Goal: Task Accomplishment & Management: Complete application form

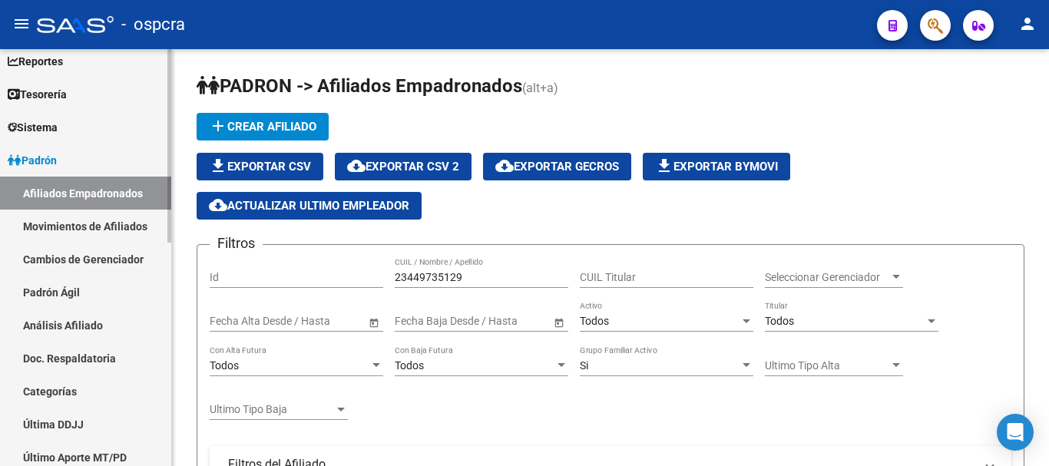
drag, startPoint x: 477, startPoint y: 283, endPoint x: 169, endPoint y: 131, distance: 343.4
click at [169, 134] on mat-sidenav-container "Firma Express Inicio Calendario SSS Instructivos Contacto OS Reportes Ingresos …" at bounding box center [524, 257] width 1049 height 417
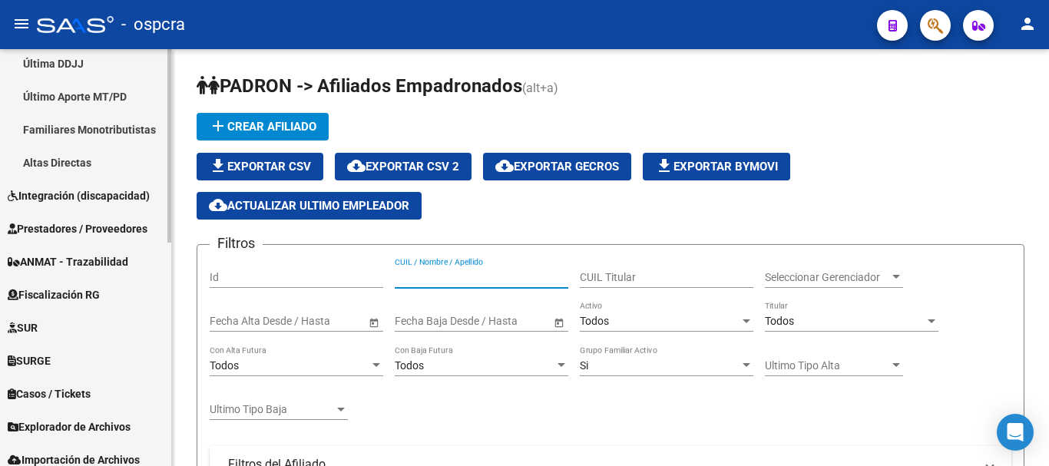
scroll to position [461, 0]
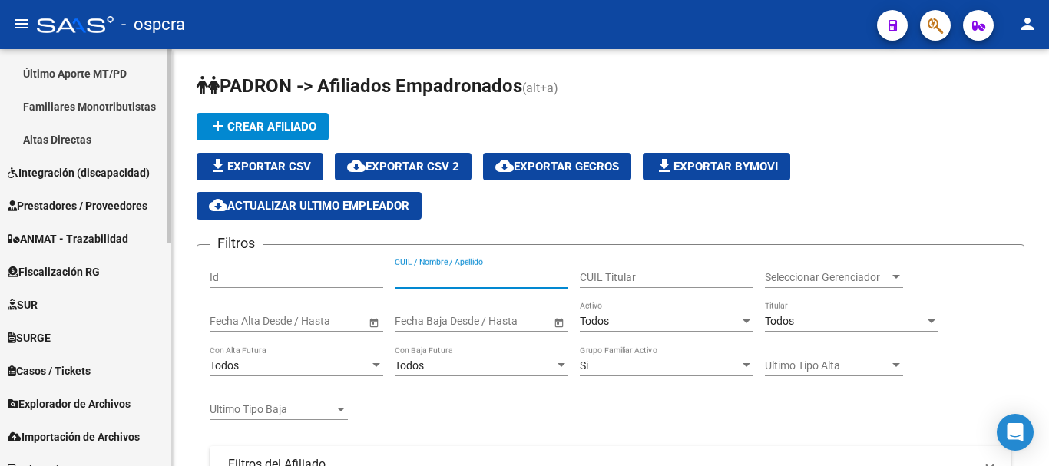
click at [65, 265] on span "Fiscalización RG" at bounding box center [54, 271] width 92 height 17
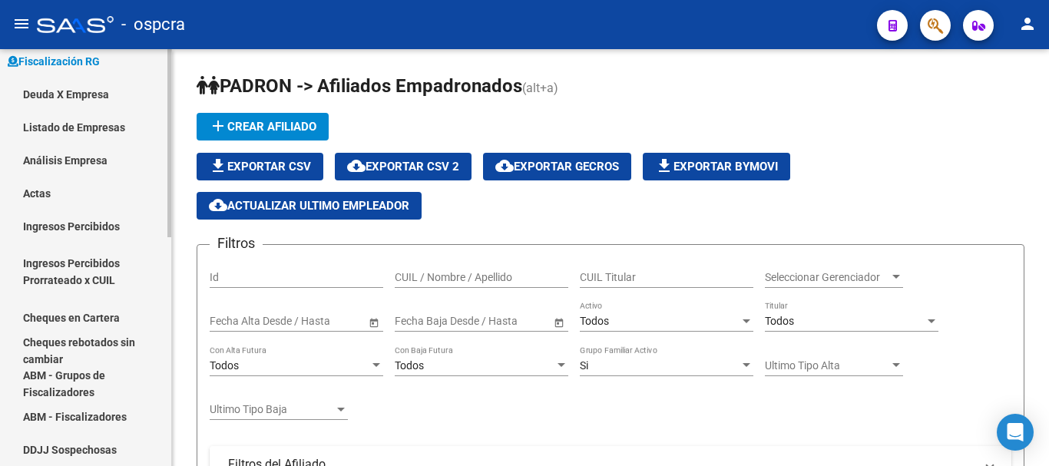
scroll to position [307, 0]
click at [60, 191] on link "Actas" at bounding box center [85, 193] width 171 height 33
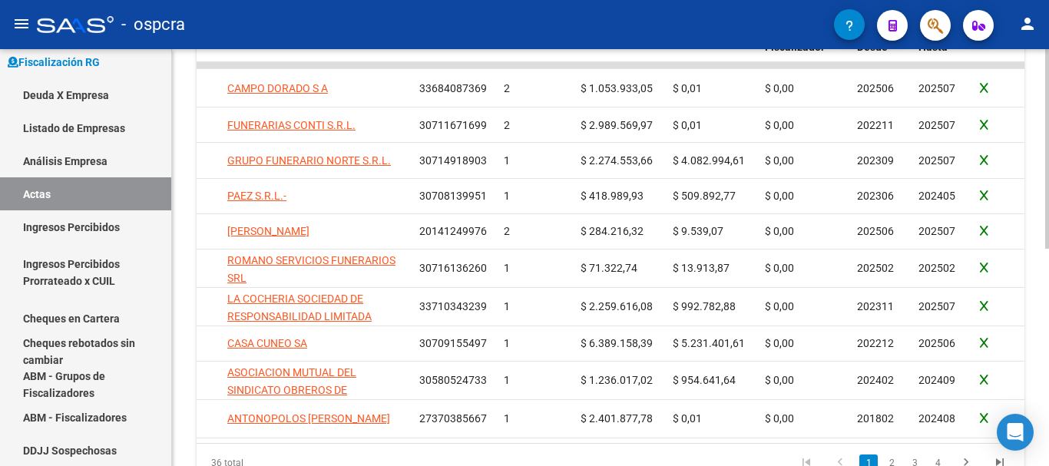
scroll to position [0, 184]
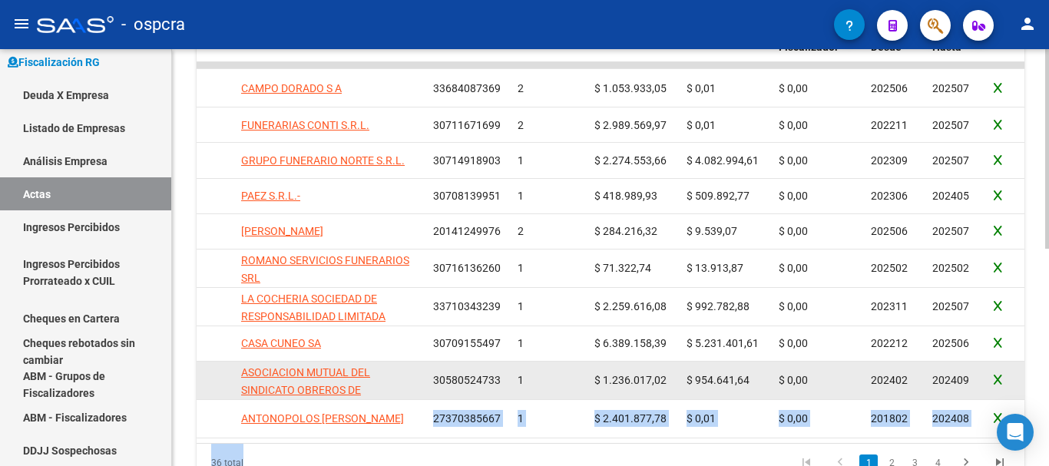
drag, startPoint x: 539, startPoint y: 450, endPoint x: 349, endPoint y: 390, distance: 198.9
click at [349, 427] on div "Acciones ID Fecha Empresa CUIT Acta Deuda Intereses Comisión Fiscalizador Perío…" at bounding box center [611, 247] width 828 height 468
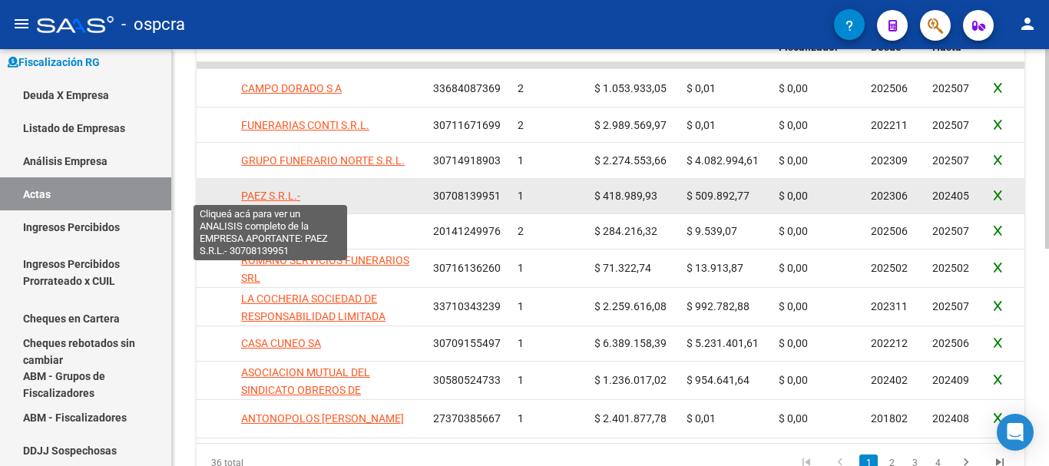
click at [266, 190] on span "PAEZ S.R.L.-" at bounding box center [270, 196] width 59 height 12
type textarea "30708139951"
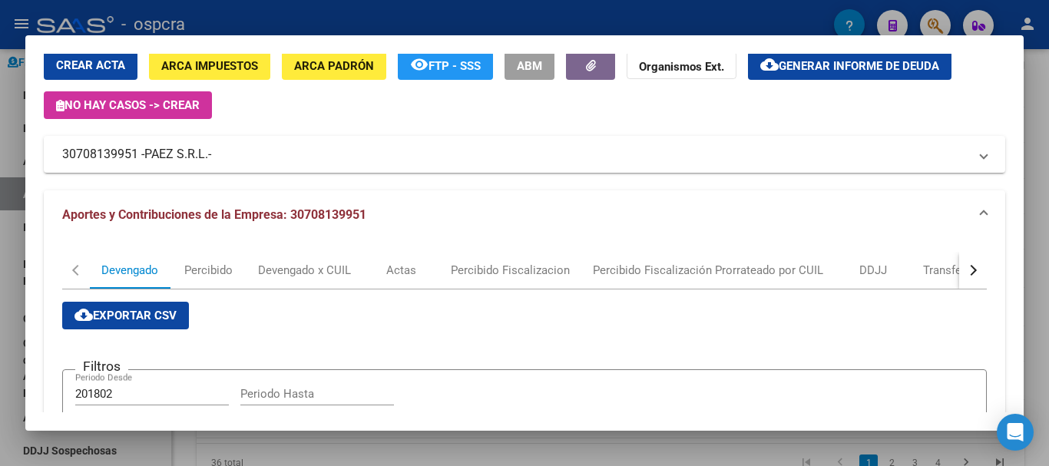
scroll to position [0, 0]
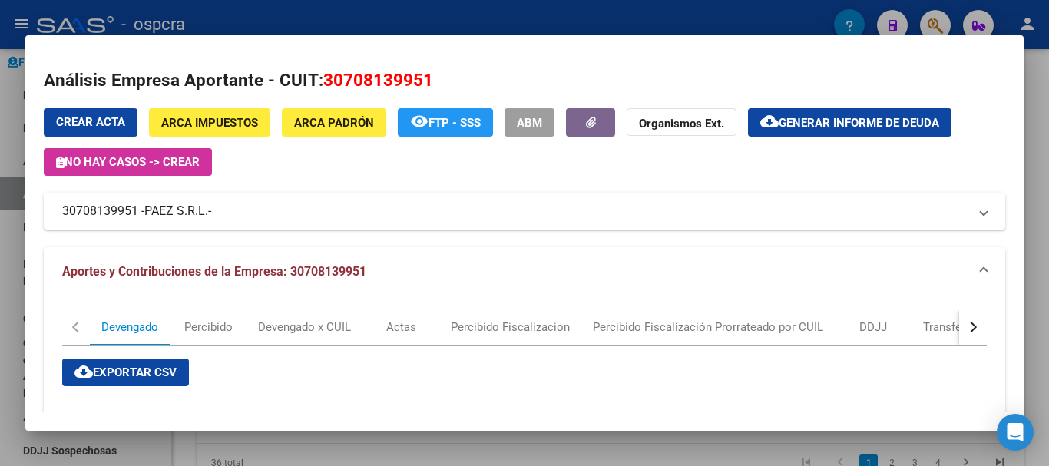
click at [0, 211] on div at bounding box center [524, 233] width 1049 height 466
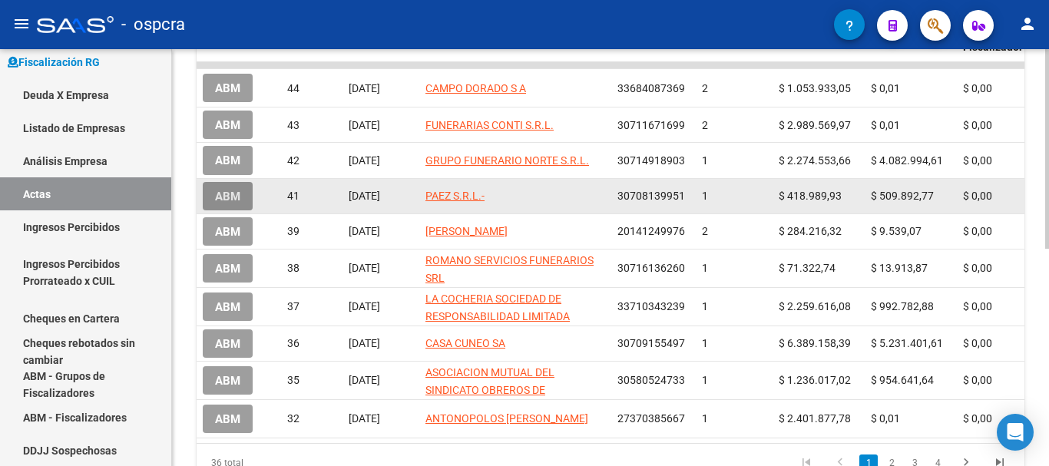
click at [230, 191] on span "ABM" at bounding box center [227, 197] width 25 height 14
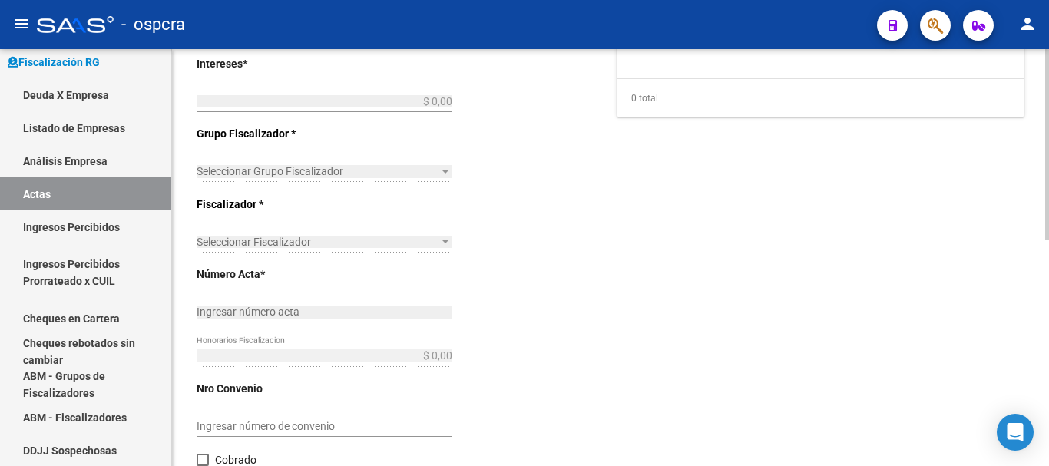
type input "202306"
type input "202405"
type input "$ 928.882,70"
type input "$ 418.989,93"
type input "$ 509.892,77"
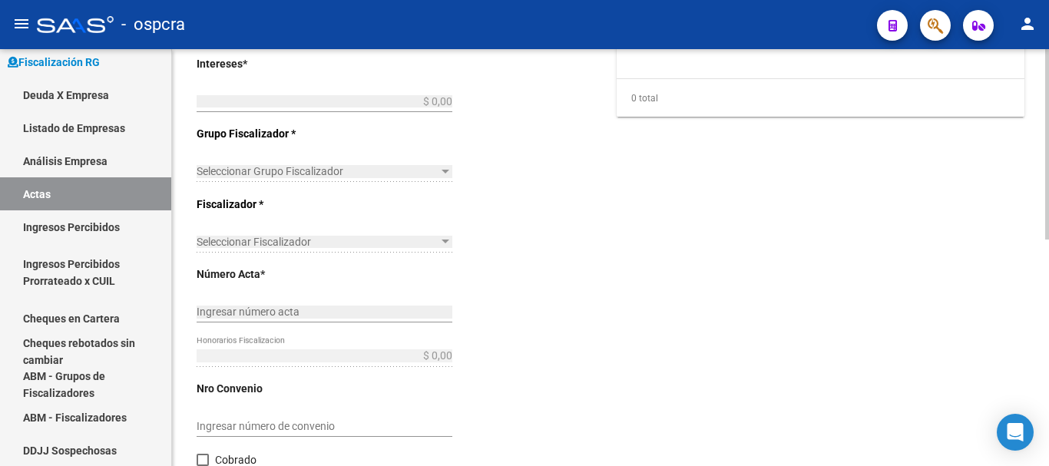
type input "1"
checkbox input "true"
type input "pago"
type input "[DATE]"
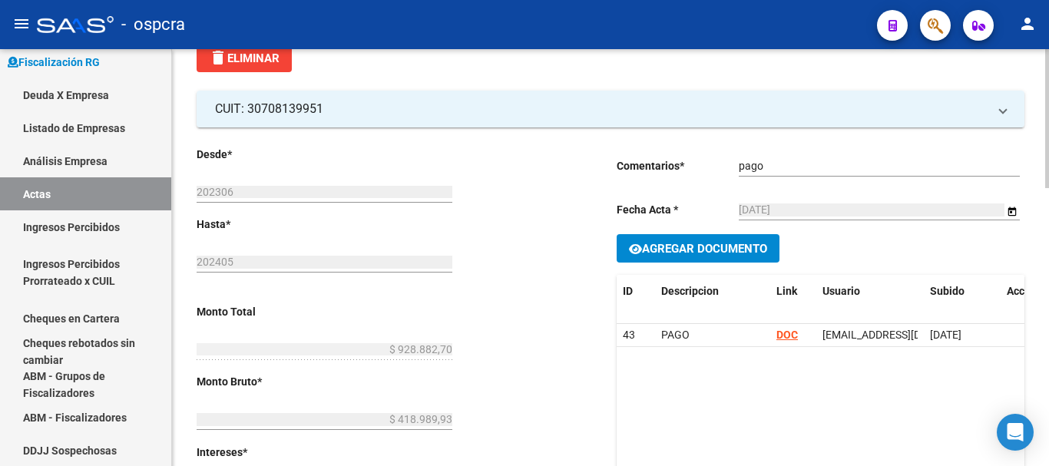
scroll to position [77, 0]
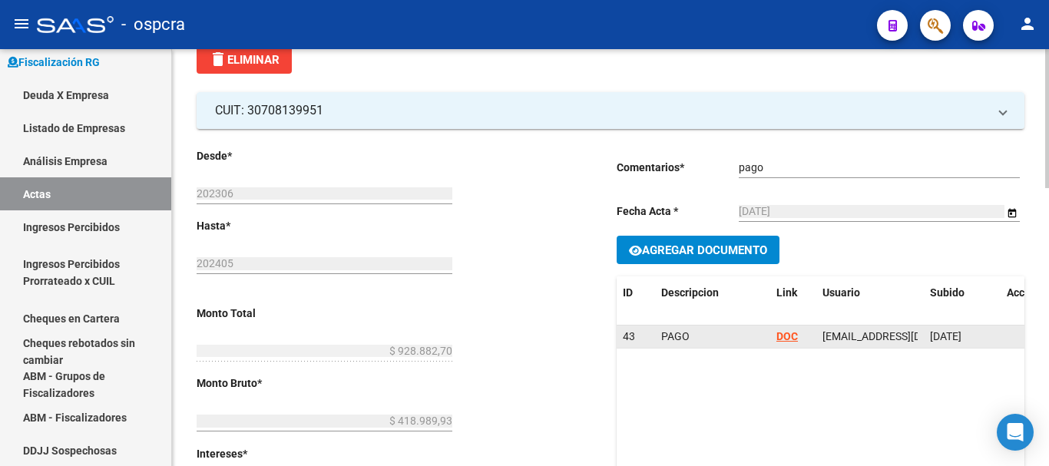
click at [776, 335] on datatable-body-cell "DOC" at bounding box center [793, 337] width 46 height 22
click at [782, 336] on strong "DOC" at bounding box center [787, 336] width 22 height 12
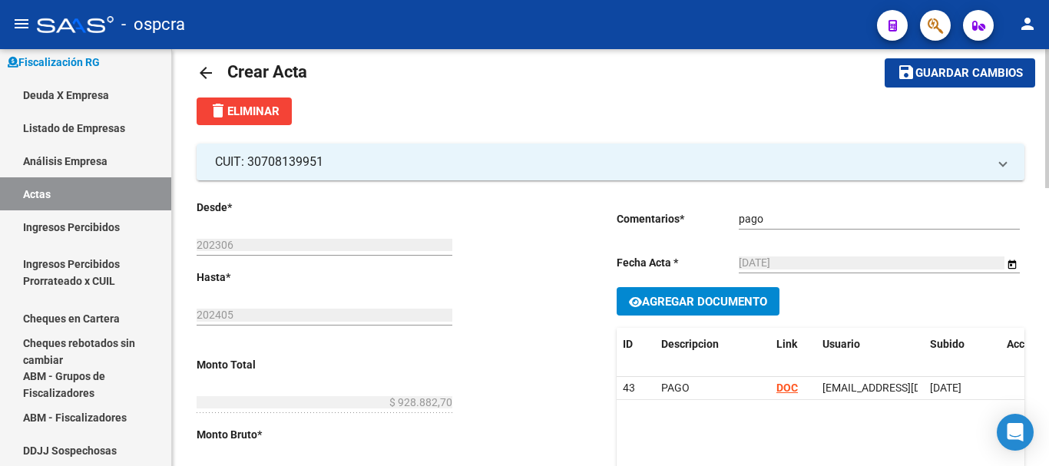
scroll to position [0, 0]
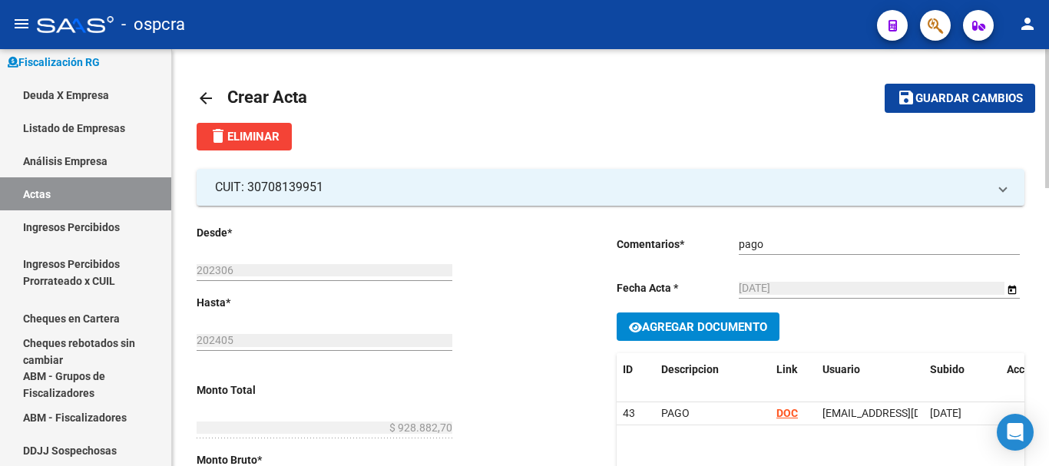
click at [202, 95] on mat-icon "arrow_back" at bounding box center [206, 98] width 18 height 18
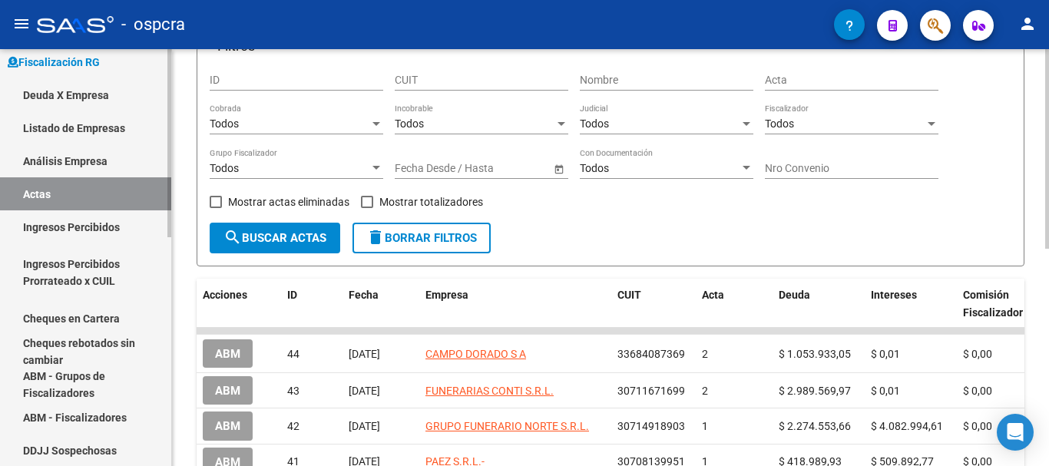
scroll to position [307, 0]
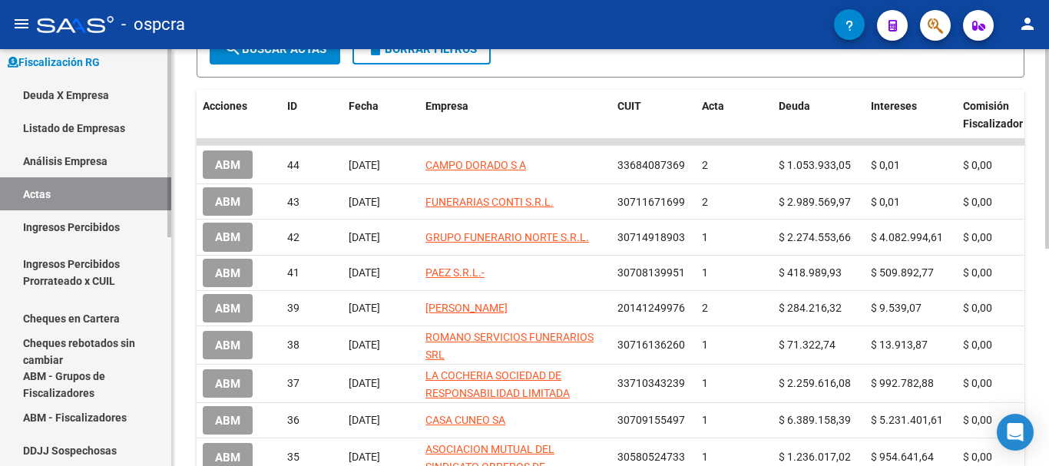
click at [78, 91] on link "Deuda X Empresa" at bounding box center [85, 94] width 171 height 33
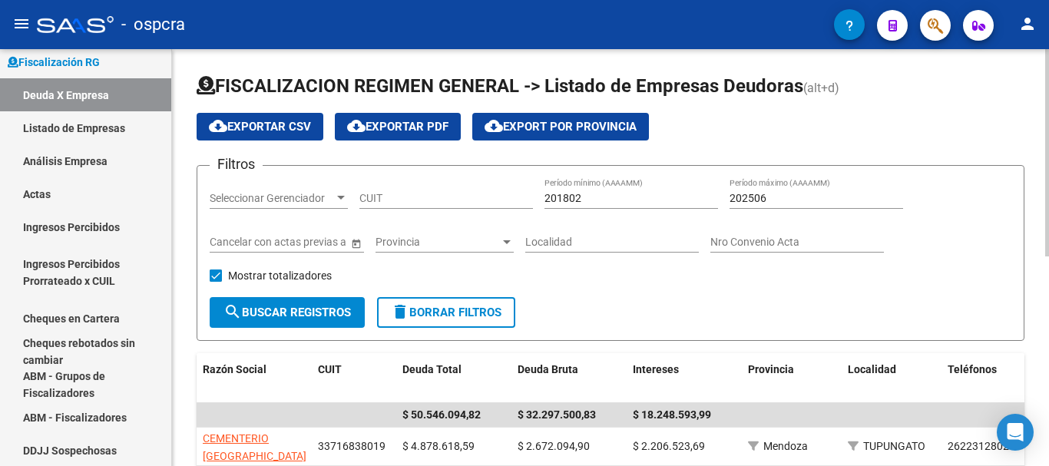
click at [425, 200] on input "CUIT" at bounding box center [446, 198] width 174 height 13
paste input "30-70813995-1"
type input "30-70813995-1"
click at [292, 303] on button "search Buscar Registros" at bounding box center [287, 312] width 155 height 31
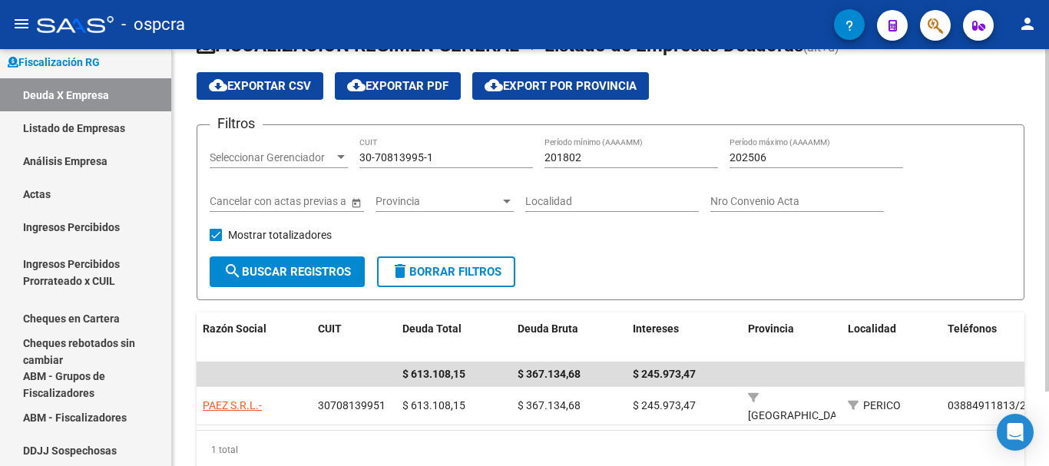
scroll to position [77, 0]
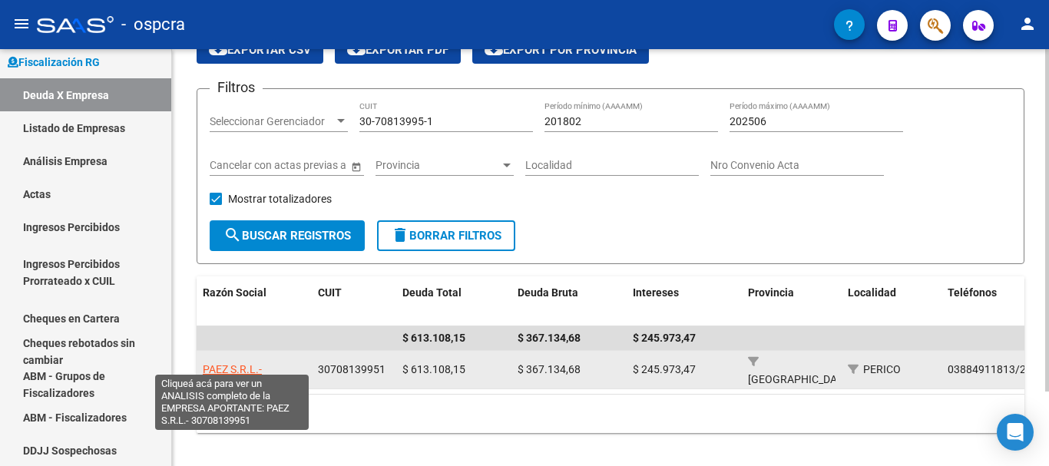
click at [219, 363] on span "PAEZ S.R.L.-" at bounding box center [232, 369] width 59 height 12
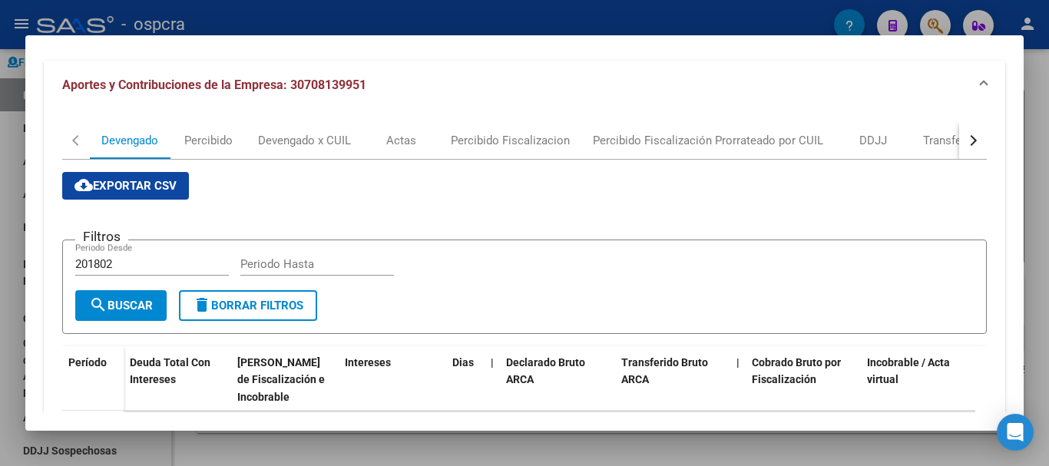
scroll to position [165, 0]
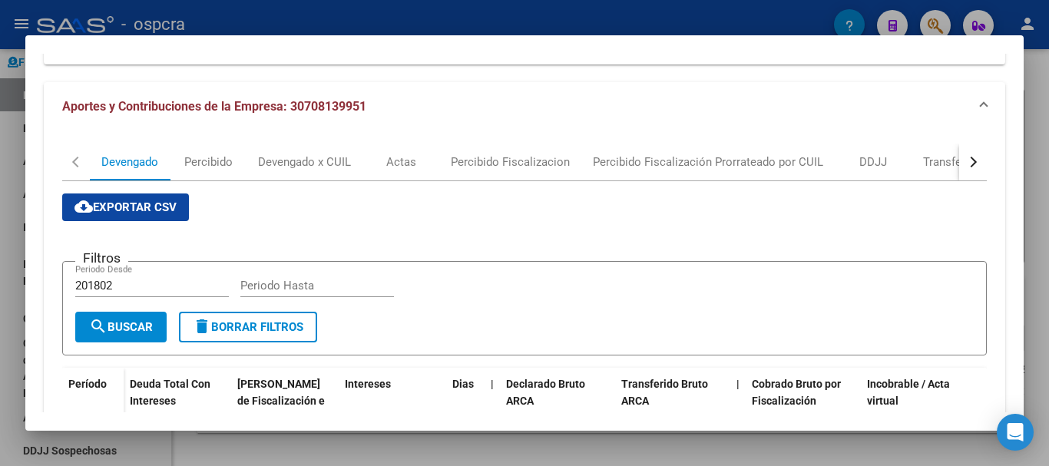
click at [259, 289] on input "Periodo Hasta" at bounding box center [317, 286] width 154 height 14
type input "202508"
click at [133, 327] on span "search Buscar" at bounding box center [121, 327] width 64 height 14
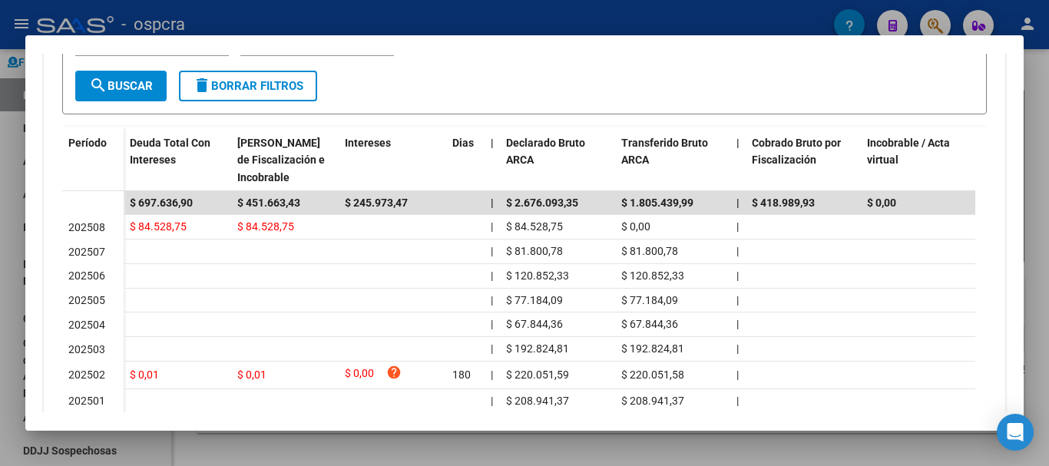
scroll to position [395, 0]
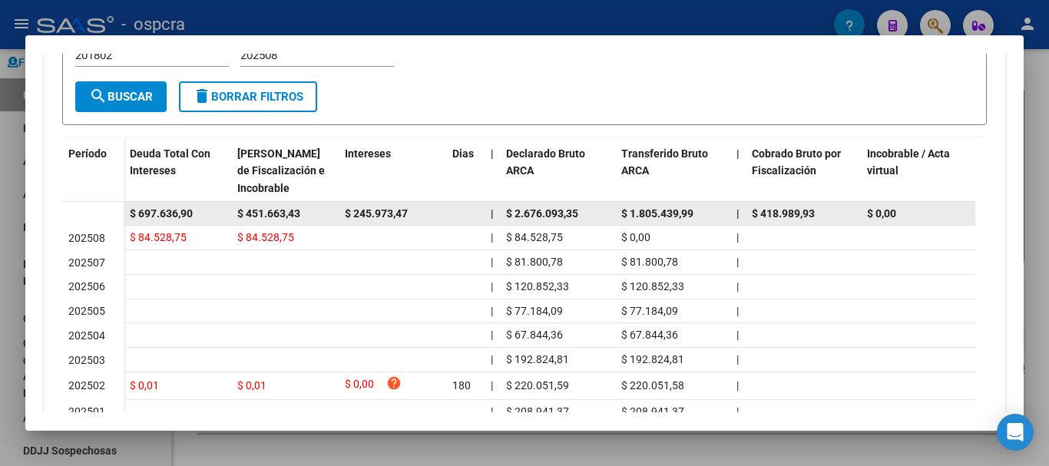
drag, startPoint x: 124, startPoint y: 213, endPoint x: 212, endPoint y: 210, distance: 88.3
click at [212, 210] on datatable-body-cell "$ 697.636,90" at bounding box center [178, 214] width 108 height 24
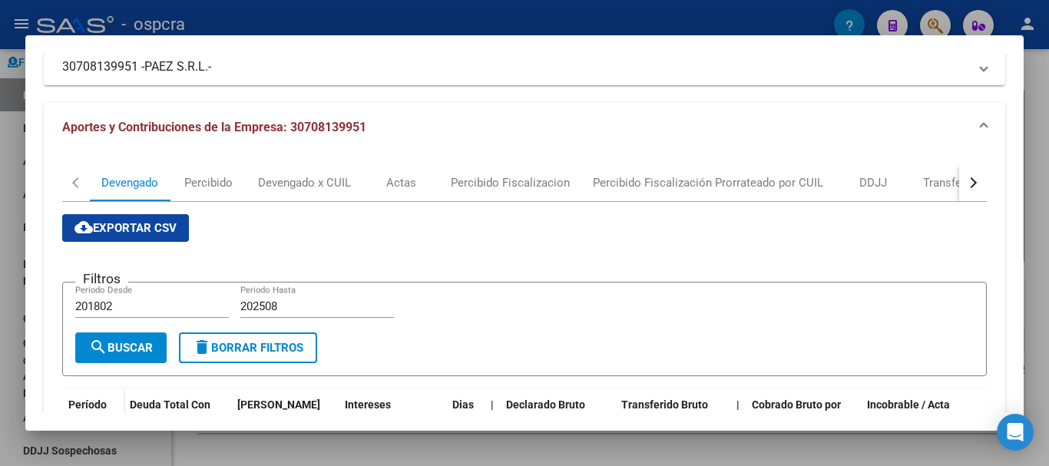
scroll to position [165, 0]
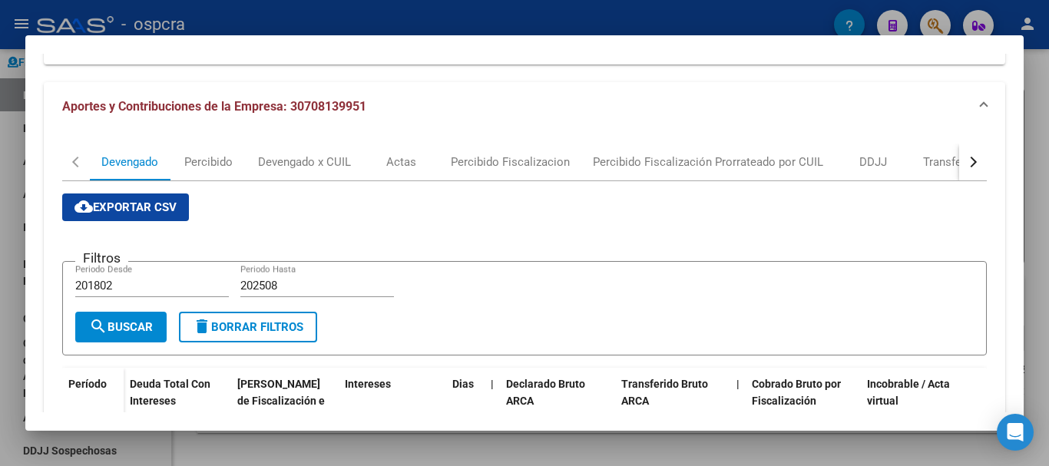
click at [0, 290] on div at bounding box center [524, 233] width 1049 height 466
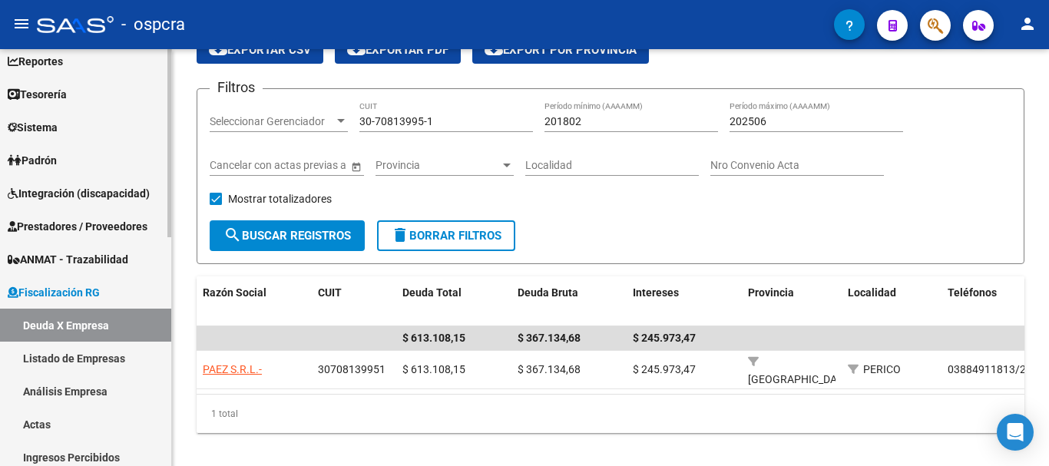
scroll to position [154, 0]
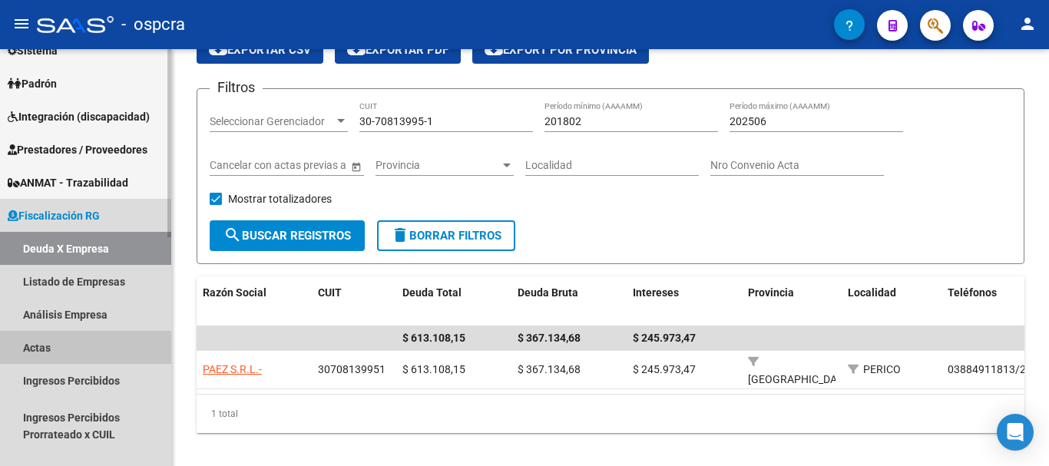
click at [22, 339] on link "Actas" at bounding box center [85, 347] width 171 height 33
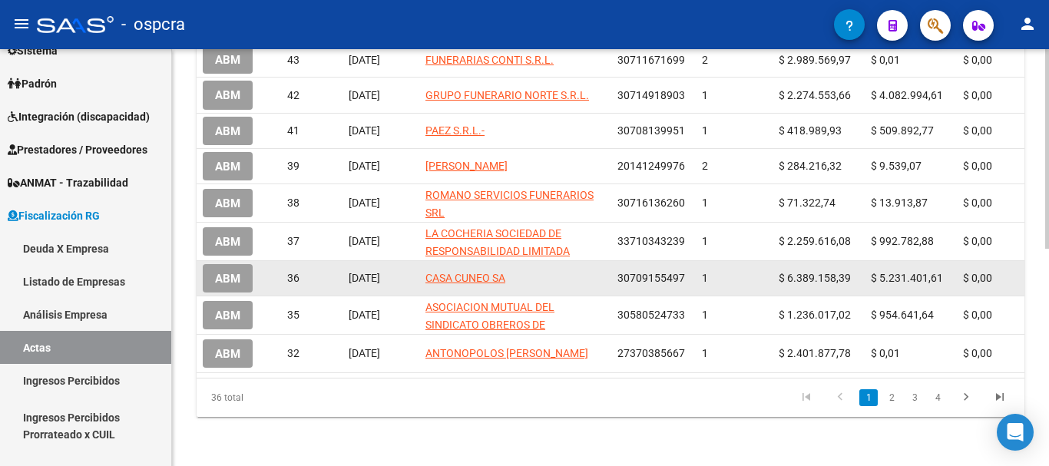
scroll to position [379, 0]
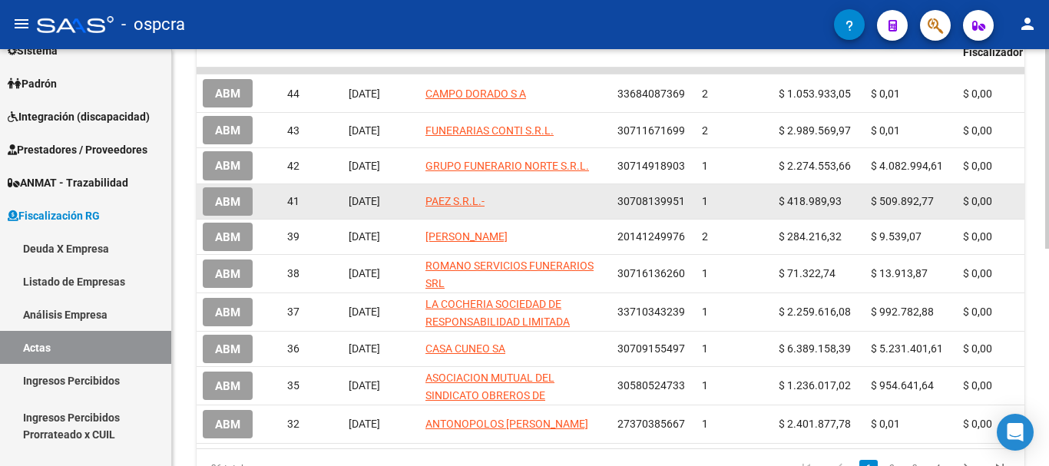
click at [225, 204] on span "ABM" at bounding box center [227, 202] width 25 height 14
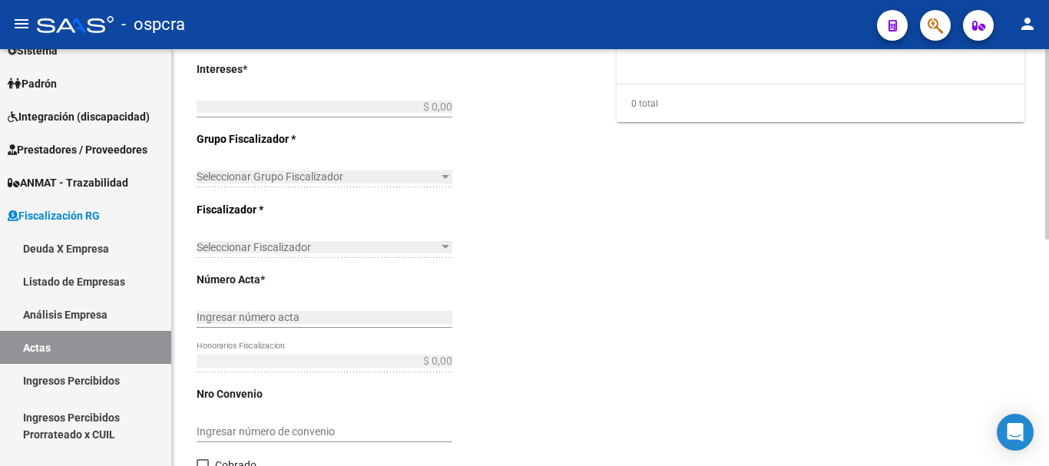
type input "202306"
type input "202405"
type input "$ 928.882,70"
type input "$ 418.989,93"
type input "$ 509.892,77"
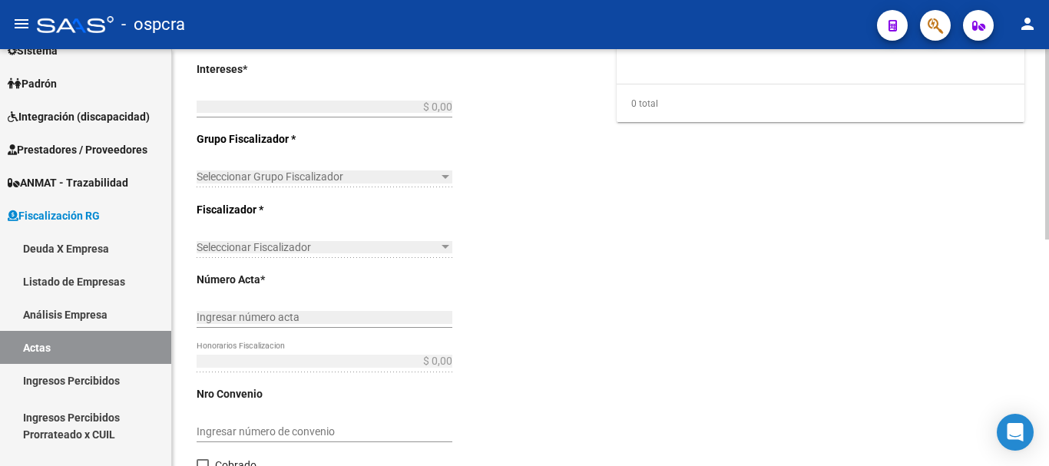
type input "1"
checkbox input "true"
type input "pago"
type input "[DATE]"
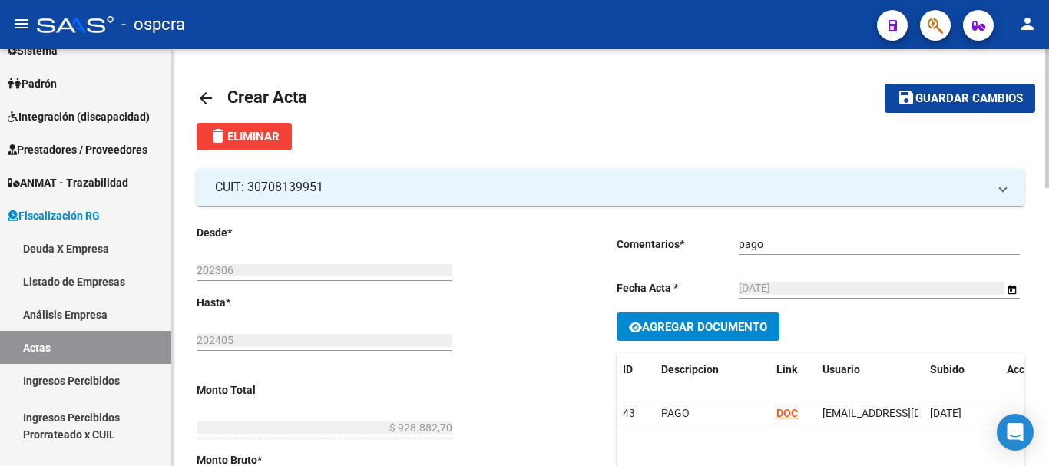
click at [280, 142] on span "delete Eliminar" at bounding box center [244, 137] width 71 height 14
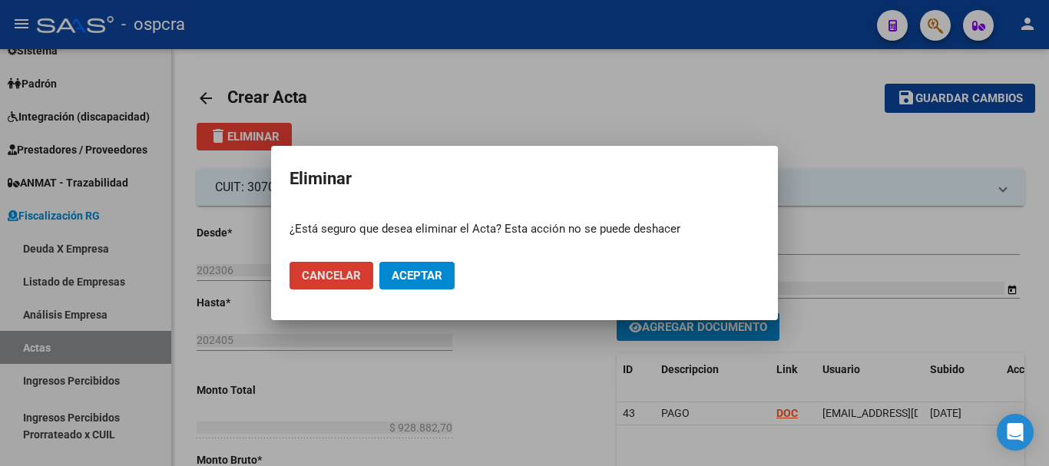
click at [402, 280] on span "Aceptar" at bounding box center [417, 276] width 51 height 14
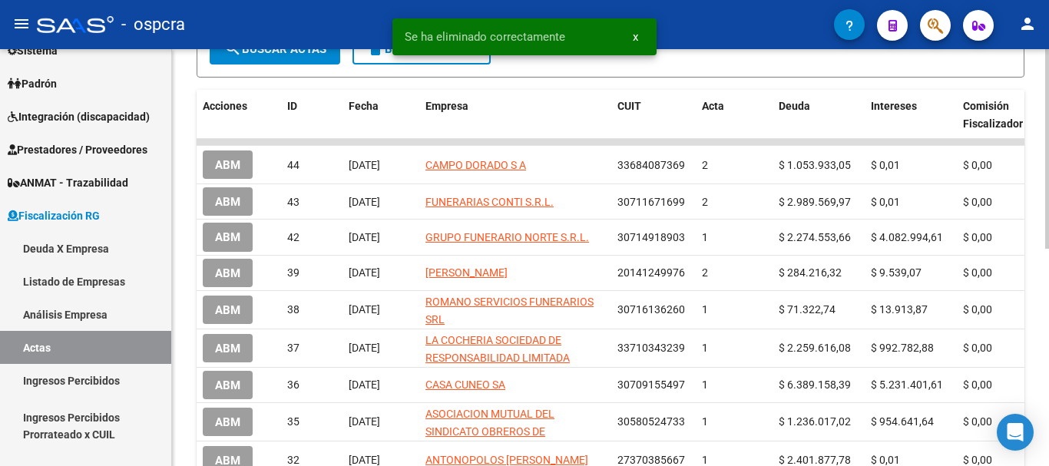
scroll to position [154, 0]
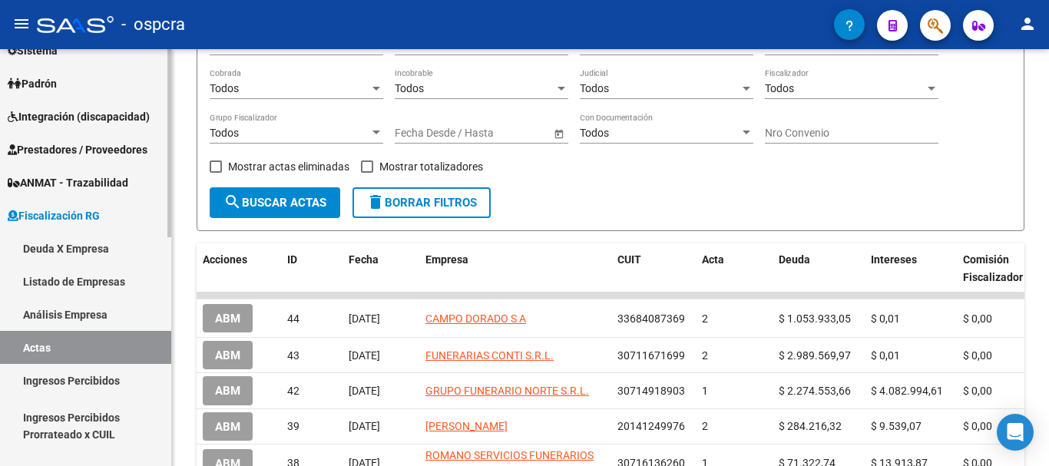
click at [101, 246] on link "Deuda X Empresa" at bounding box center [85, 248] width 171 height 33
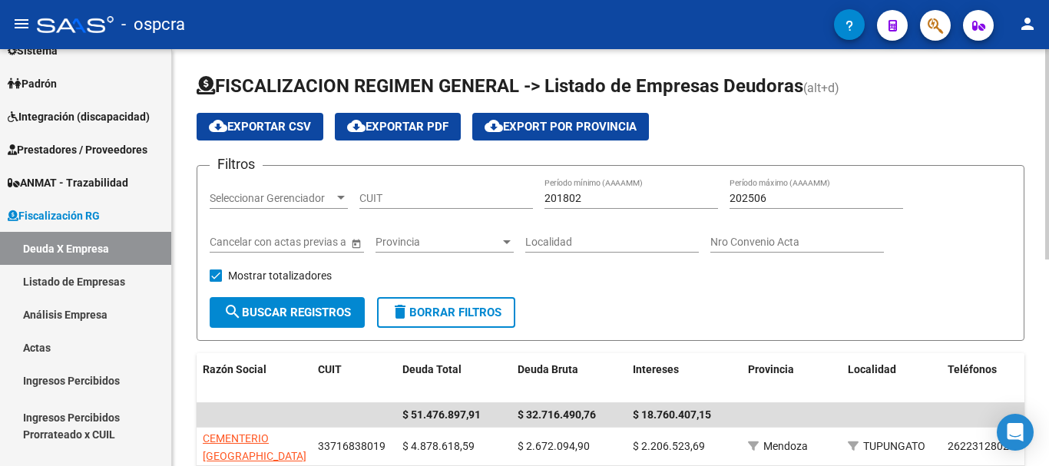
click at [427, 193] on input "CUIT" at bounding box center [446, 198] width 174 height 13
paste input "60-749913"
type input "60-749913"
drag, startPoint x: 335, startPoint y: 200, endPoint x: 270, endPoint y: 193, distance: 64.9
click at [280, 195] on div "Filtros Seleccionar Gerenciador Seleccionar Gerenciador 60-749913 CUIT 201802 P…" at bounding box center [611, 237] width 802 height 119
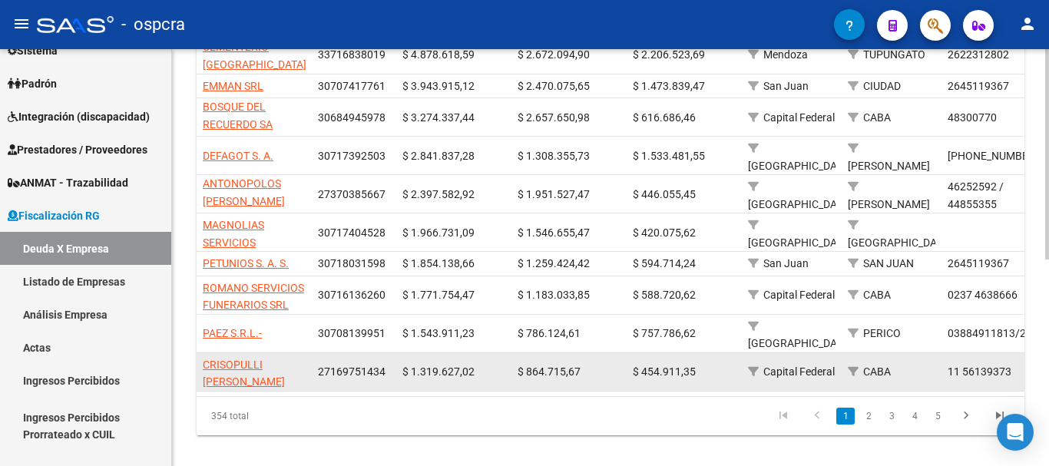
scroll to position [409, 0]
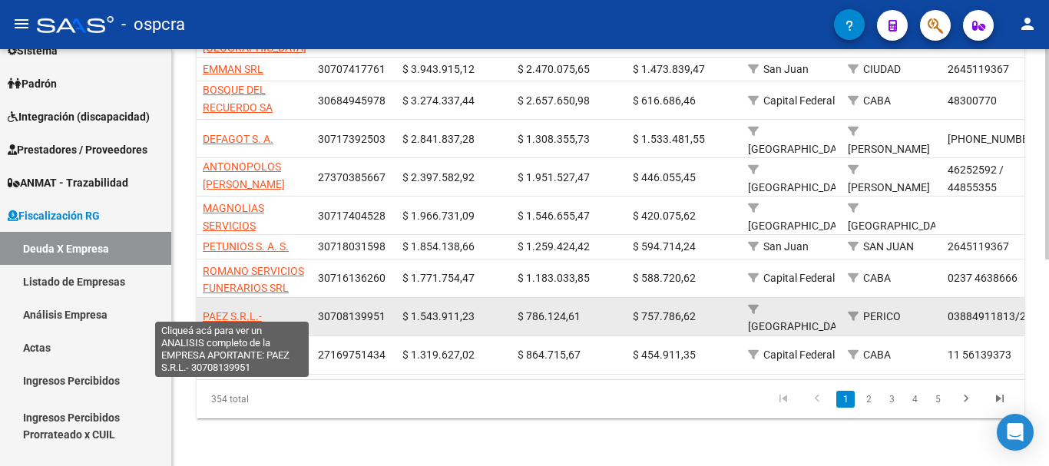
click at [227, 310] on span "PAEZ S.R.L.-" at bounding box center [232, 316] width 59 height 12
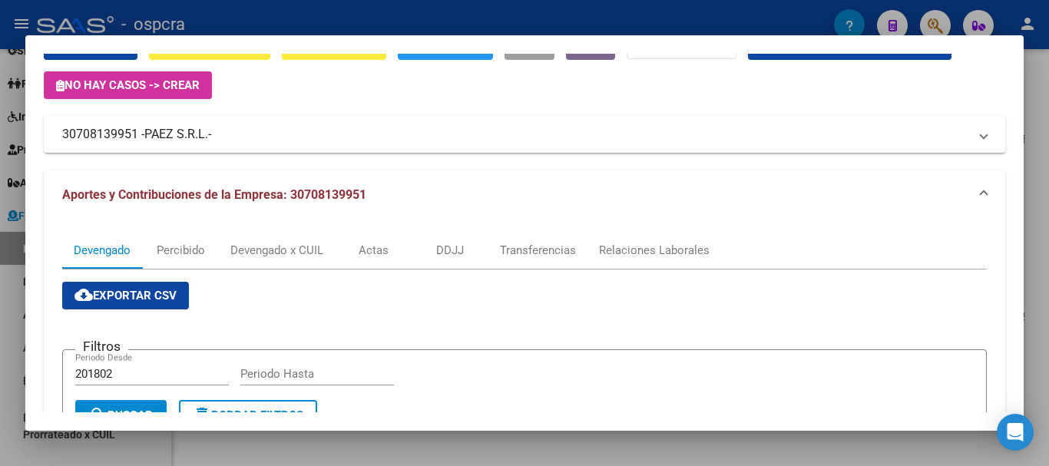
scroll to position [0, 0]
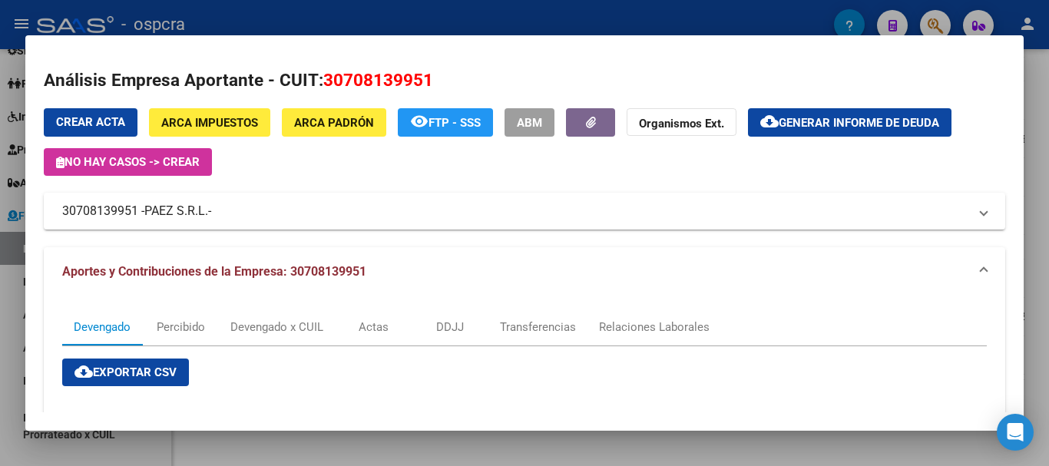
click at [875, 116] on span "Generar informe de deuda" at bounding box center [859, 123] width 160 height 14
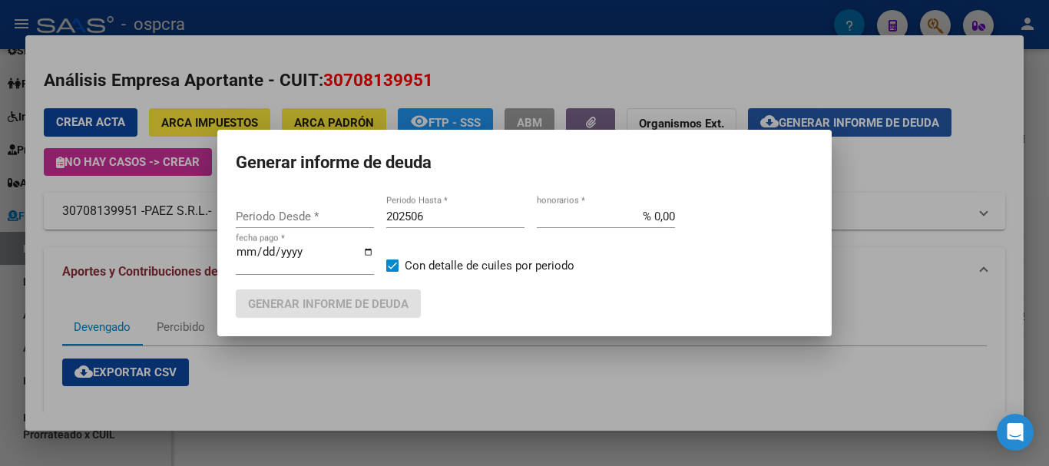
type input "201802"
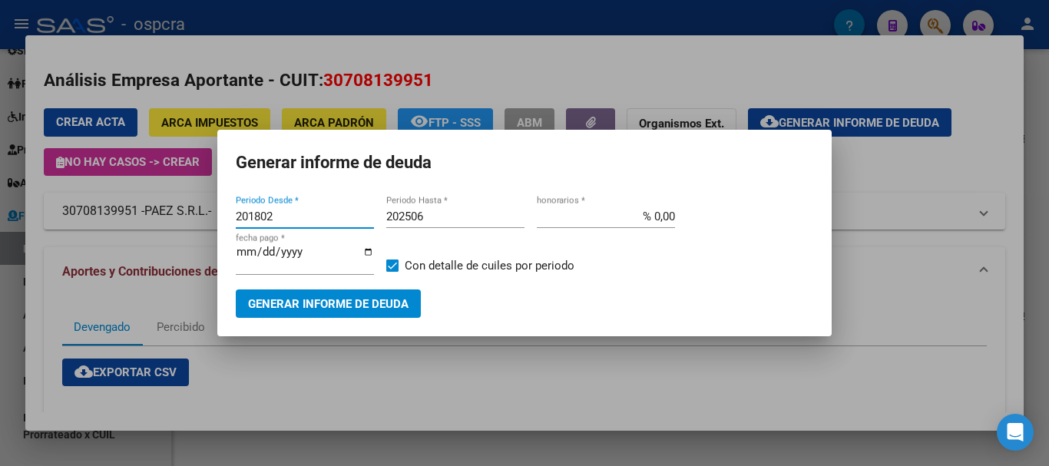
click at [461, 218] on input "202506" at bounding box center [455, 217] width 138 height 14
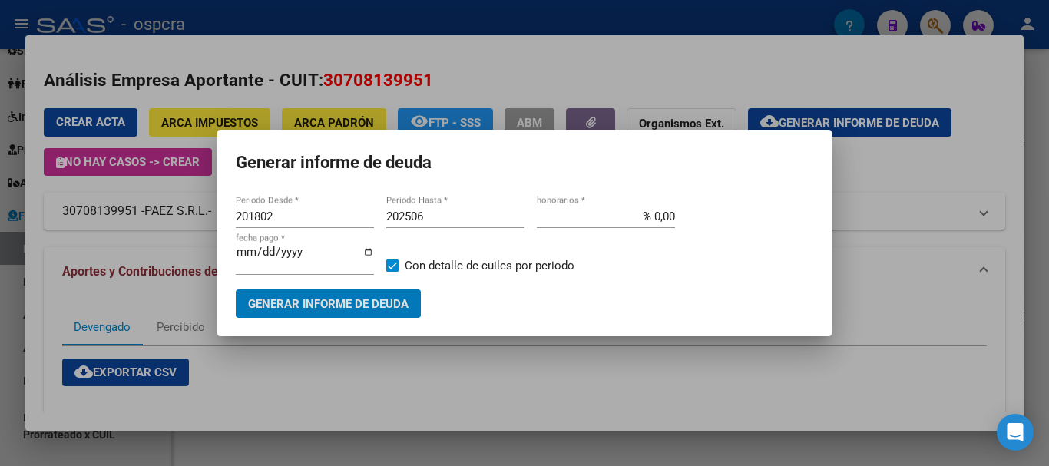
drag, startPoint x: 442, startPoint y: 203, endPoint x: 444, endPoint y: 216, distance: 13.1
click at [442, 204] on mat-dialog-content "201802 Periodo Desde * 202506 Periodo Hasta * % 0,00 honorarios * 2025-09-16 fe…" at bounding box center [524, 255] width 614 height 125
click at [444, 217] on input "202506" at bounding box center [455, 217] width 138 height 14
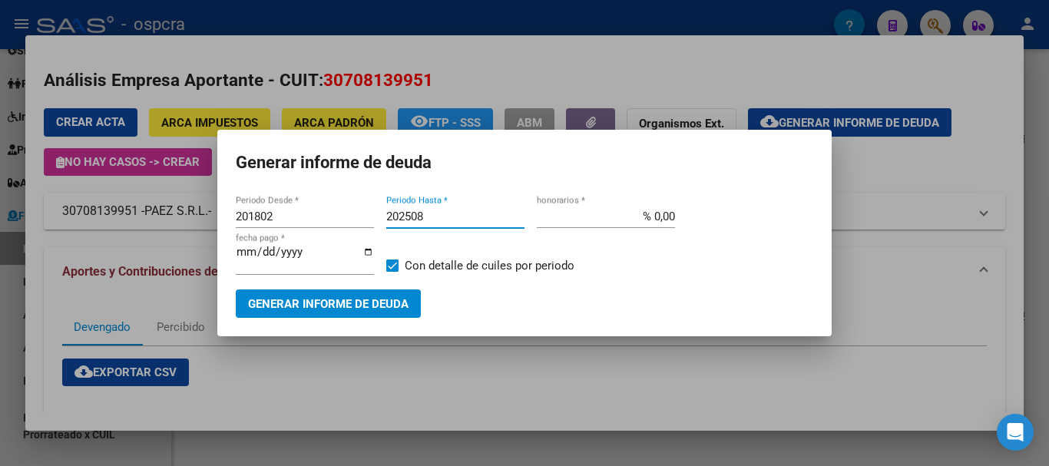
type input "202508"
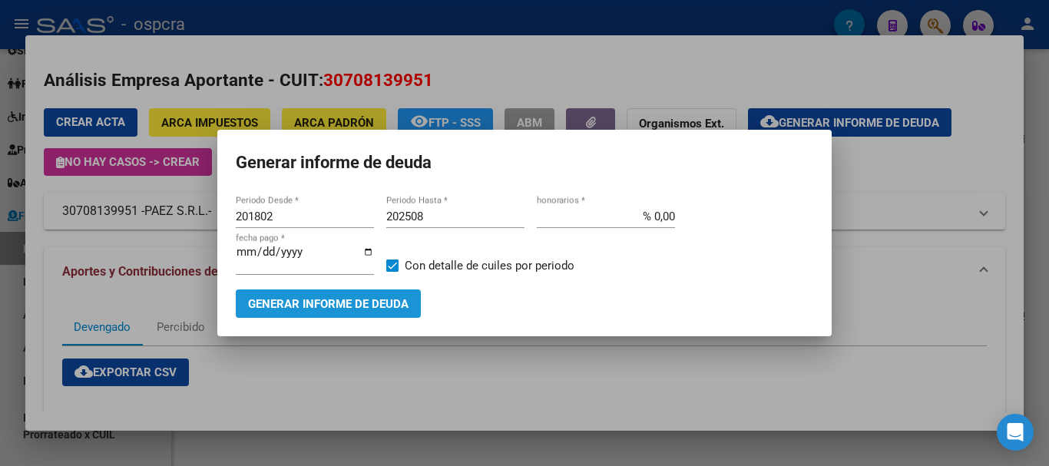
click at [389, 293] on button "Generar informe de deuda" at bounding box center [328, 303] width 185 height 28
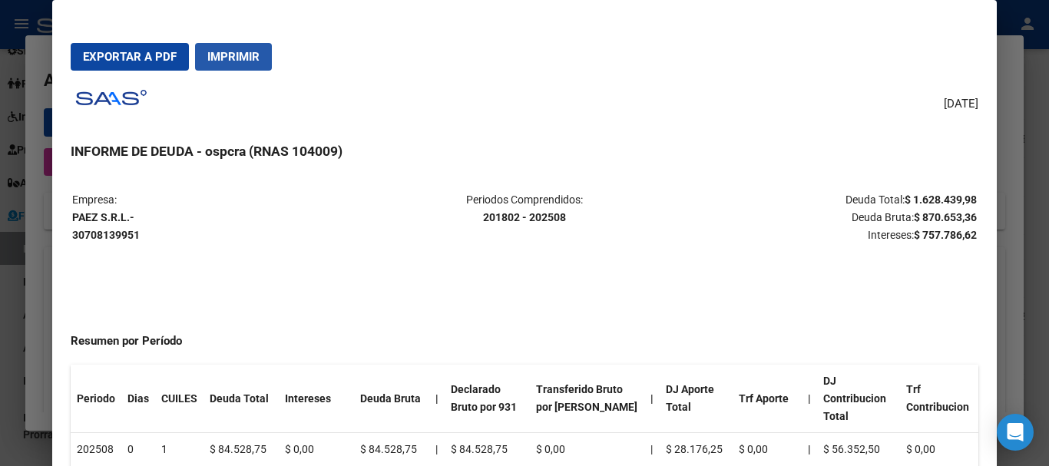
click at [232, 55] on span "Imprimir" at bounding box center [233, 57] width 52 height 14
click at [137, 57] on span "Exportar a PDF" at bounding box center [130, 57] width 94 height 14
drag, startPoint x: 895, startPoint y: 104, endPoint x: 860, endPoint y: 298, distance: 196.7
click at [895, 104] on div "16/09/2025 INFORME DE DEUDA - ospcra (RNAS 104009) Empresa: PAEZ S.R.L.- 307081…" at bounding box center [524, 296] width 907 height 427
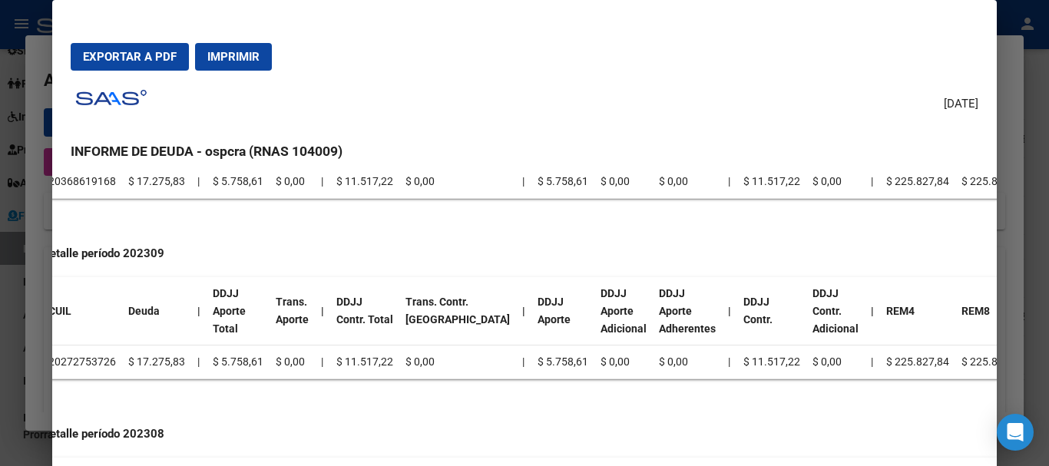
scroll to position [3849, 45]
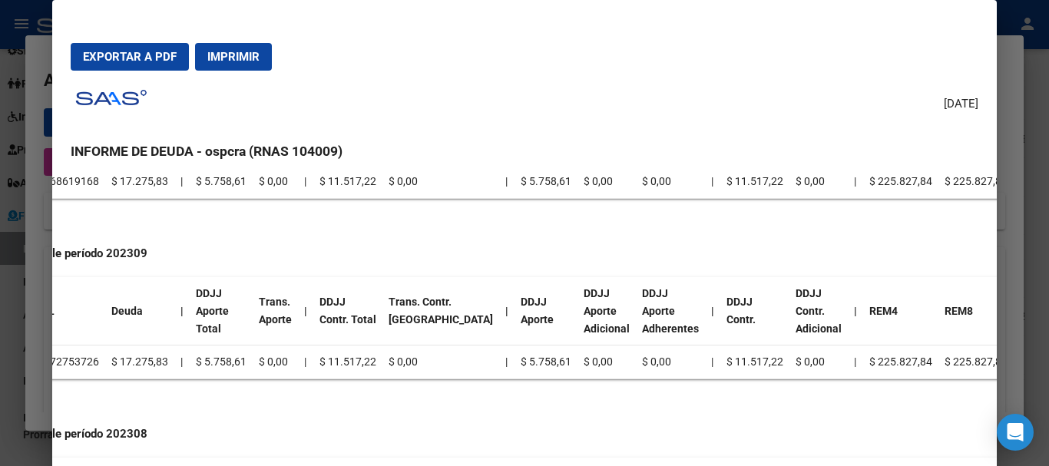
click at [973, 460] on mat-dialog-content "Empresa: PAEZ S.R.L.- 30708139951 Periodos Comprendidos: 201802 - 202508 Deuda …" at bounding box center [524, 342] width 944 height 336
click at [1048, 217] on div at bounding box center [524, 233] width 1049 height 466
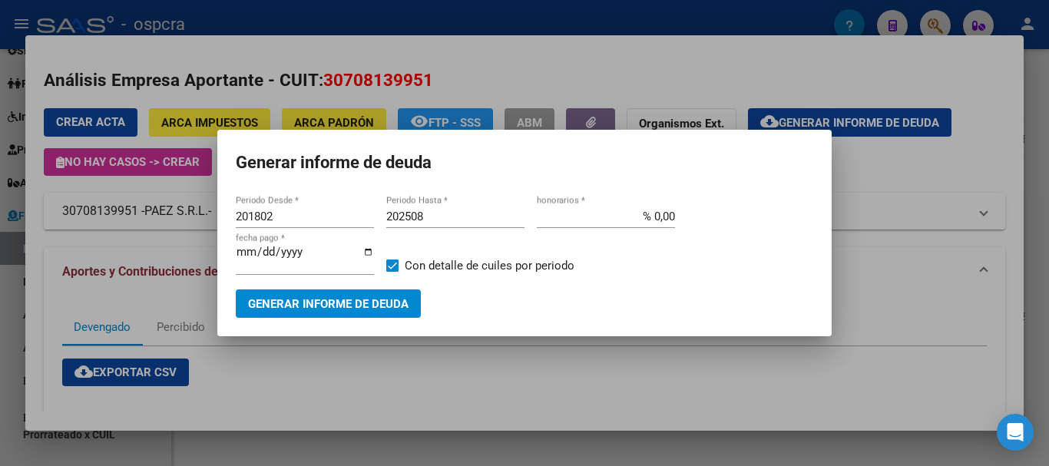
click at [673, 385] on div at bounding box center [524, 233] width 1049 height 466
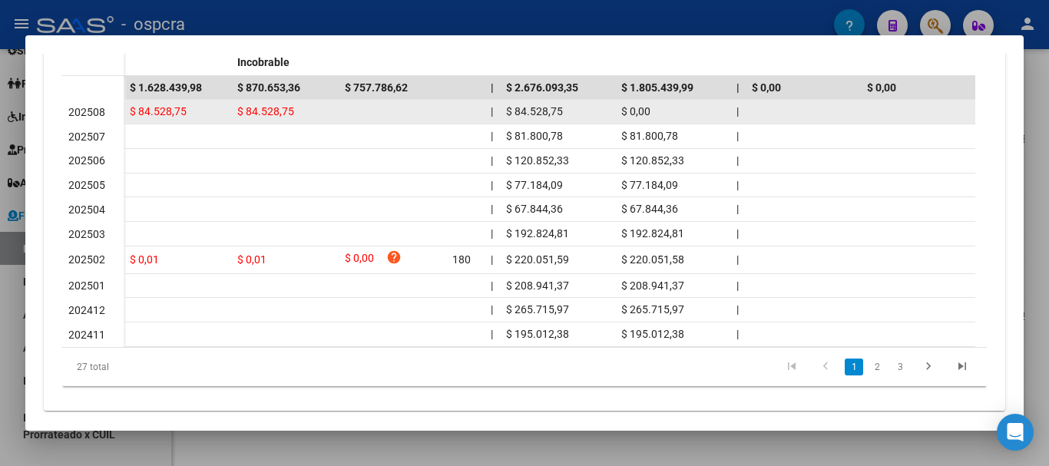
scroll to position [549, 0]
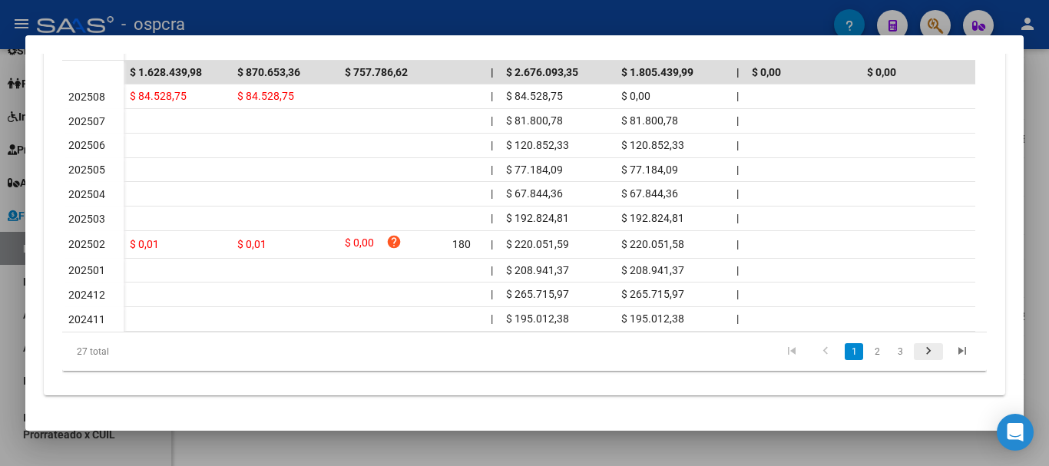
click at [918, 352] on icon "go to next page" at bounding box center [928, 353] width 20 height 18
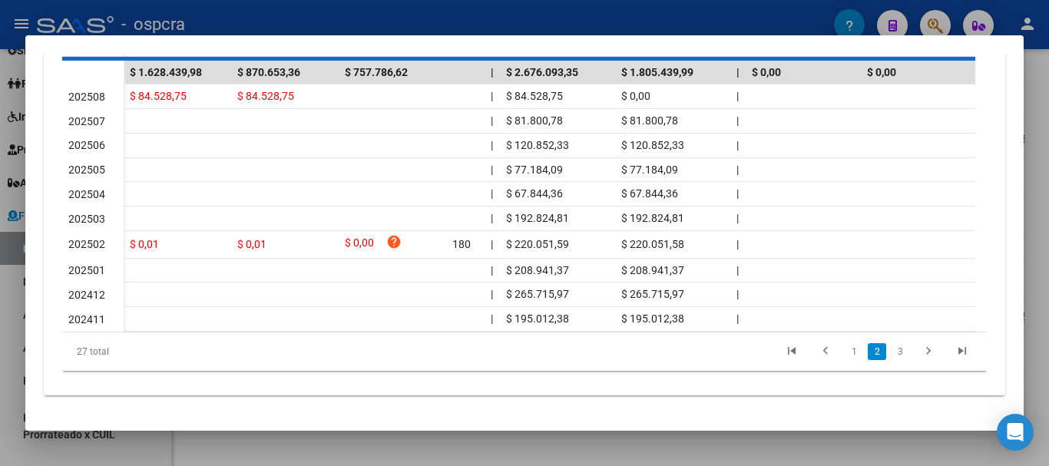
click at [890, 354] on div "27 total 1 2 3" at bounding box center [524, 351] width 925 height 38
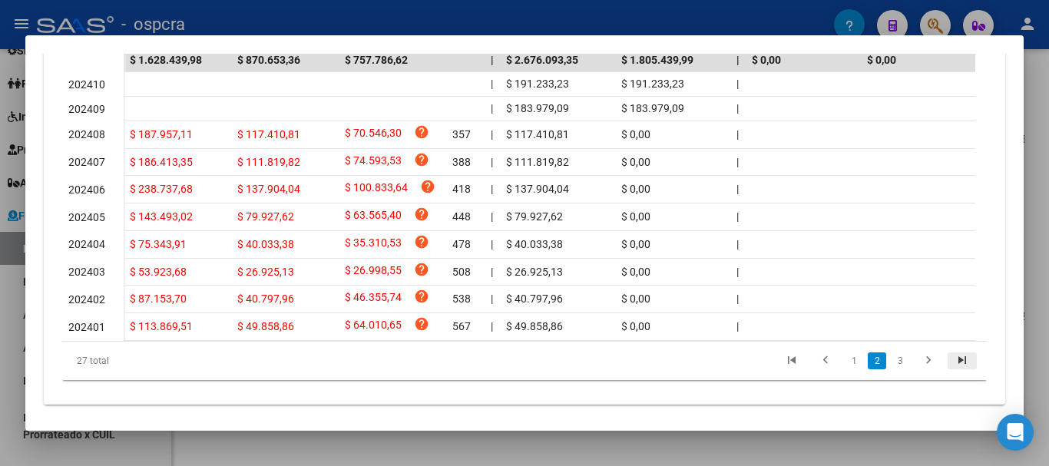
click at [952, 372] on icon "go to last page" at bounding box center [962, 362] width 20 height 18
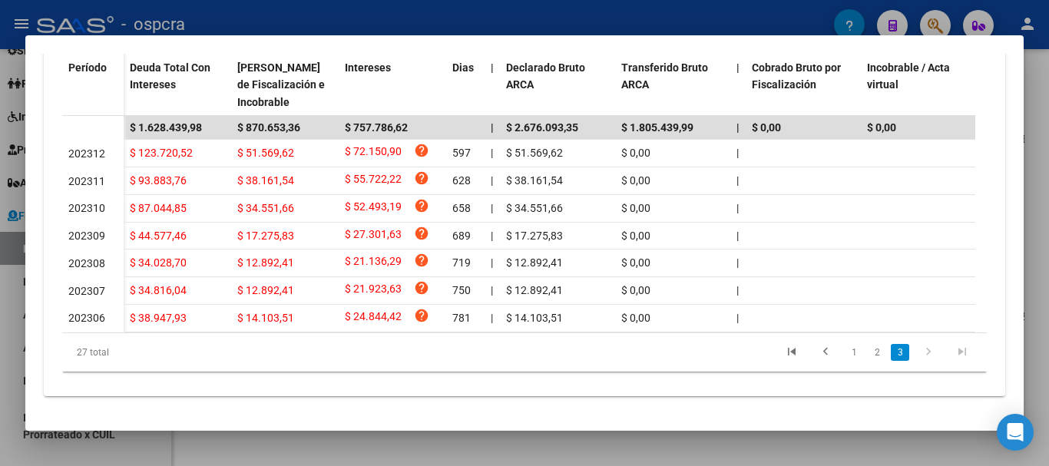
scroll to position [498, 0]
click at [784, 355] on icon "go to first page" at bounding box center [792, 354] width 20 height 18
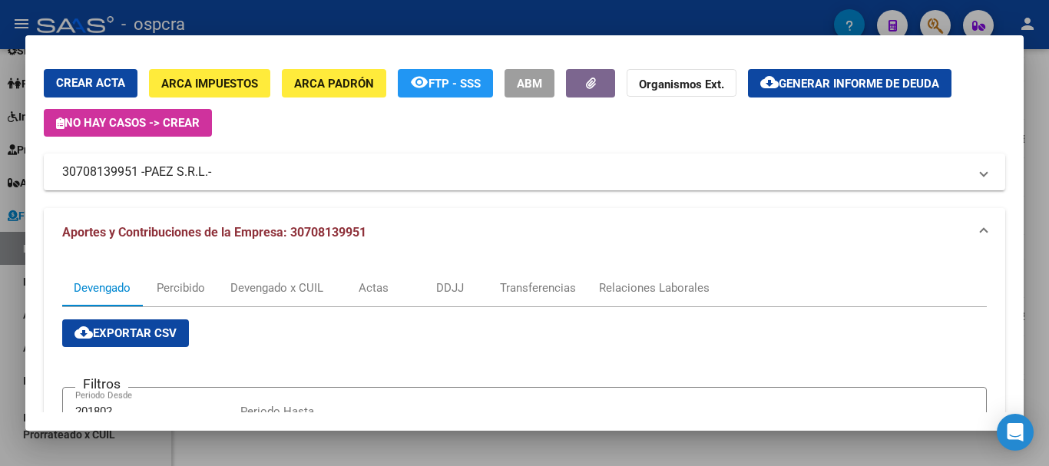
scroll to position [38, 0]
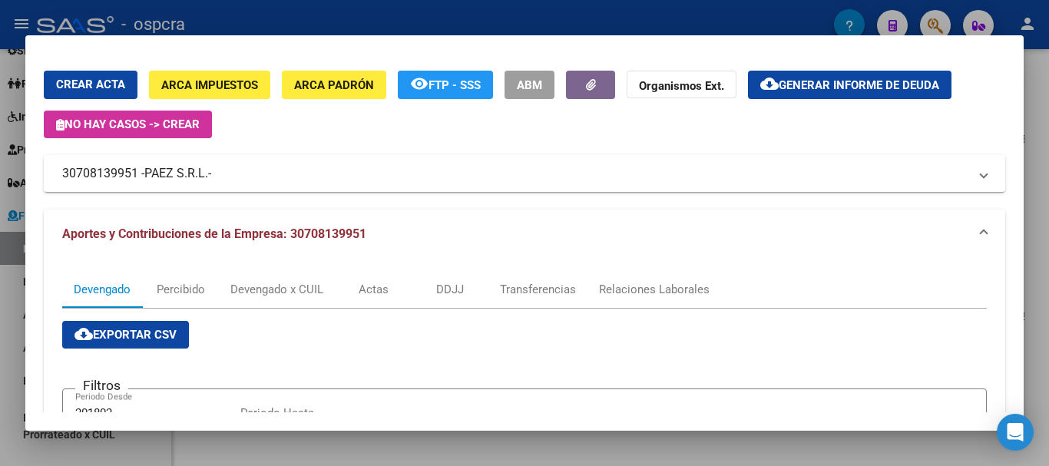
click at [792, 95] on button "cloud_download Generar informe de deuda" at bounding box center [849, 85] width 203 height 28
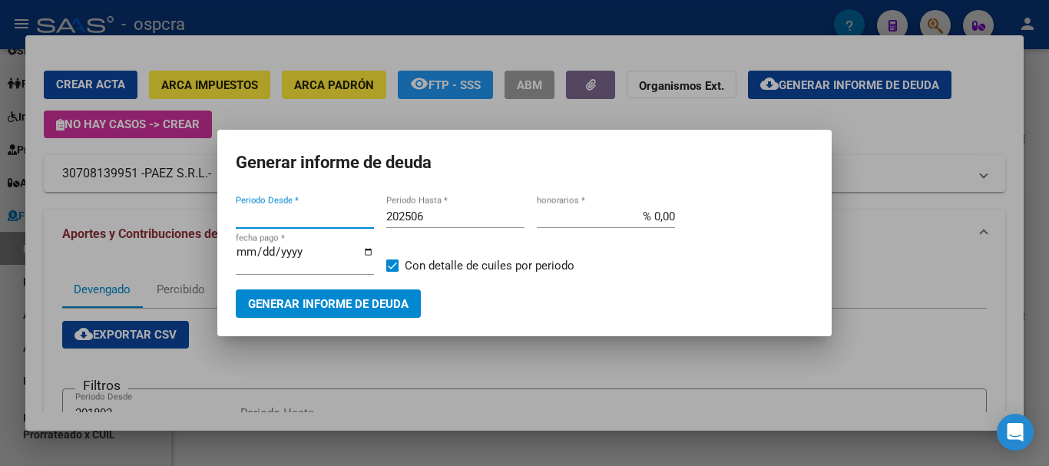
type input "201802"
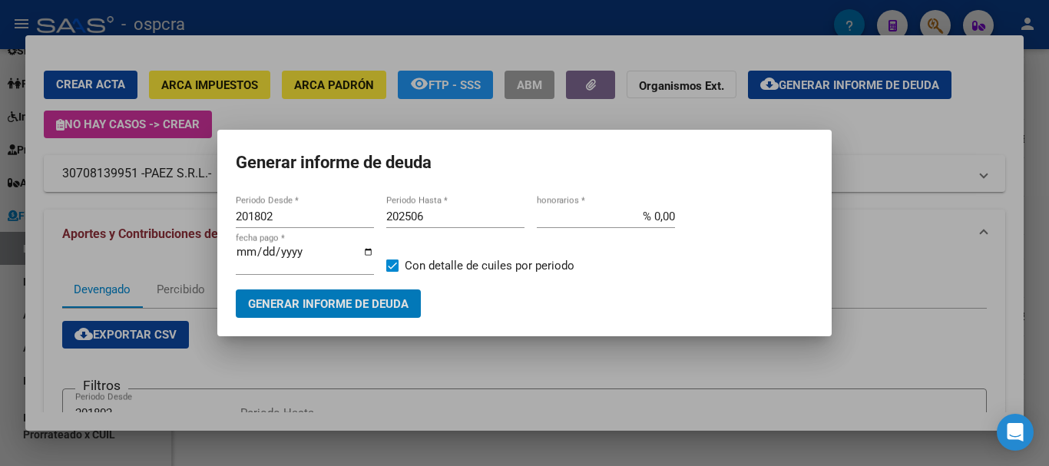
click at [439, 215] on input "202506" at bounding box center [455, 217] width 138 height 14
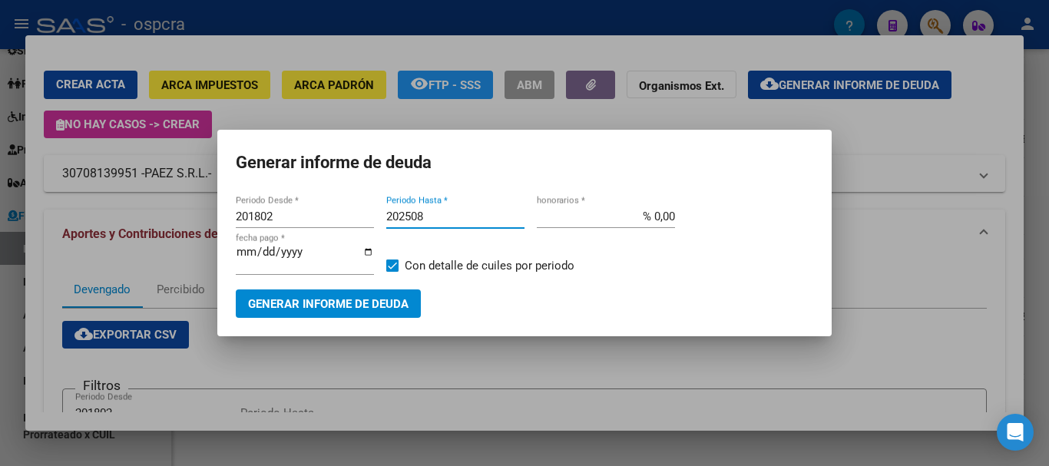
type input "202508"
click at [357, 303] on span "Generar informe de deuda" at bounding box center [328, 304] width 160 height 14
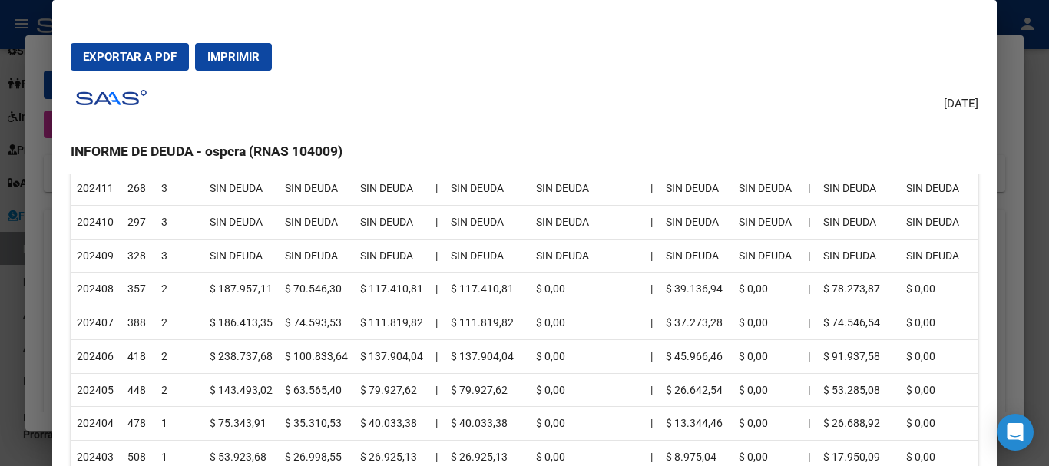
scroll to position [0, 0]
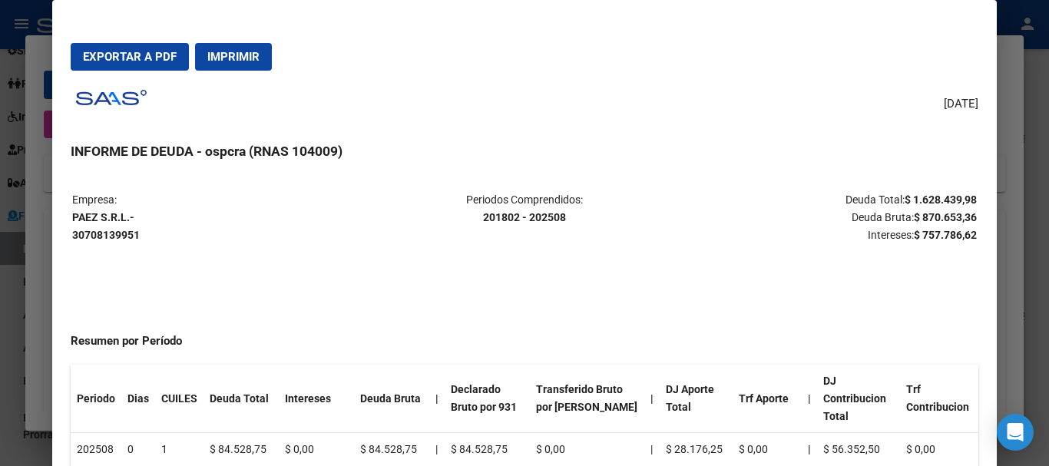
click at [15, 104] on div at bounding box center [524, 233] width 1049 height 466
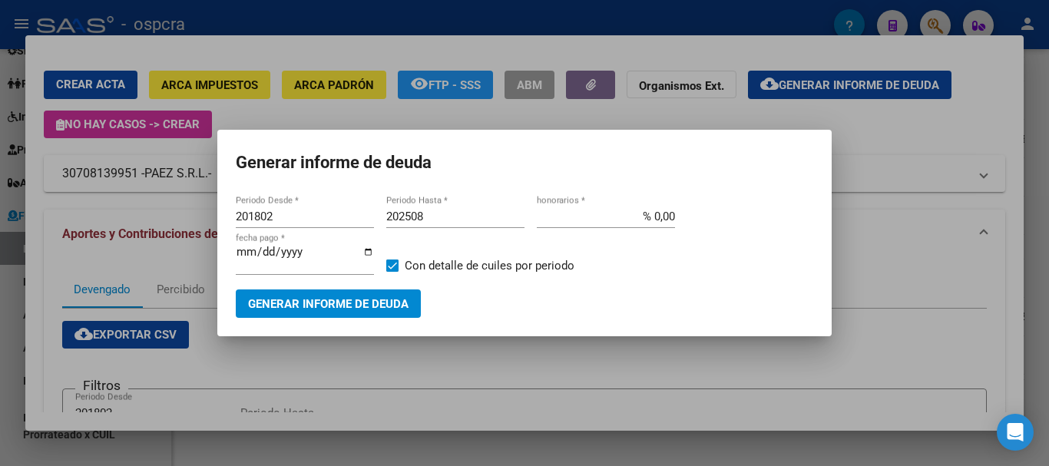
click at [643, 419] on div at bounding box center [524, 233] width 1049 height 466
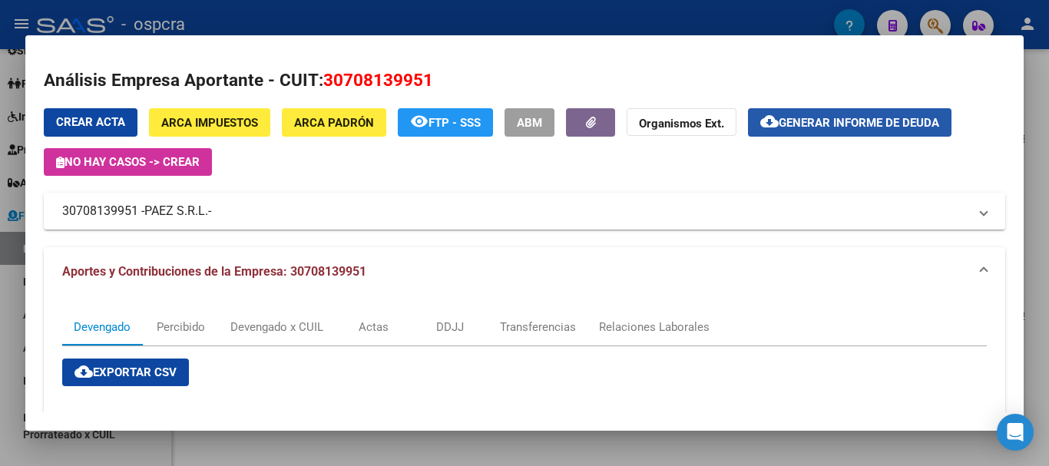
click at [825, 122] on span "Generar informe de deuda" at bounding box center [859, 123] width 160 height 14
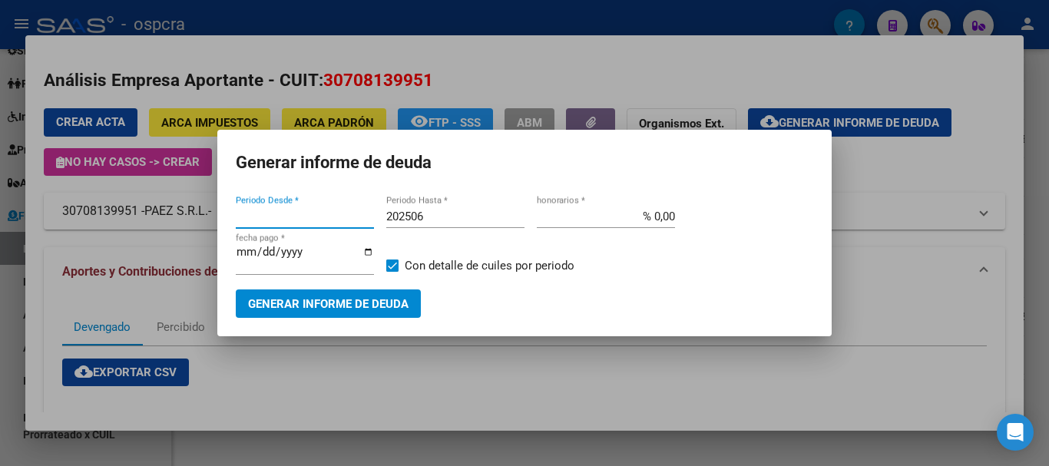
type input "201802"
click at [461, 219] on input "202506" at bounding box center [455, 217] width 138 height 14
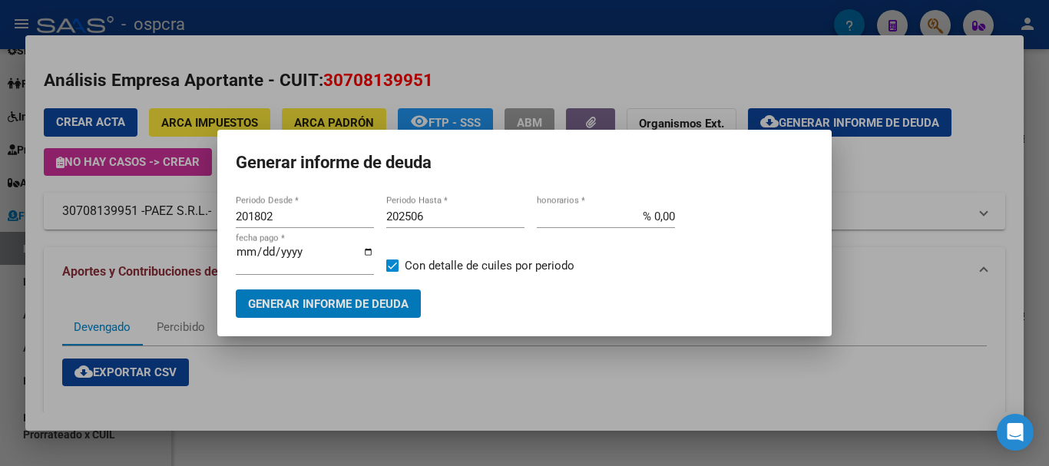
click at [449, 211] on input "202506" at bounding box center [455, 217] width 138 height 14
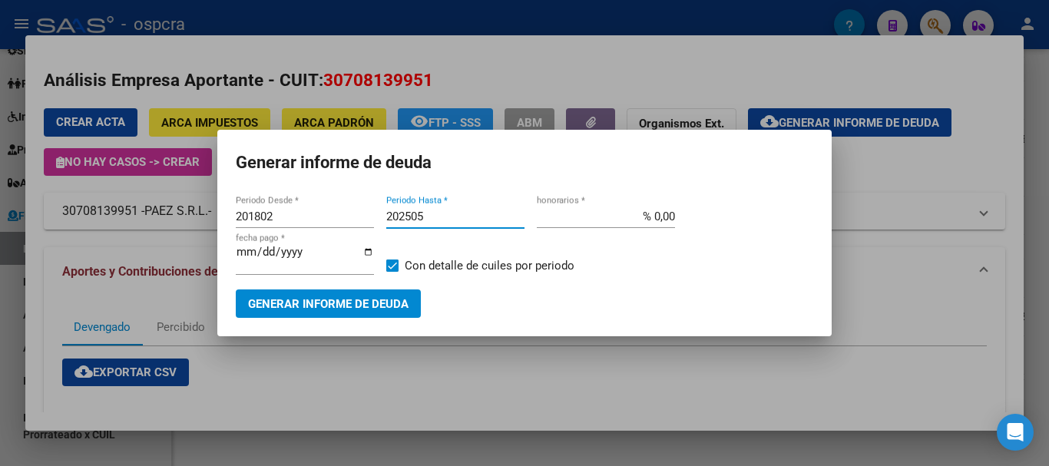
type input "202505"
click at [404, 313] on button "Generar informe de deuda" at bounding box center [328, 303] width 185 height 28
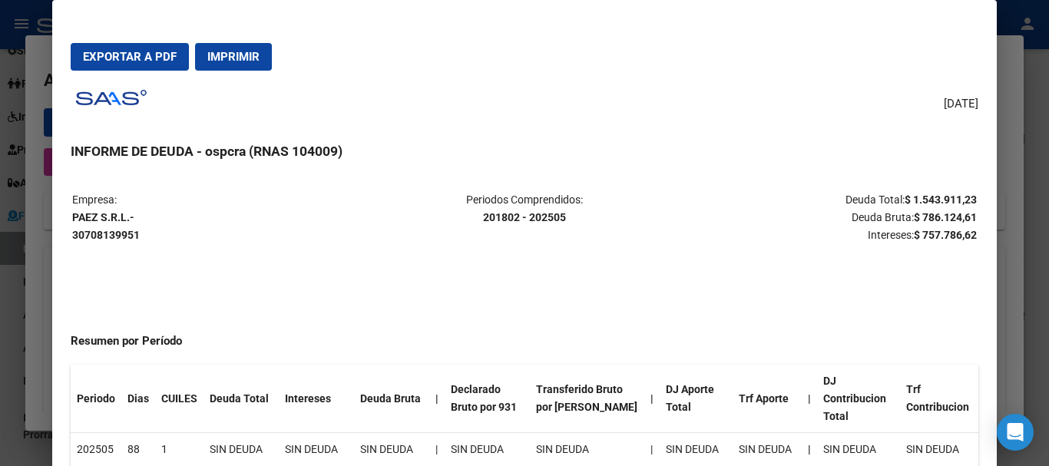
click at [0, 173] on div at bounding box center [524, 233] width 1049 height 466
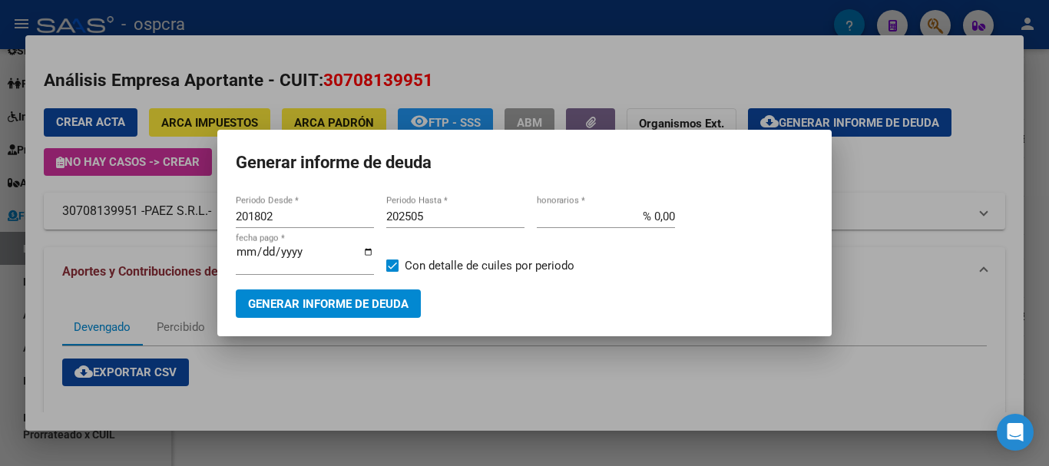
click at [0, 173] on div at bounding box center [524, 233] width 1049 height 466
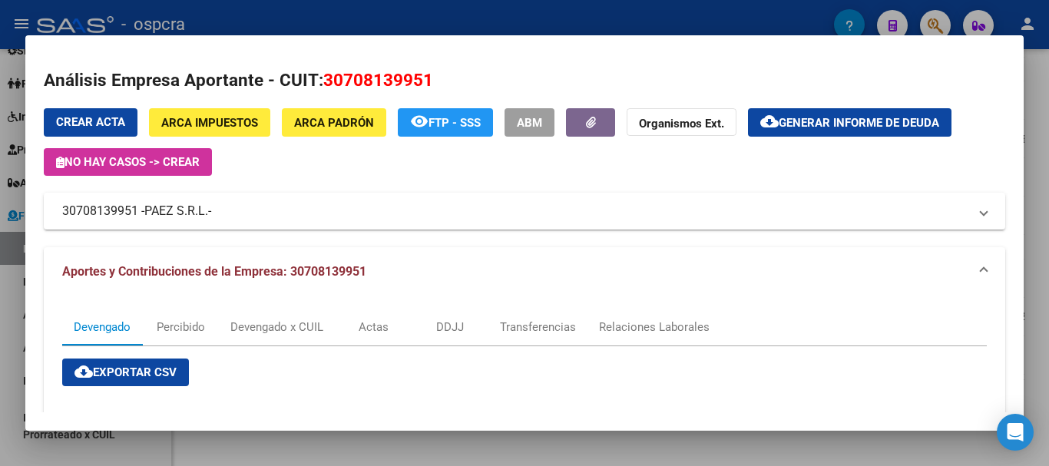
click at [0, 174] on div at bounding box center [524, 233] width 1049 height 466
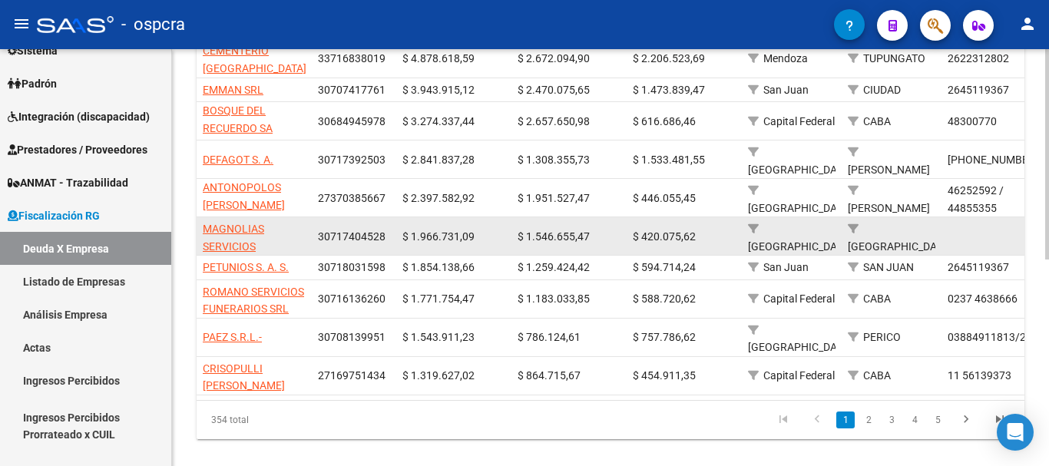
scroll to position [409, 0]
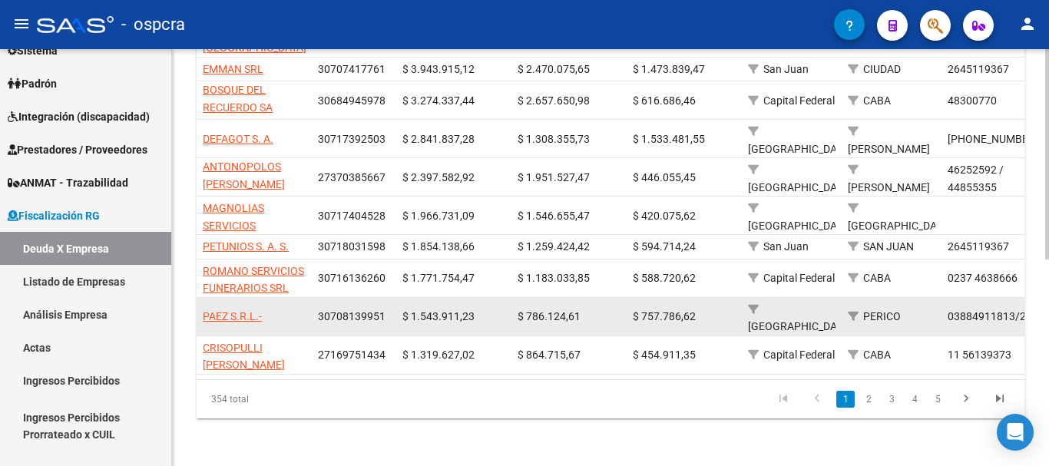
drag, startPoint x: 319, startPoint y: 308, endPoint x: 382, endPoint y: 308, distance: 63.0
click at [382, 310] on span "30708139951" at bounding box center [352, 316] width 68 height 12
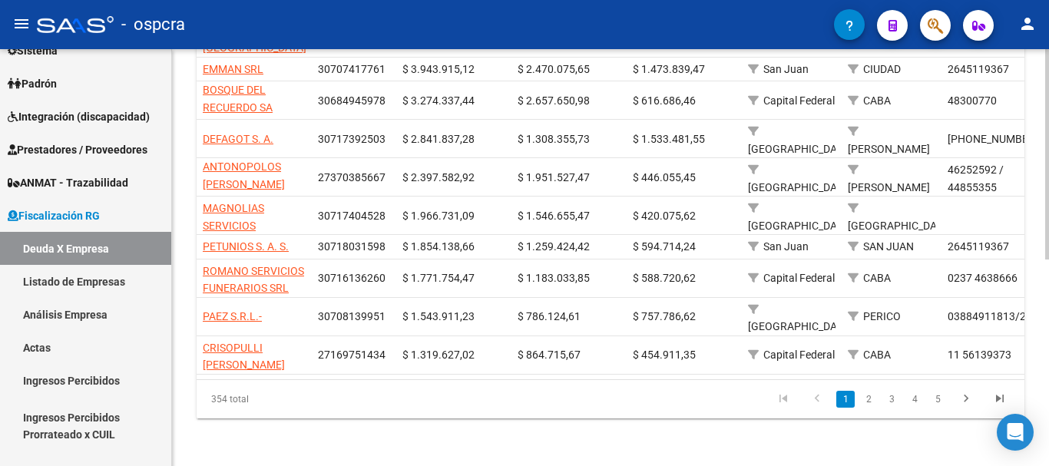
click at [408, 405] on datatable-pager "1 2 3 4 5" at bounding box center [692, 399] width 650 height 26
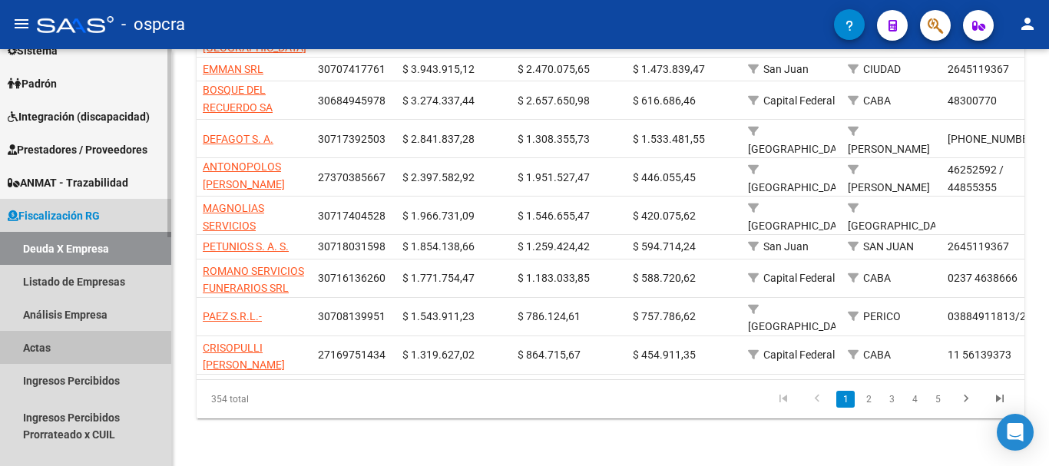
click at [40, 346] on link "Actas" at bounding box center [85, 347] width 171 height 33
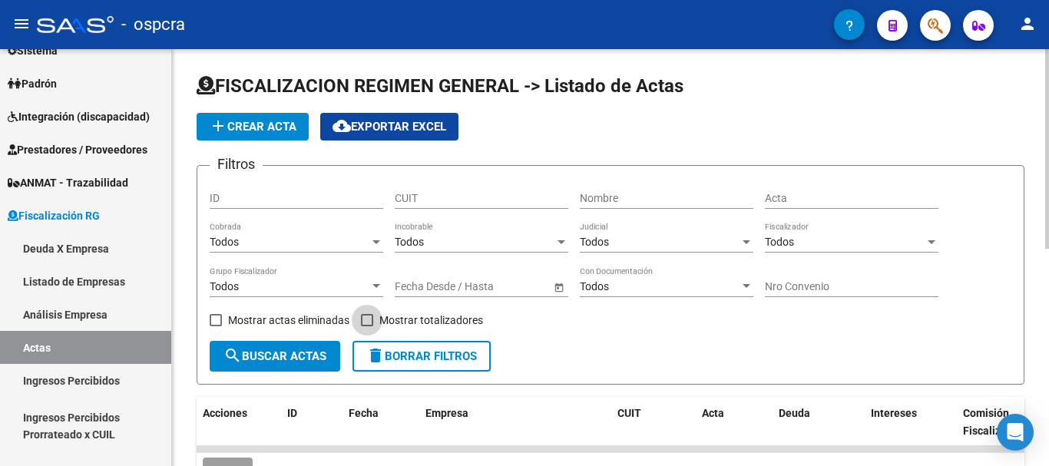
click at [369, 314] on span at bounding box center [367, 320] width 12 height 12
click at [367, 326] on input "Mostrar totalizadores" at bounding box center [366, 326] width 1 height 1
click at [369, 314] on span at bounding box center [367, 320] width 12 height 12
click at [367, 326] on input "Mostrar totalizadores" at bounding box center [366, 326] width 1 height 1
checkbox input "false"
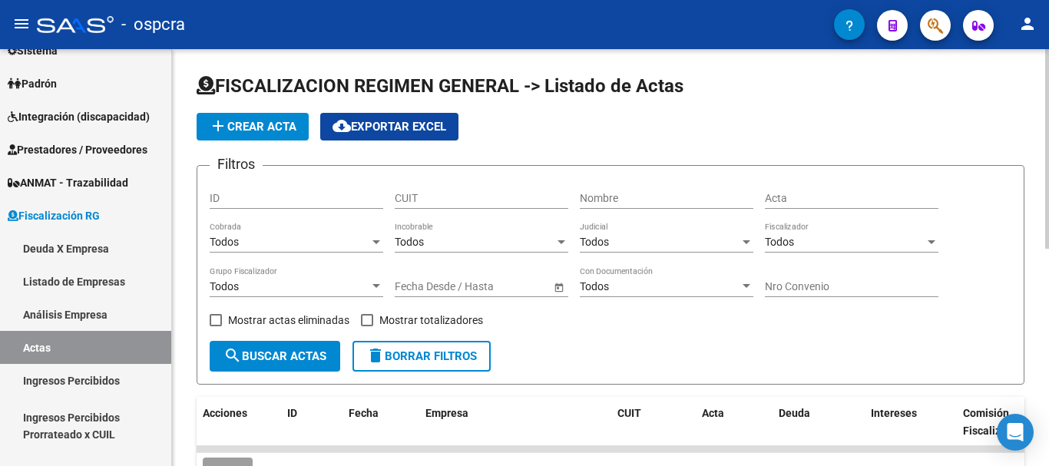
drag, startPoint x: 218, startPoint y: 317, endPoint x: 233, endPoint y: 325, distance: 16.5
click at [219, 318] on span at bounding box center [216, 320] width 12 height 12
click at [216, 326] on input "Mostrar actas eliminadas" at bounding box center [215, 326] width 1 height 1
checkbox input "true"
click at [278, 350] on span "search Buscar Actas" at bounding box center [274, 356] width 103 height 14
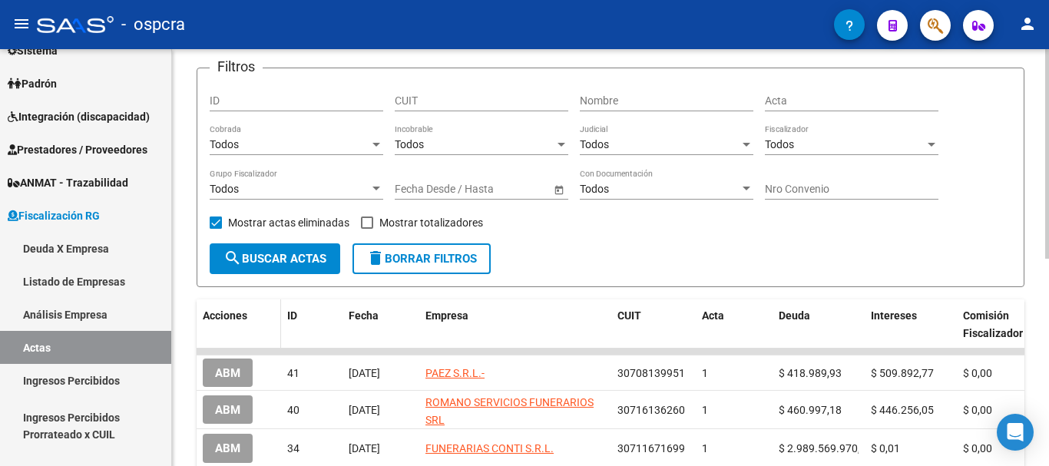
scroll to position [230, 0]
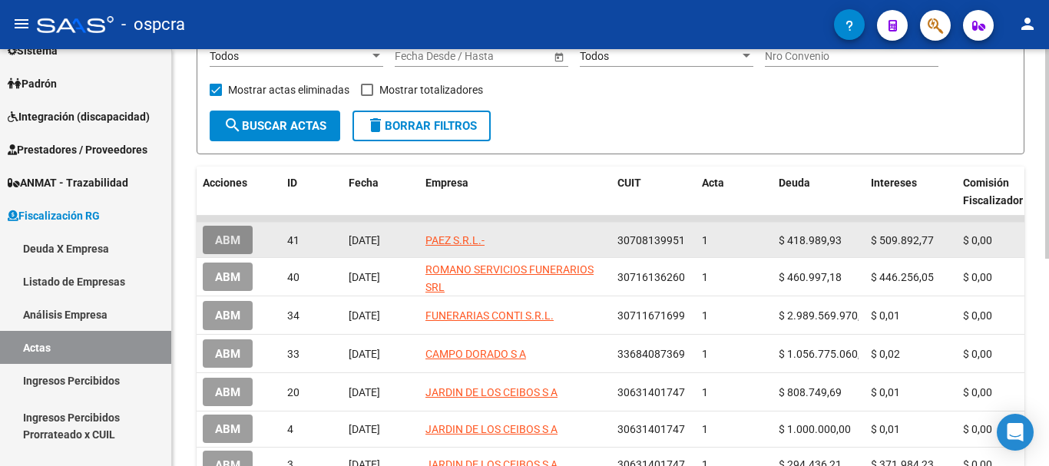
click at [233, 237] on span "ABM" at bounding box center [227, 240] width 25 height 14
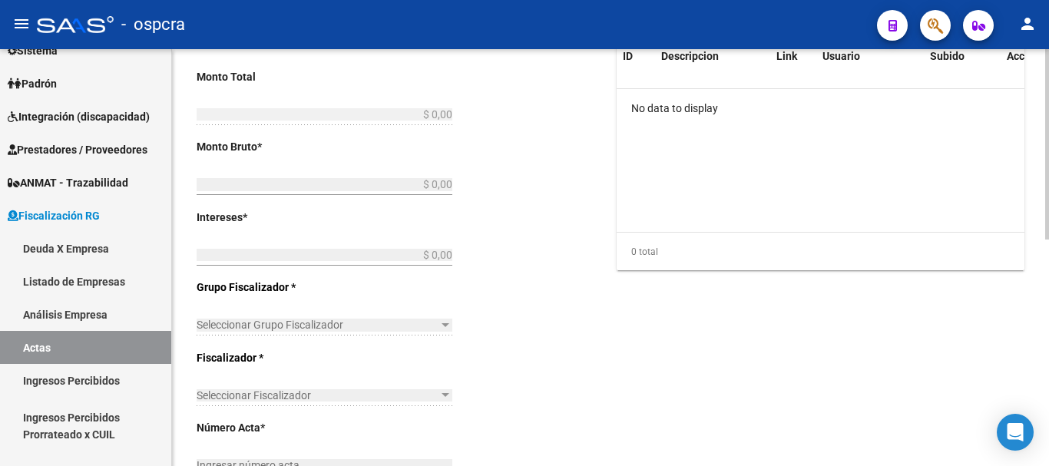
type input "202306"
type input "202405"
type input "$ 928.882,70"
type input "$ 418.989,93"
type input "$ 509.892,77"
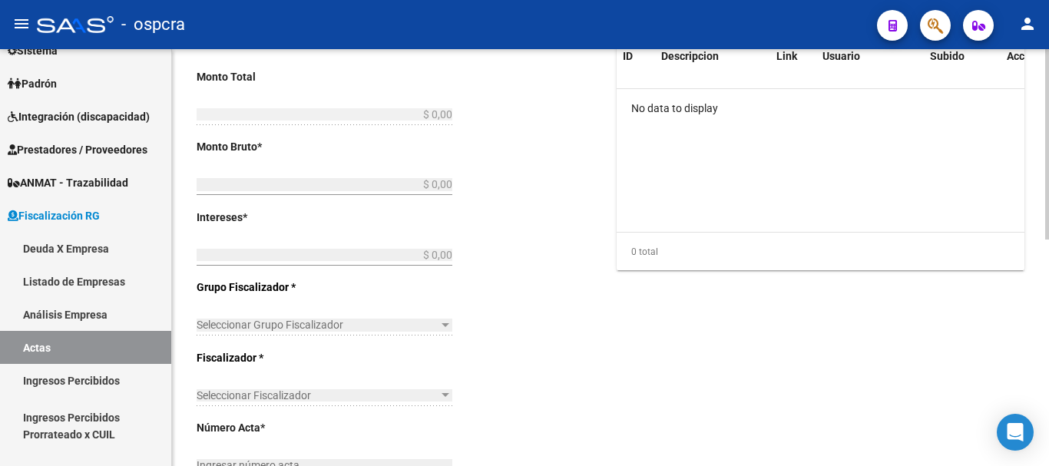
type input "1"
checkbox input "true"
type input "pago"
type input "[DATE]"
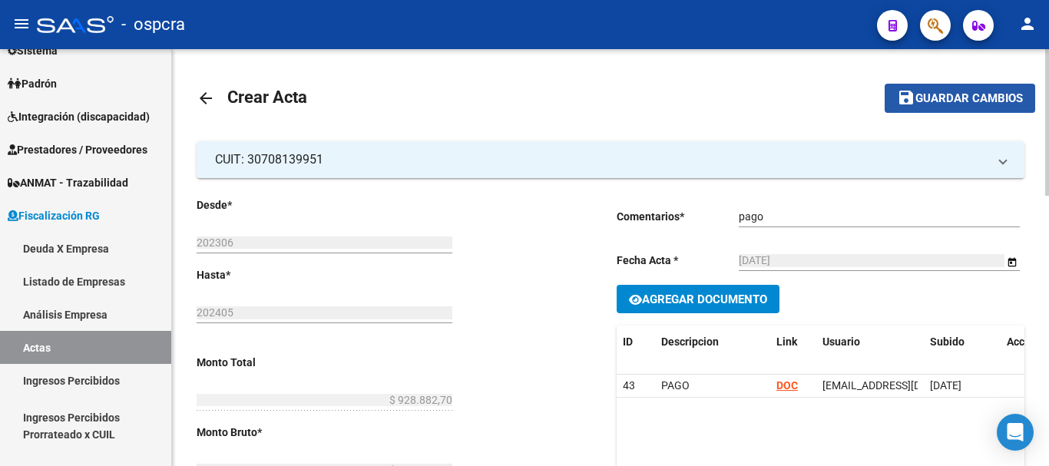
click at [981, 96] on span "Guardar cambios" at bounding box center [969, 99] width 108 height 14
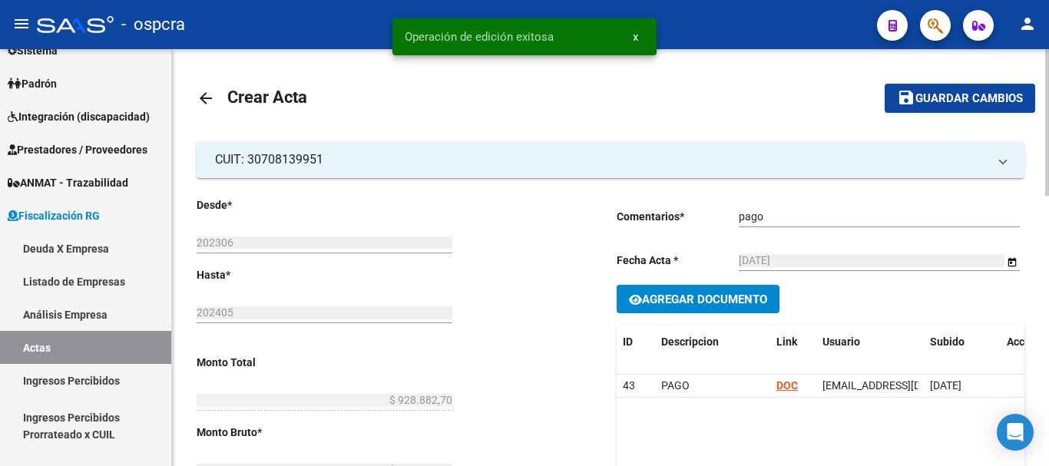
click at [207, 101] on mat-icon "arrow_back" at bounding box center [206, 98] width 18 height 18
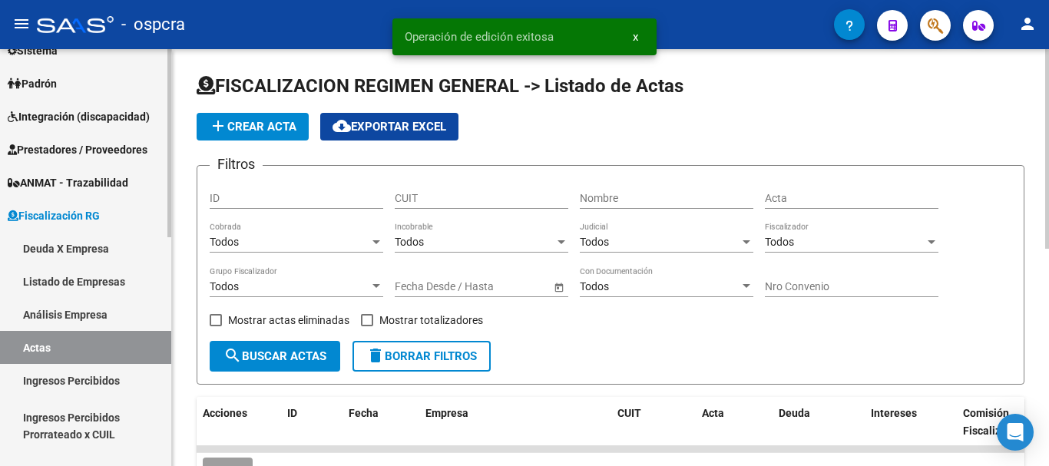
click at [72, 253] on link "Deuda X Empresa" at bounding box center [85, 248] width 171 height 33
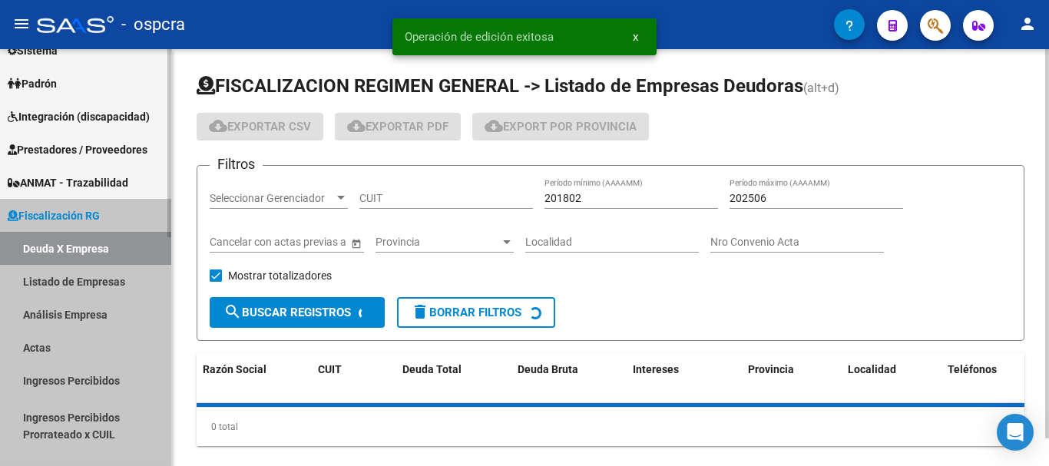
click at [72, 253] on link "Deuda X Empresa" at bounding box center [85, 248] width 171 height 33
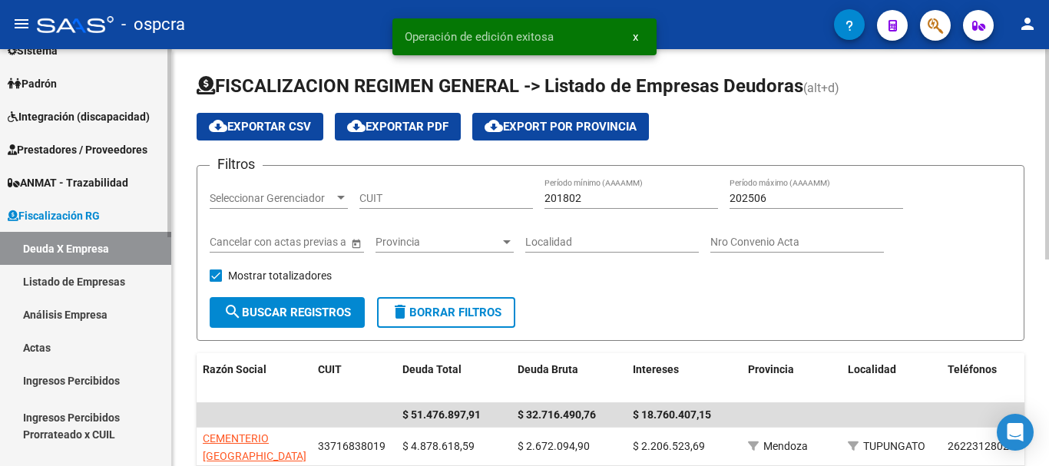
click at [76, 347] on link "Actas" at bounding box center [85, 347] width 171 height 33
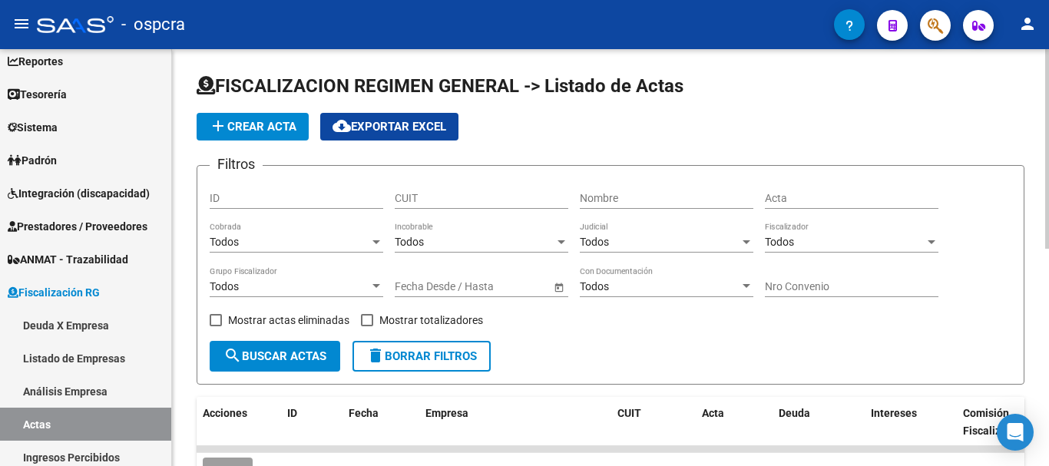
click at [274, 323] on span "Mostrar actas eliminadas" at bounding box center [288, 320] width 121 height 18
click at [216, 326] on input "Mostrar actas eliminadas" at bounding box center [215, 326] width 1 height 1
click at [274, 323] on span "Mostrar actas eliminadas" at bounding box center [288, 320] width 121 height 18
click at [216, 326] on input "Mostrar actas eliminadas" at bounding box center [215, 326] width 1 height 1
click at [286, 360] on span "search Buscar Actas" at bounding box center [274, 356] width 103 height 14
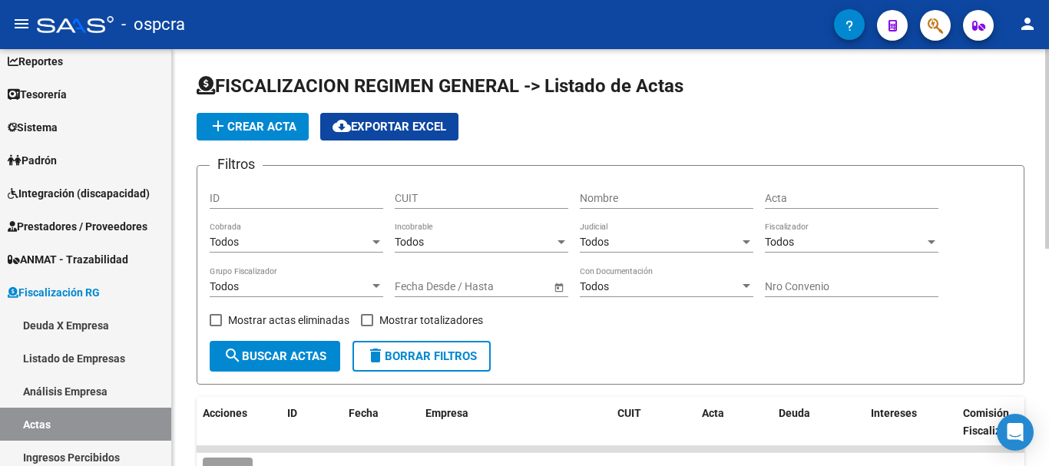
click at [296, 315] on span "Mostrar actas eliminadas" at bounding box center [288, 320] width 121 height 18
click at [216, 326] on input "Mostrar actas eliminadas" at bounding box center [215, 326] width 1 height 1
checkbox input "true"
click at [291, 355] on span "search Buscar Actas" at bounding box center [274, 356] width 103 height 14
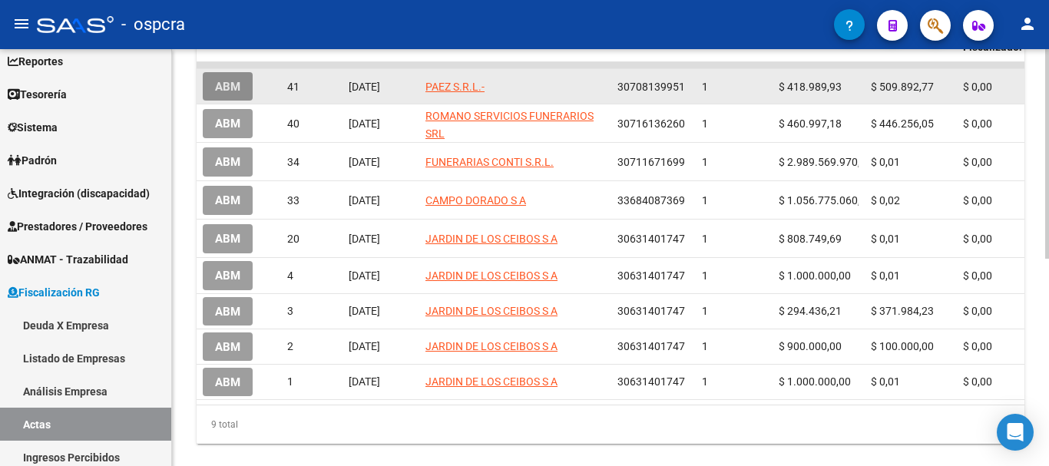
click at [230, 89] on span "ABM" at bounding box center [227, 87] width 25 height 14
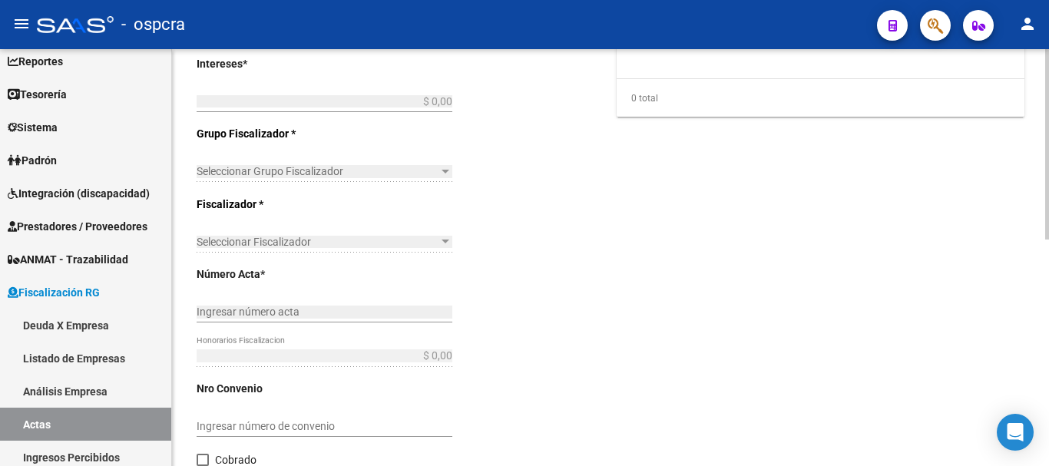
type input "202306"
type input "202405"
type input "$ 928.882,70"
type input "$ 418.989,93"
type input "$ 509.892,77"
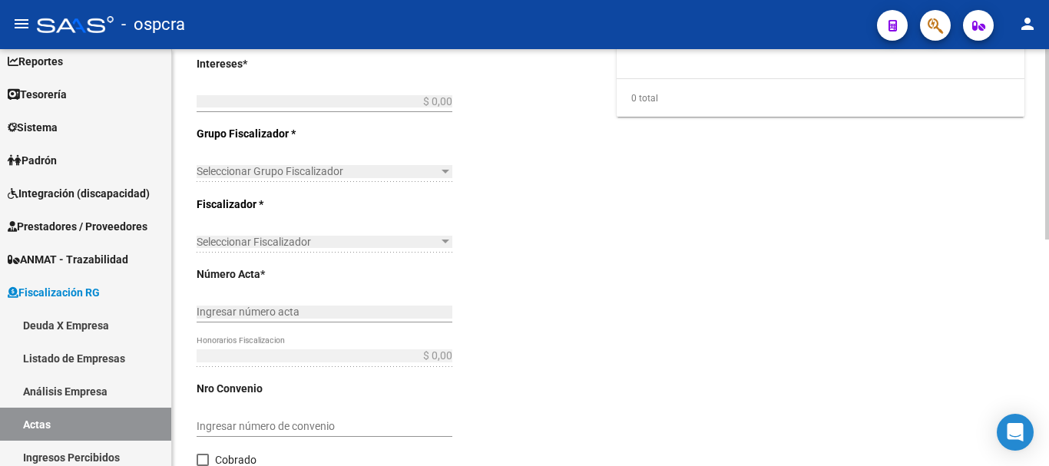
type input "1"
checkbox input "true"
type input "pago"
type input "[DATE]"
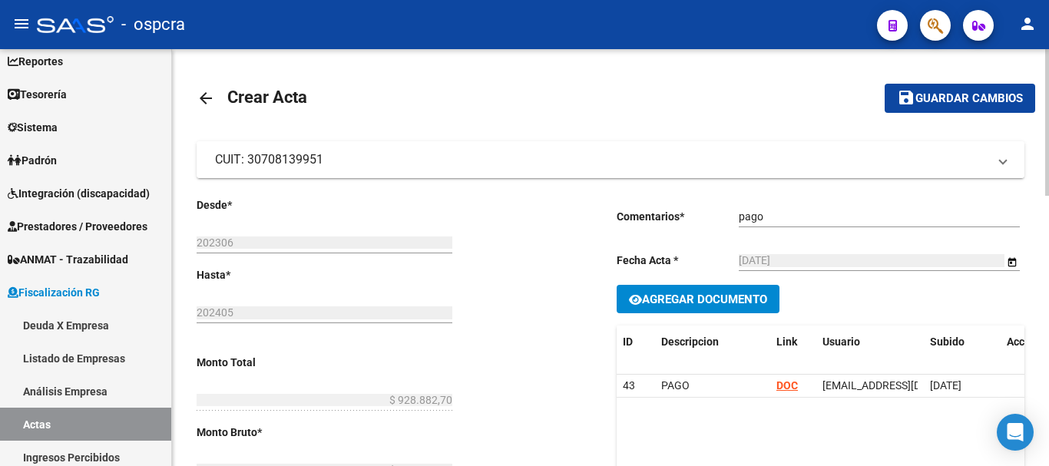
click at [1007, 159] on mat-expansion-panel-header "CUIT: 30708139951" at bounding box center [611, 159] width 828 height 37
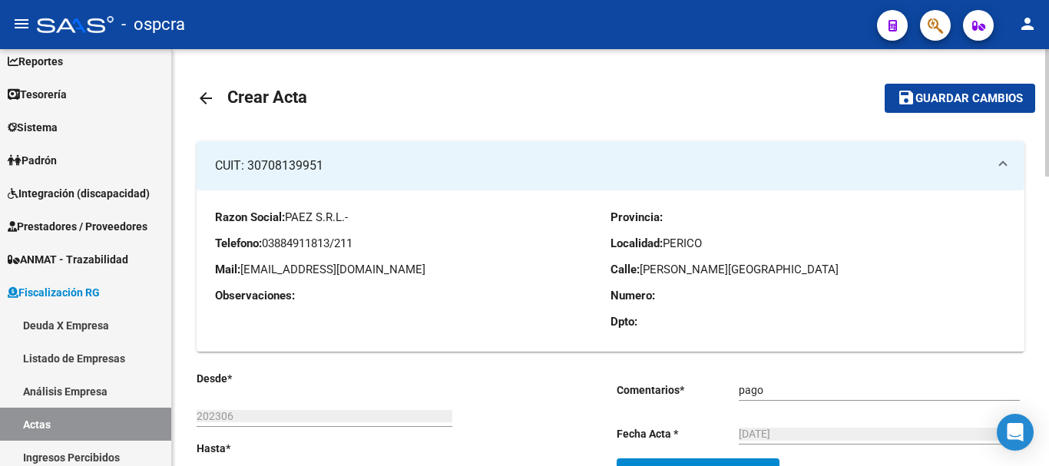
click at [1007, 159] on mat-expansion-panel-header "CUIT: 30708139951" at bounding box center [611, 165] width 828 height 49
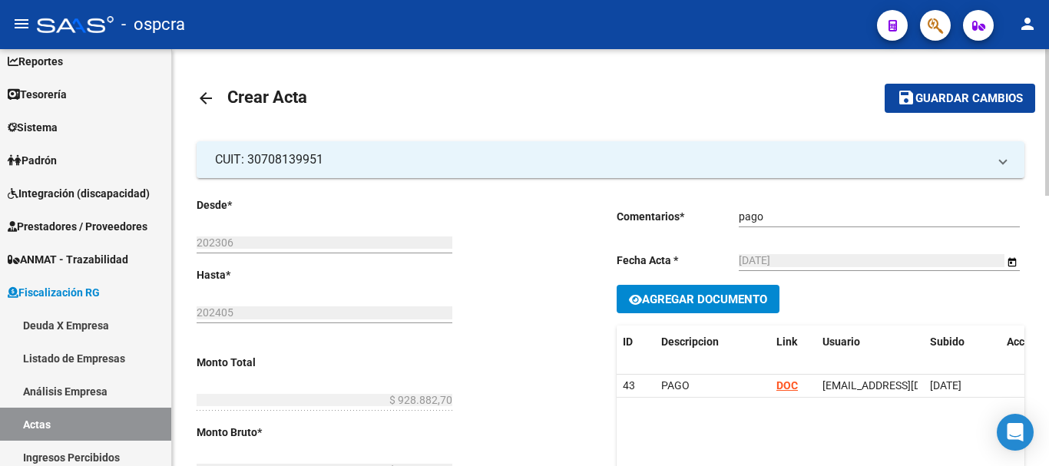
click at [204, 106] on mat-icon "arrow_back" at bounding box center [206, 98] width 18 height 18
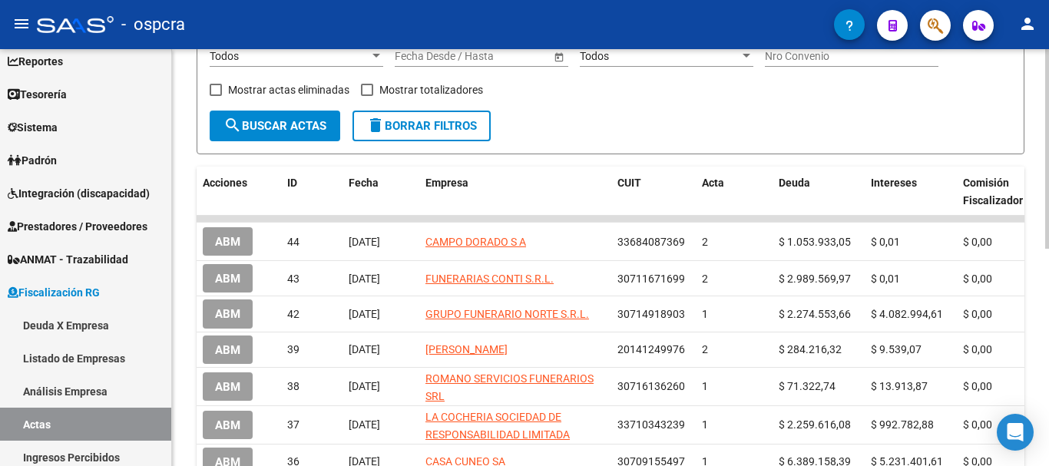
scroll to position [154, 0]
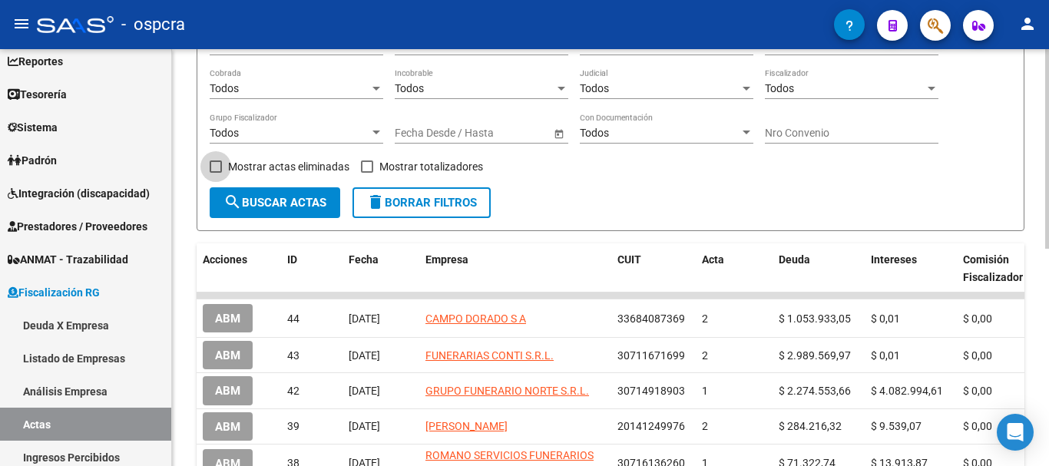
click at [215, 160] on span at bounding box center [216, 166] width 12 height 12
click at [215, 173] on input "Mostrar actas eliminadas" at bounding box center [215, 173] width 1 height 1
checkbox input "true"
click at [240, 199] on mat-icon "search" at bounding box center [232, 202] width 18 height 18
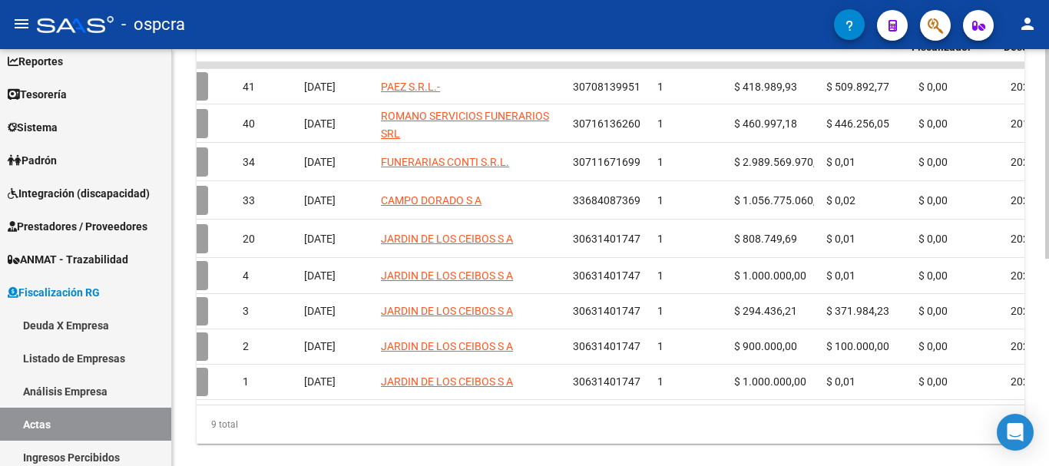
scroll to position [0, 0]
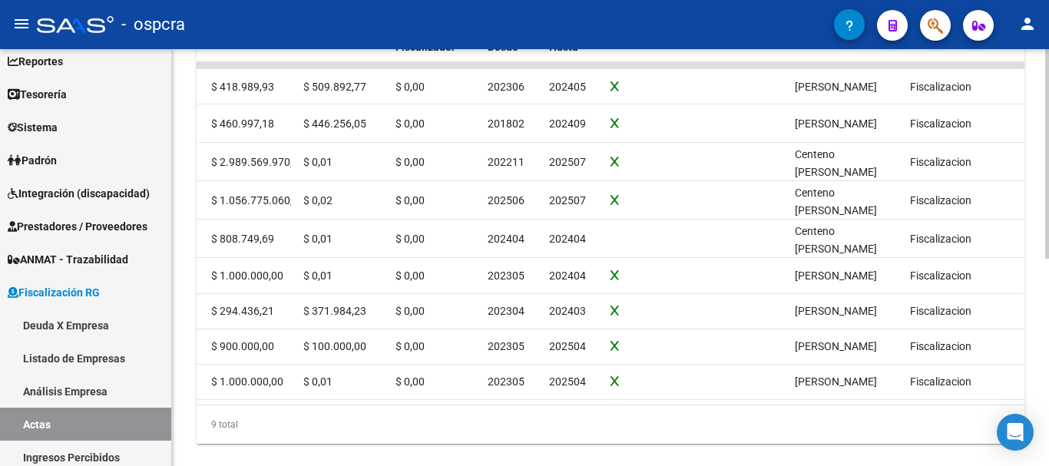
drag, startPoint x: 852, startPoint y: 432, endPoint x: 984, endPoint y: 438, distance: 131.4
click at [984, 438] on div "9 total" at bounding box center [611, 424] width 828 height 38
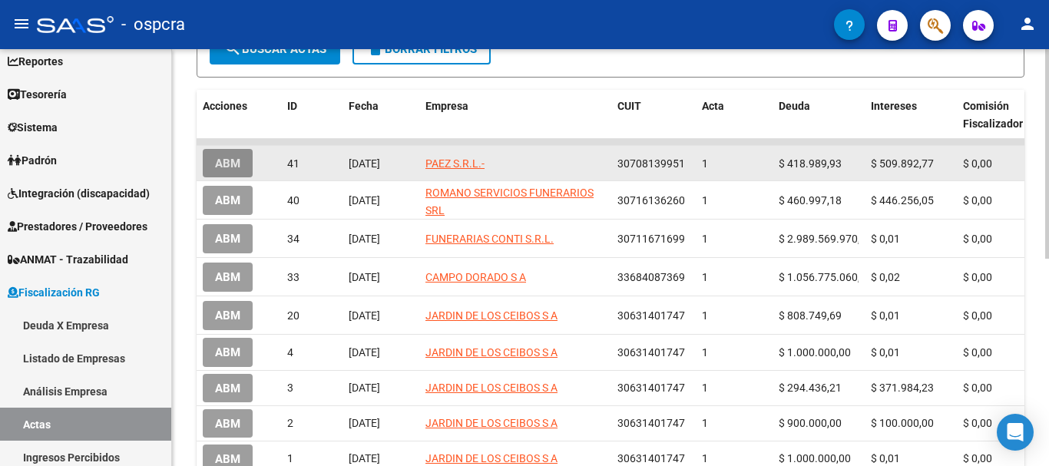
drag, startPoint x: 237, startPoint y: 170, endPoint x: 220, endPoint y: 162, distance: 18.2
click at [220, 162] on span "ABM" at bounding box center [227, 164] width 25 height 14
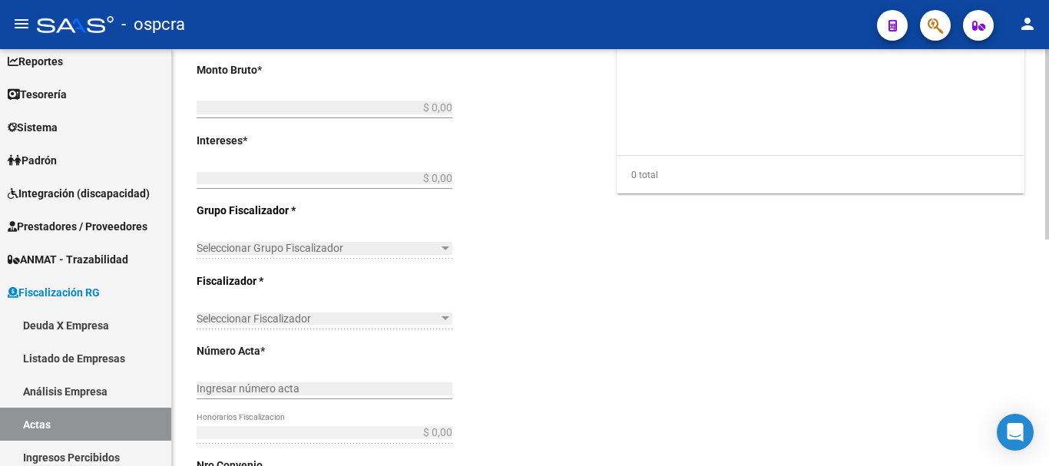
type input "202306"
type input "202405"
type input "$ 928.882,70"
type input "$ 418.989,93"
type input "$ 509.892,77"
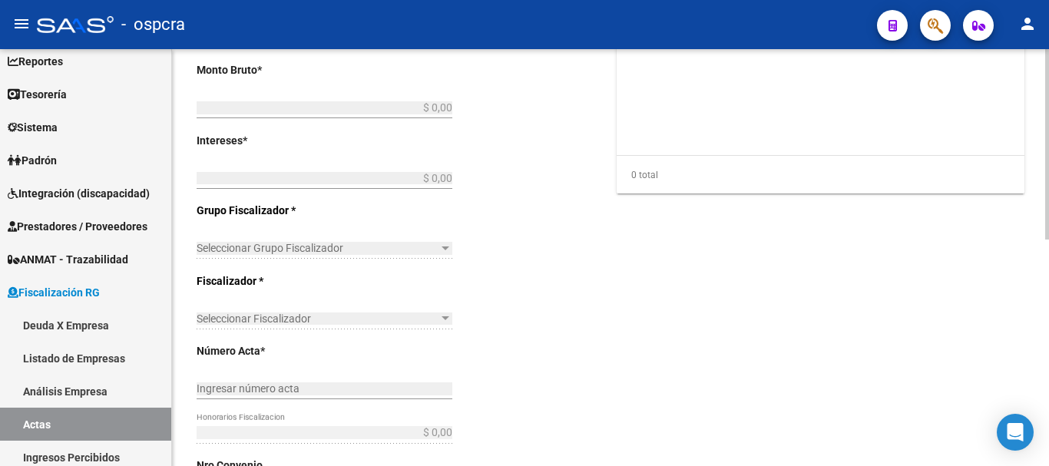
type input "1"
checkbox input "true"
type input "pago"
type input "[DATE]"
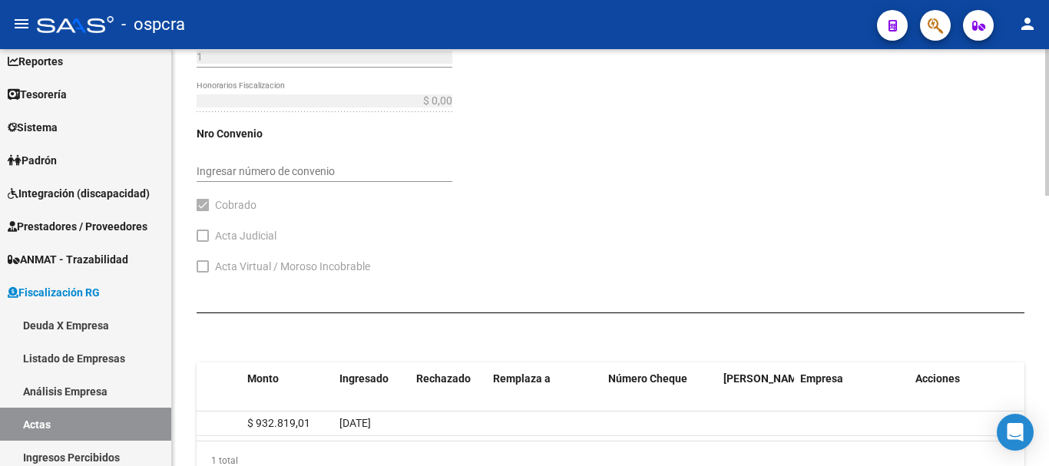
click at [390, 351] on div "ID Tipo de Pago Monto Ingresado Rechazado Remplaza a Número Cheque Fecha Valor …" at bounding box center [611, 421] width 828 height 142
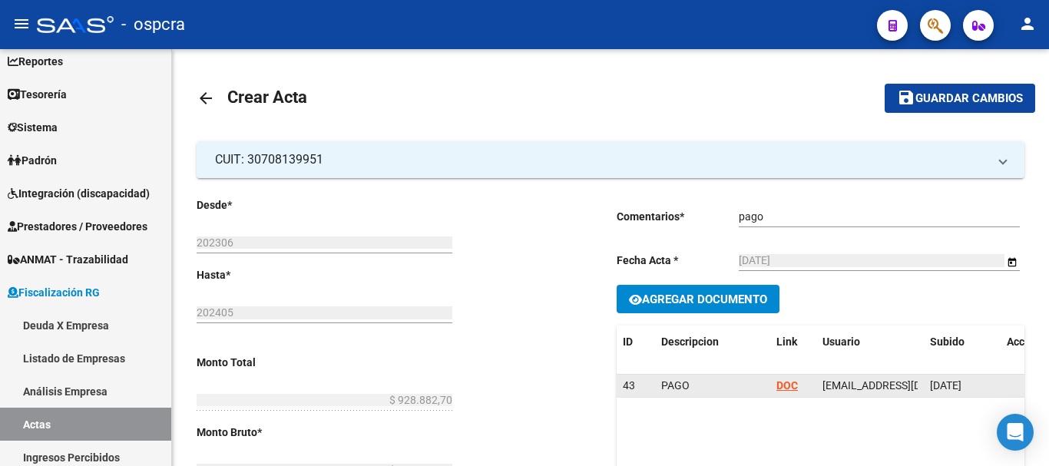
click at [792, 387] on strong "DOC" at bounding box center [787, 385] width 22 height 12
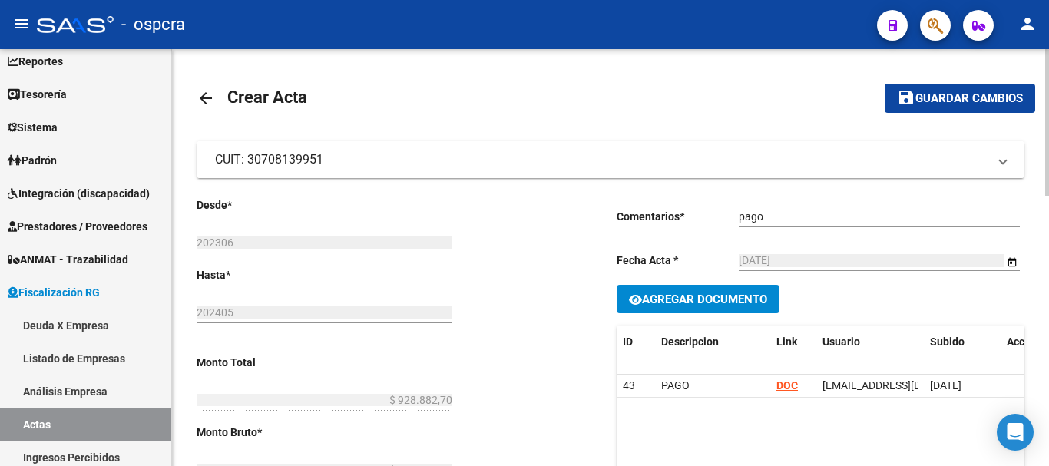
drag, startPoint x: 324, startPoint y: 157, endPoint x: 248, endPoint y: 160, distance: 76.1
click at [248, 160] on mat-panel-title "CUIT: 30708139951" at bounding box center [601, 159] width 772 height 17
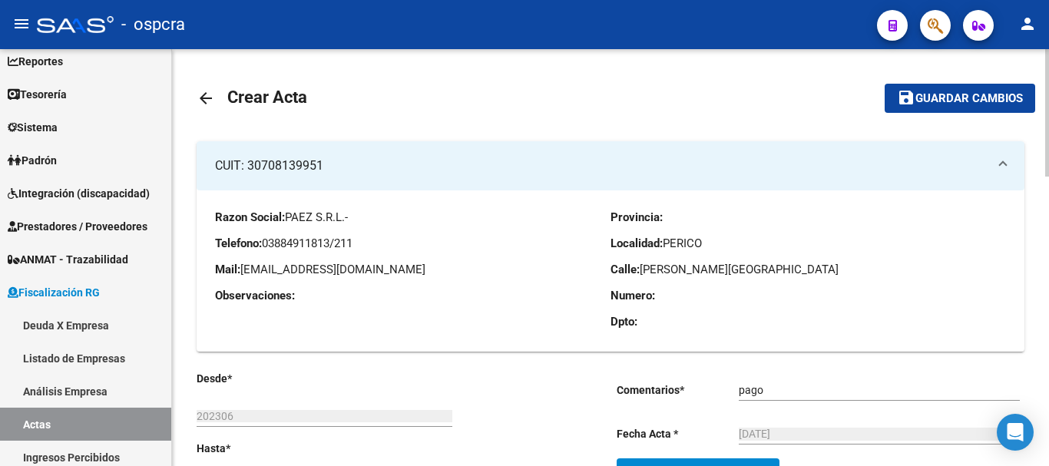
copy mat-panel-title "30708139951"
click at [201, 98] on mat-icon "arrow_back" at bounding box center [206, 98] width 18 height 18
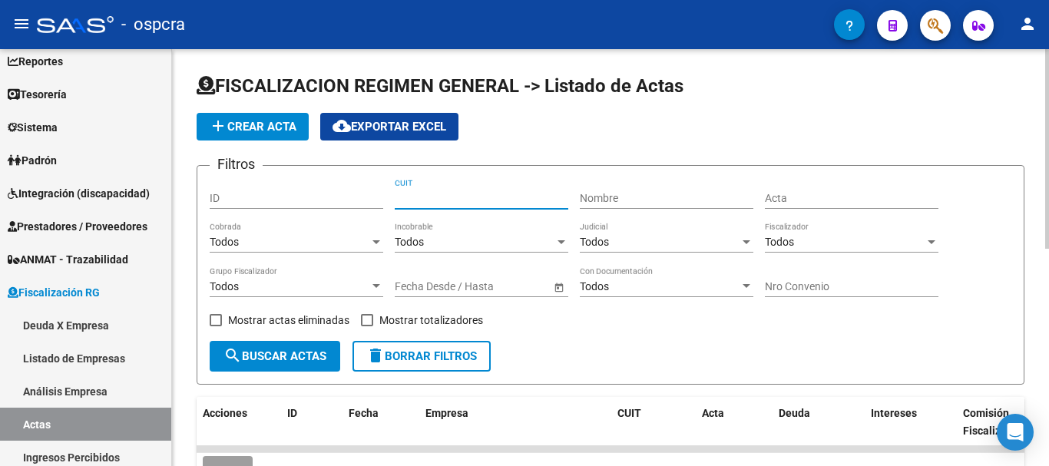
click at [475, 199] on input "CUIT" at bounding box center [482, 198] width 174 height 13
click at [90, 159] on link "Padrón" at bounding box center [85, 160] width 171 height 33
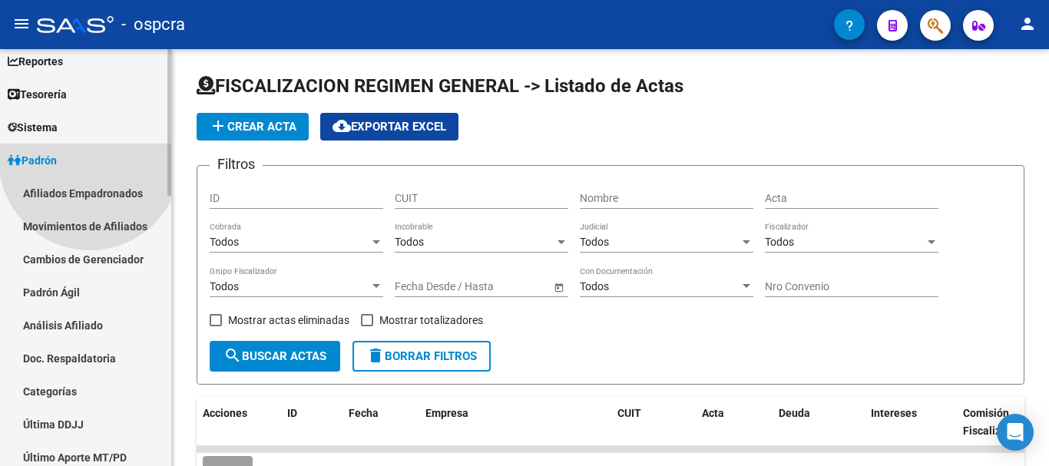
click at [86, 178] on link "Afiliados Empadronados" at bounding box center [85, 193] width 171 height 33
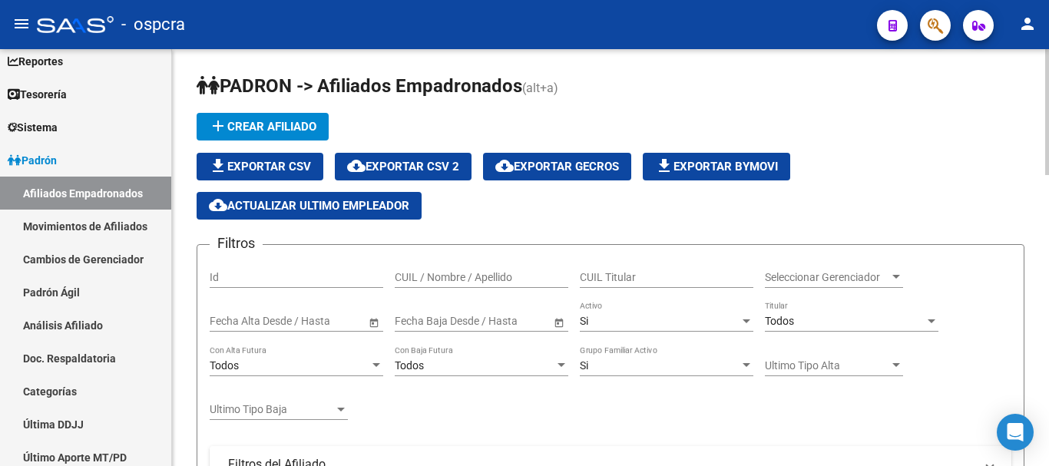
click at [492, 274] on input "CUIL / Nombre / Apellido" at bounding box center [482, 277] width 174 height 13
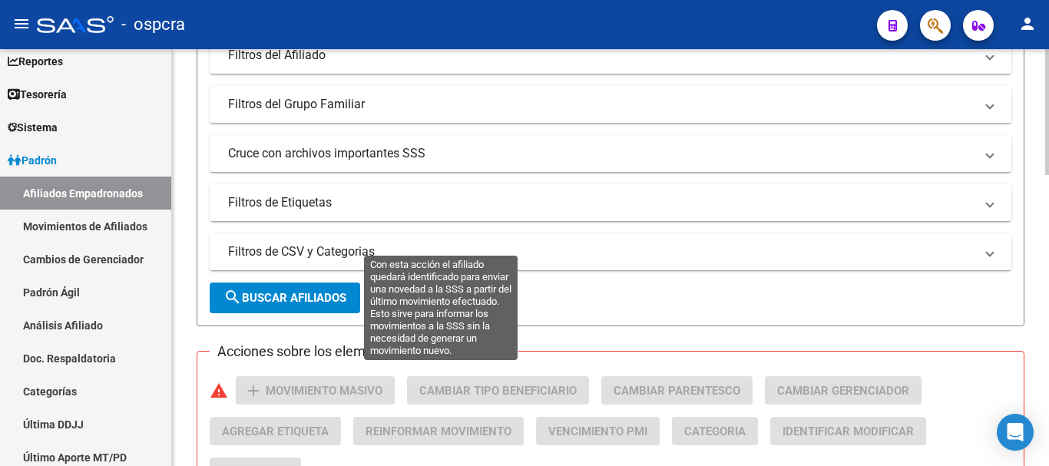
scroll to position [461, 0]
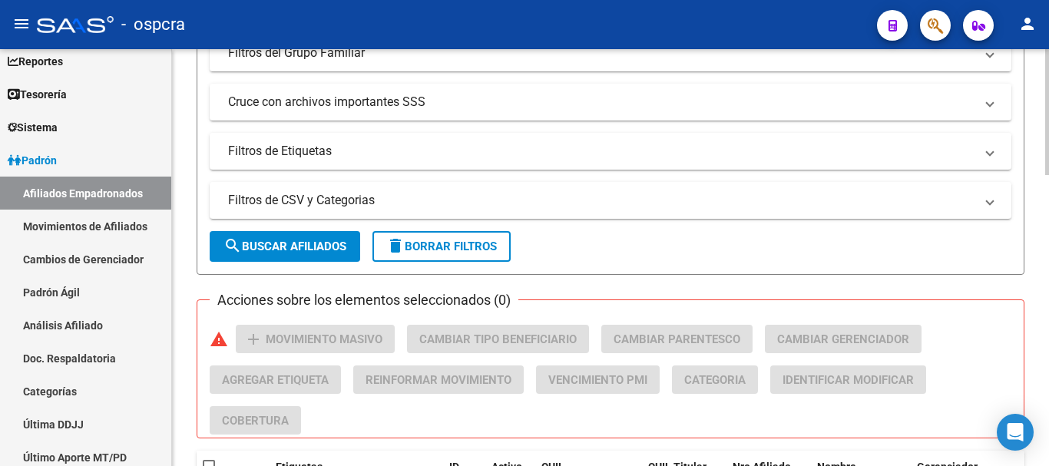
type input "churquina"
click at [292, 249] on span "search Buscar Afiliados" at bounding box center [284, 247] width 123 height 14
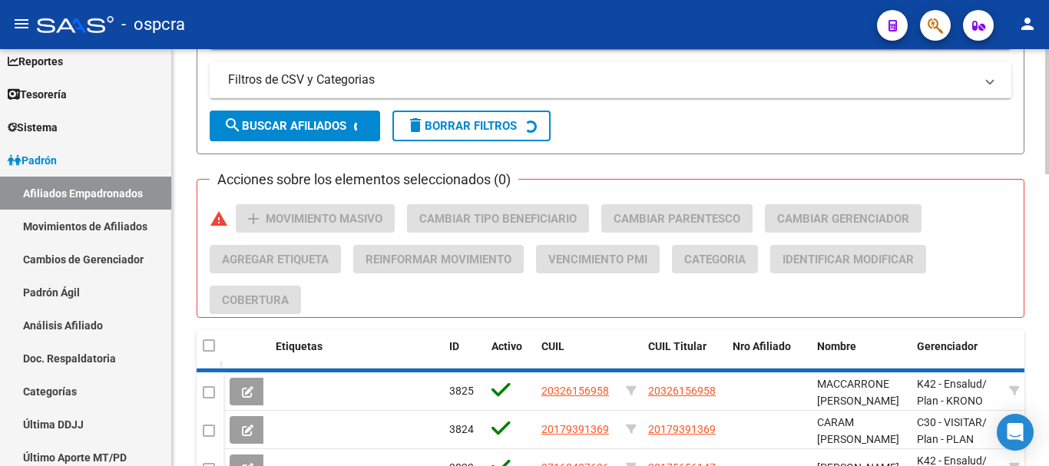
scroll to position [660, 0]
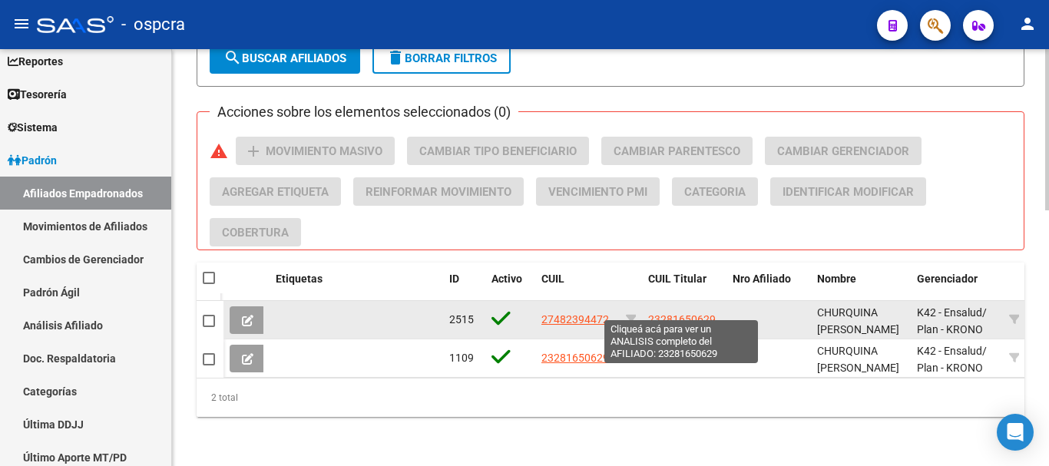
drag, startPoint x: 738, startPoint y: 310, endPoint x: 645, endPoint y: 307, distance: 93.0
click at [691, 303] on datatable-body-cell "23281650629" at bounding box center [684, 320] width 84 height 38
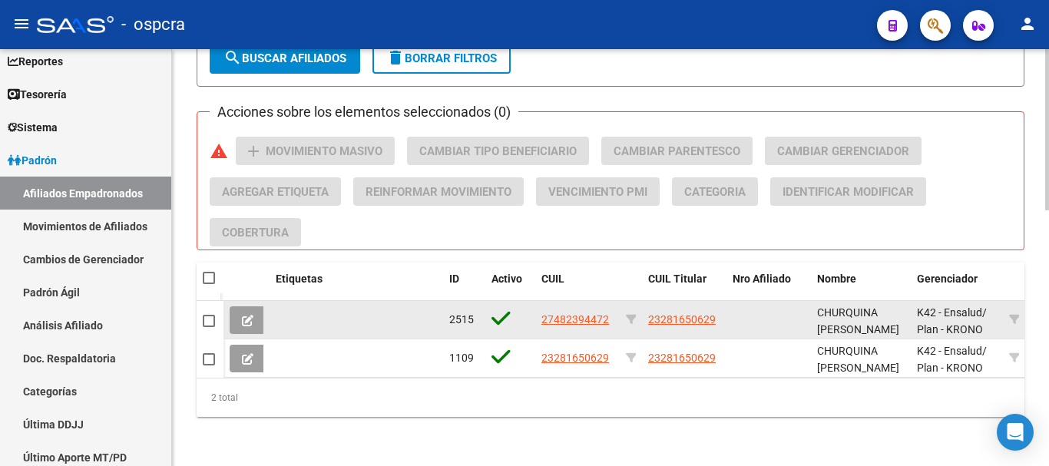
drag, startPoint x: 538, startPoint y: 305, endPoint x: 612, endPoint y: 306, distance: 74.5
click at [612, 306] on datatable-body-cell "27482394472" at bounding box center [577, 320] width 84 height 38
copy span "27482394472"
drag, startPoint x: 702, startPoint y: 309, endPoint x: 726, endPoint y: 309, distance: 23.8
click at [726, 309] on datatable-body-cell "23281650629" at bounding box center [684, 320] width 84 height 38
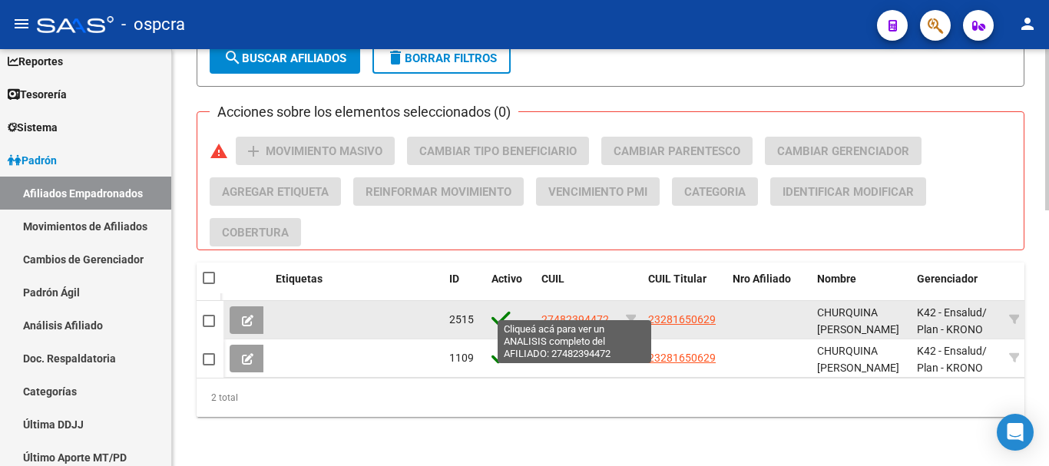
click at [593, 313] on span "27482394472" at bounding box center [575, 319] width 68 height 12
type textarea "27482394472"
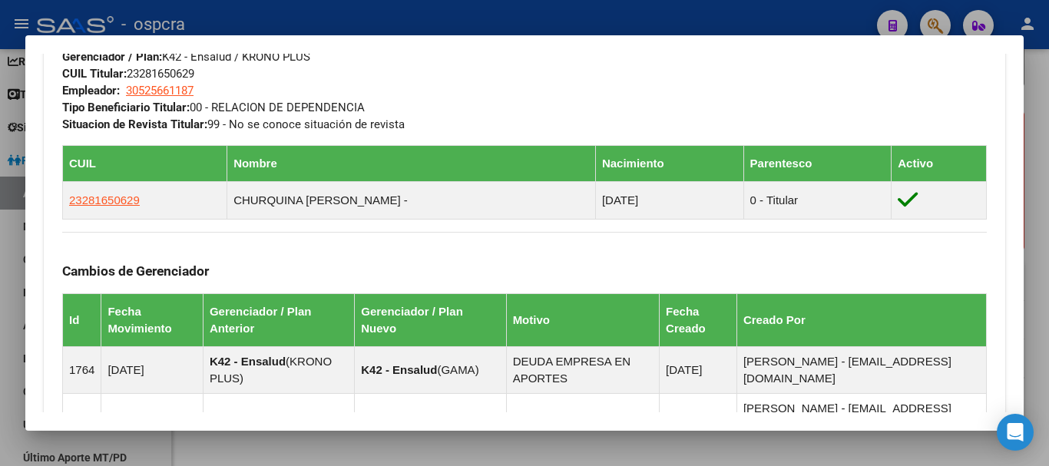
scroll to position [1122, 0]
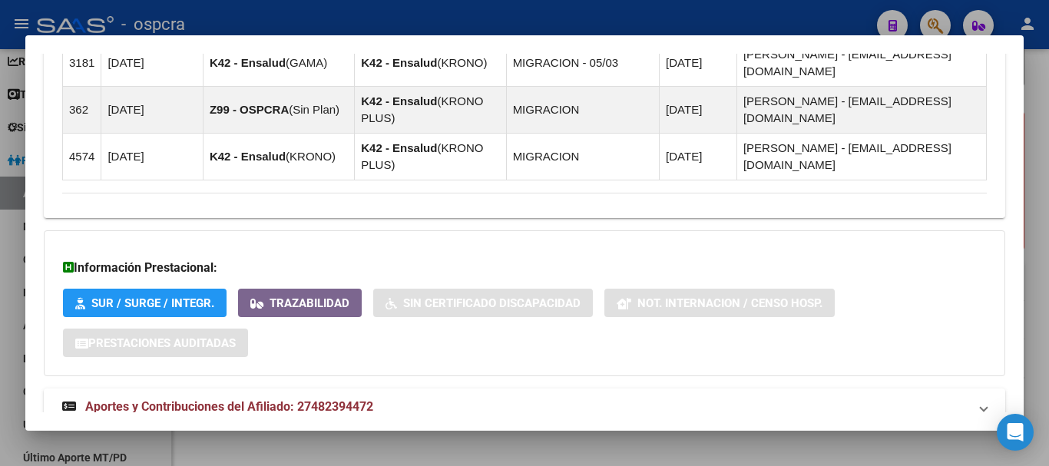
click at [402, 452] on mat-panel-title "Aportes y Contribuciones del Titular: 23281650629" at bounding box center [515, 461] width 906 height 18
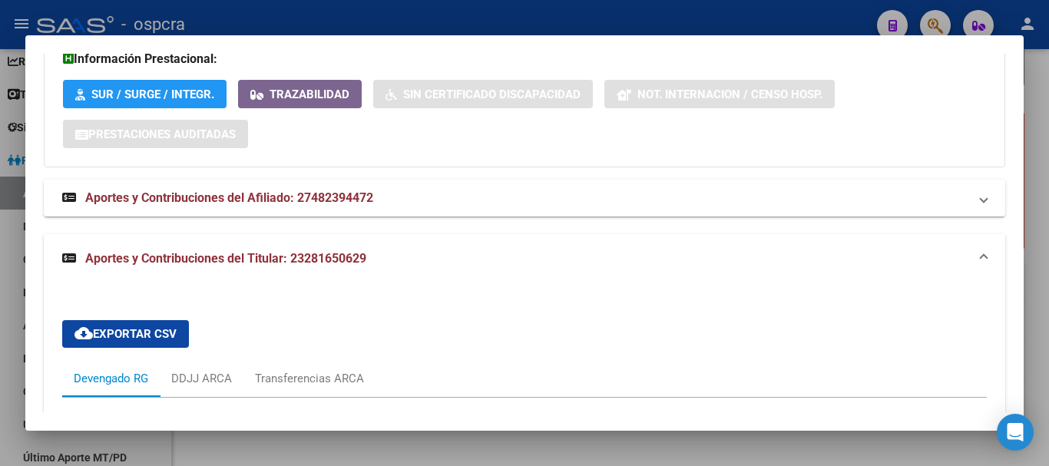
scroll to position [1288, 0]
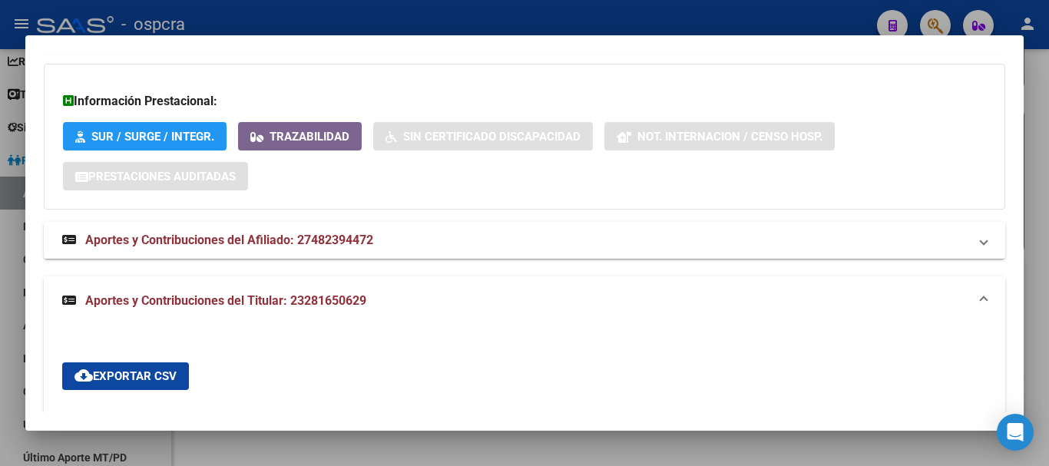
click at [560, 231] on mat-panel-title "Aportes y Contribuciones del Afiliado: 27482394472" at bounding box center [515, 240] width 906 height 18
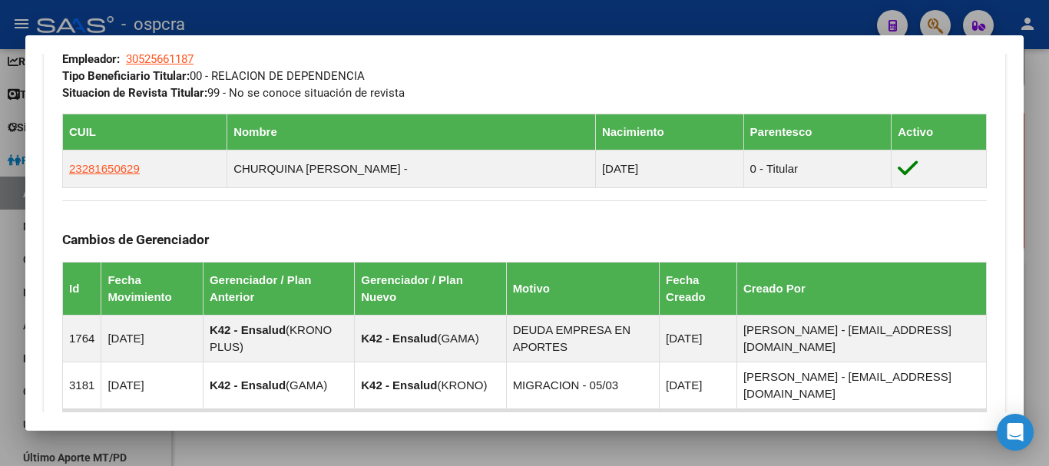
scroll to position [674, 0]
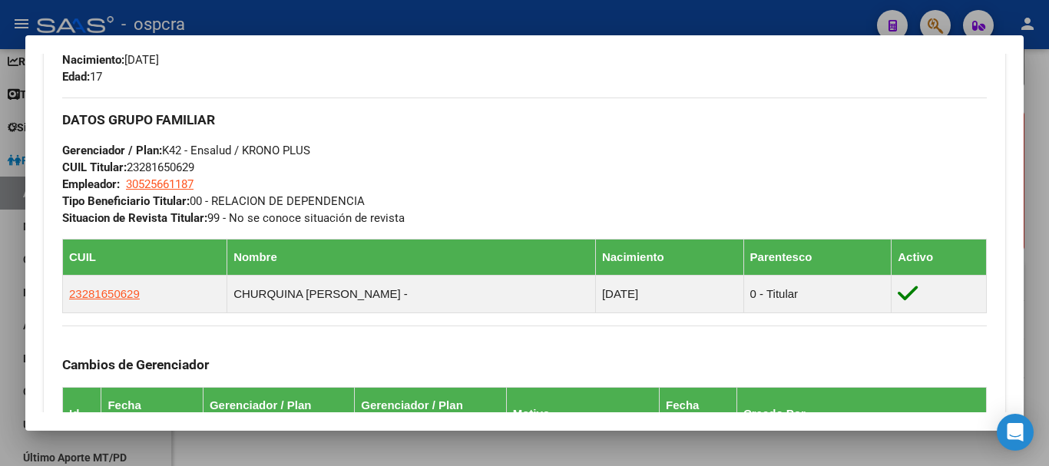
drag, startPoint x: 0, startPoint y: 276, endPoint x: 321, endPoint y: 237, distance: 323.3
click at [321, 237] on div "Análisis Afiliado - CUIL: 27482394472 DATOS PADRÓN ÁGIL: CHURQUINA Andres Harpe…" at bounding box center [524, 233] width 1049 height 466
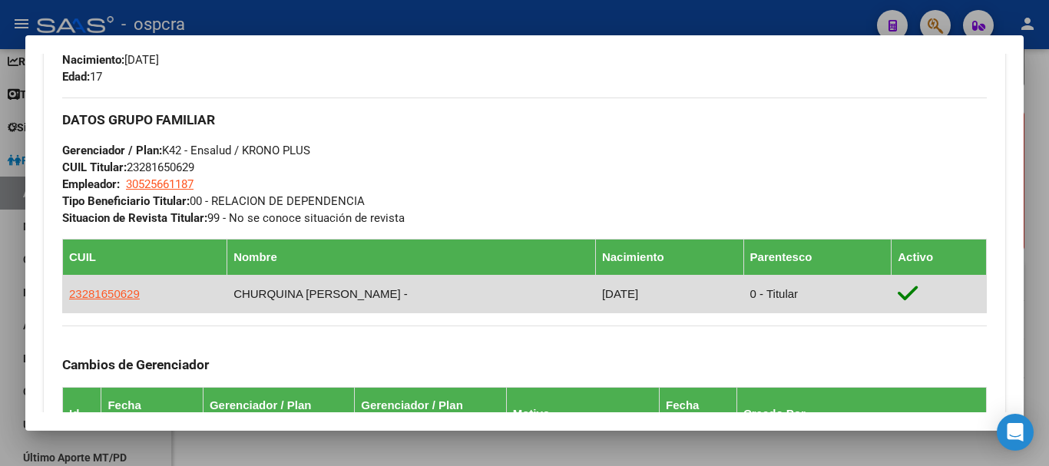
click at [207, 303] on td "23281650629" at bounding box center [145, 294] width 164 height 38
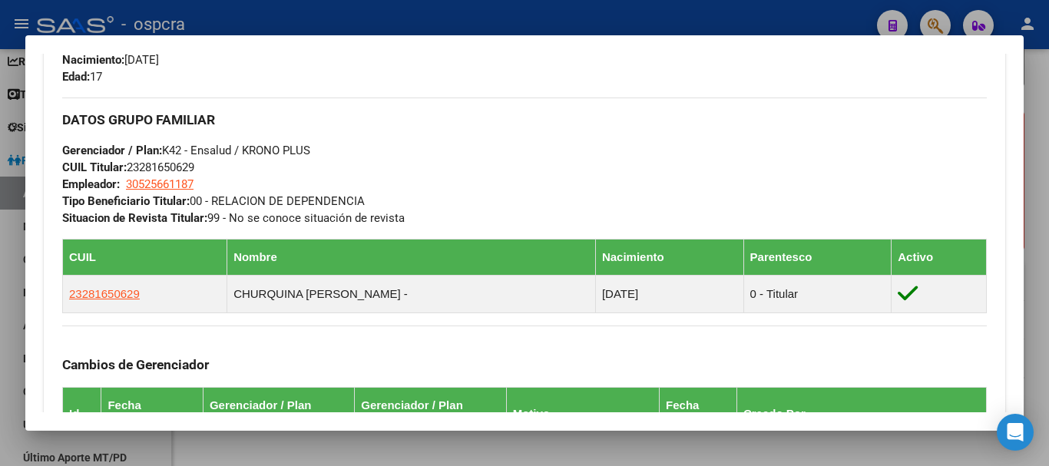
drag, startPoint x: 158, startPoint y: 284, endPoint x: 56, endPoint y: 304, distance: 104.1
click at [56, 304] on div "Enviar Credencial Digital remove_red_eye Movimientos Sin Certificado Discapacid…" at bounding box center [524, 185] width 961 height 936
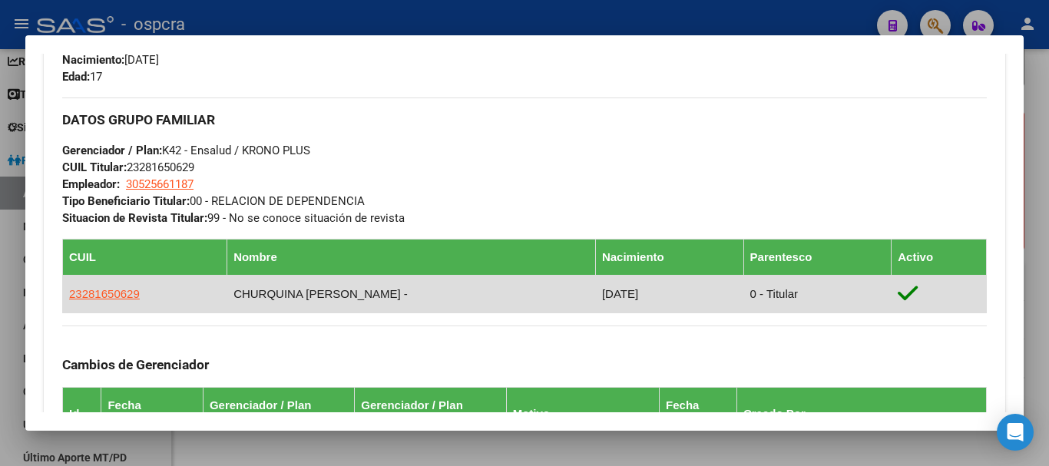
click at [137, 297] on td "23281650629" at bounding box center [145, 294] width 164 height 38
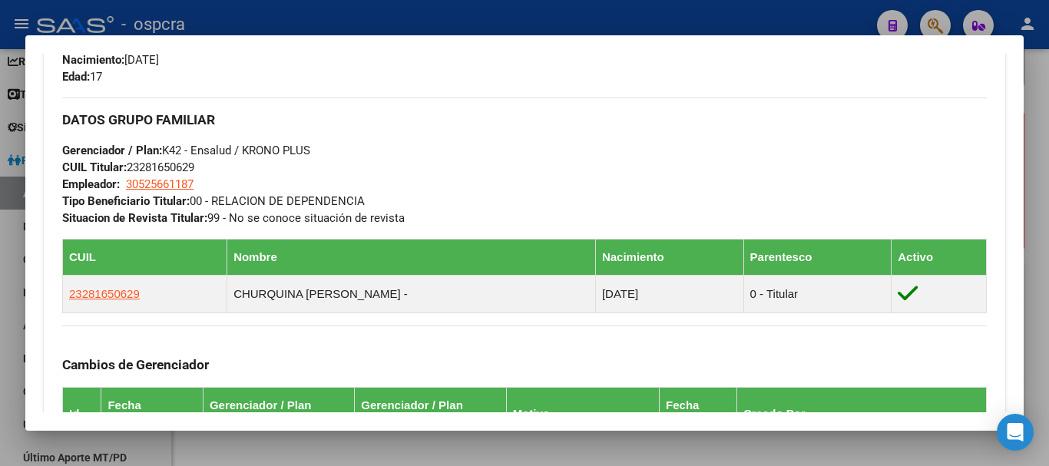
drag, startPoint x: 105, startPoint y: 294, endPoint x: 58, endPoint y: 299, distance: 47.8
click at [58, 299] on div "Enviar Credencial Digital remove_red_eye Movimientos Sin Certificado Discapacid…" at bounding box center [524, 185] width 961 height 936
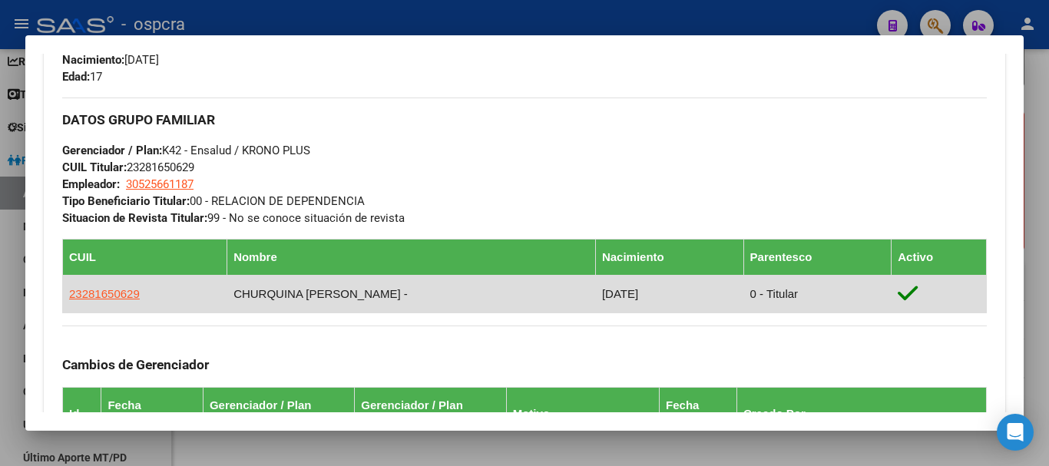
click at [146, 311] on td "23281650629" at bounding box center [145, 294] width 164 height 38
drag, startPoint x: 143, startPoint y: 293, endPoint x: 68, endPoint y: 301, distance: 75.0
click at [68, 301] on td "23281650629" at bounding box center [145, 294] width 164 height 38
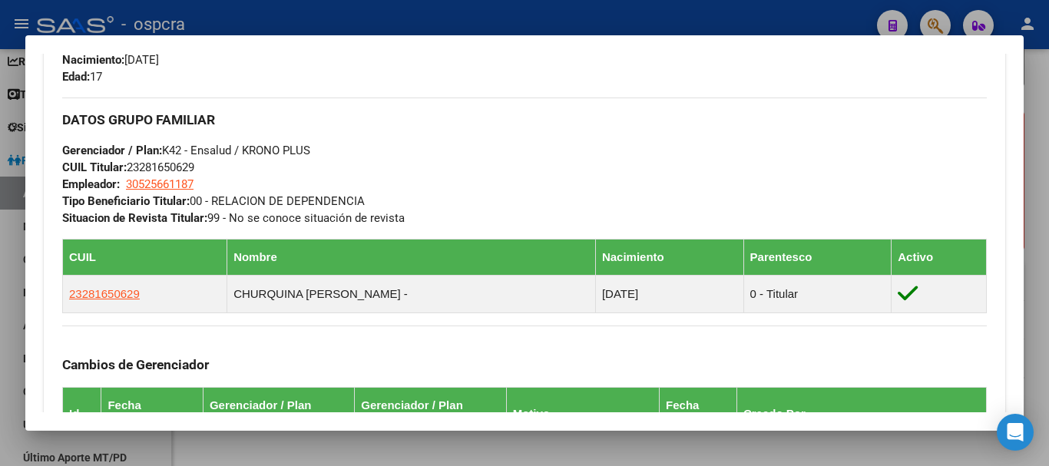
copy span "23281650629"
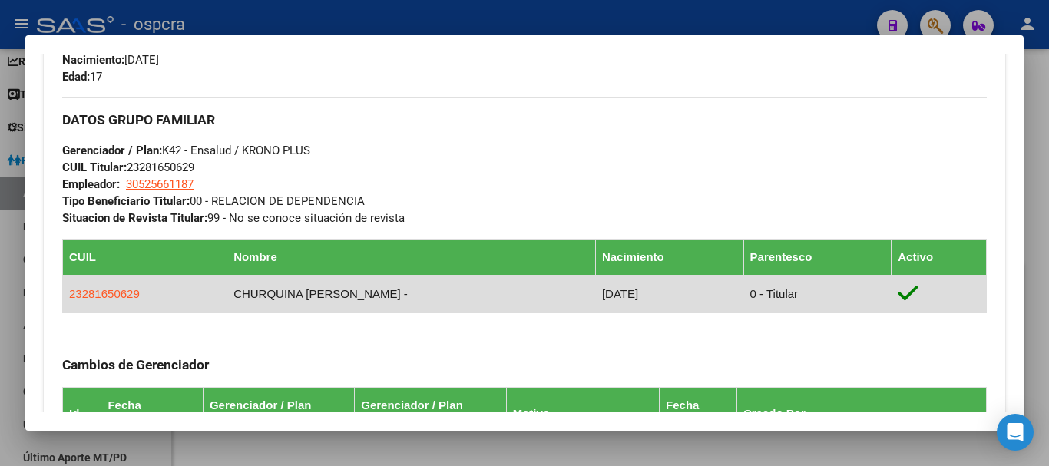
drag, startPoint x: 250, startPoint y: 294, endPoint x: 407, endPoint y: 291, distance: 156.7
click at [407, 291] on td "CHURQUINA LEONARDO ARIEL -" at bounding box center [411, 294] width 369 height 38
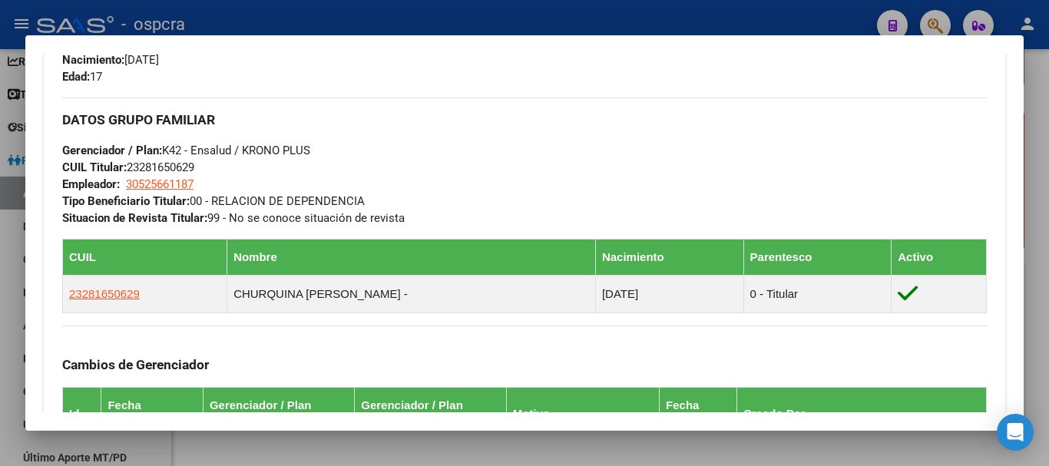
copy td "CHURQUINA LEONARDO ARIEL -"
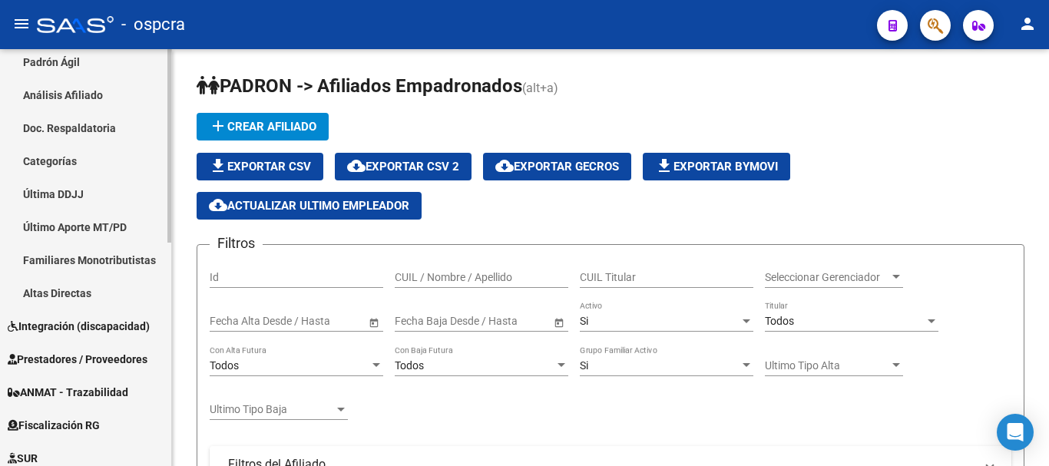
scroll to position [384, 0]
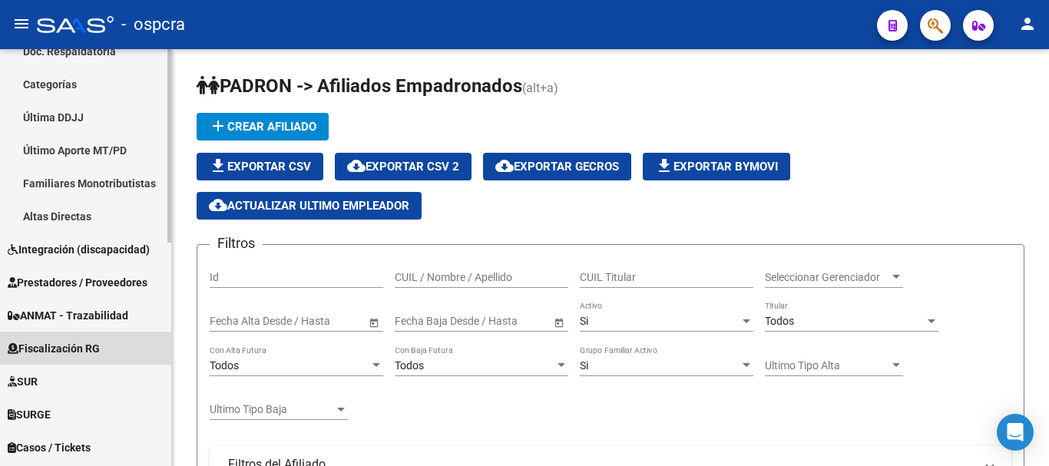
click at [81, 343] on span "Fiscalización RG" at bounding box center [54, 348] width 92 height 17
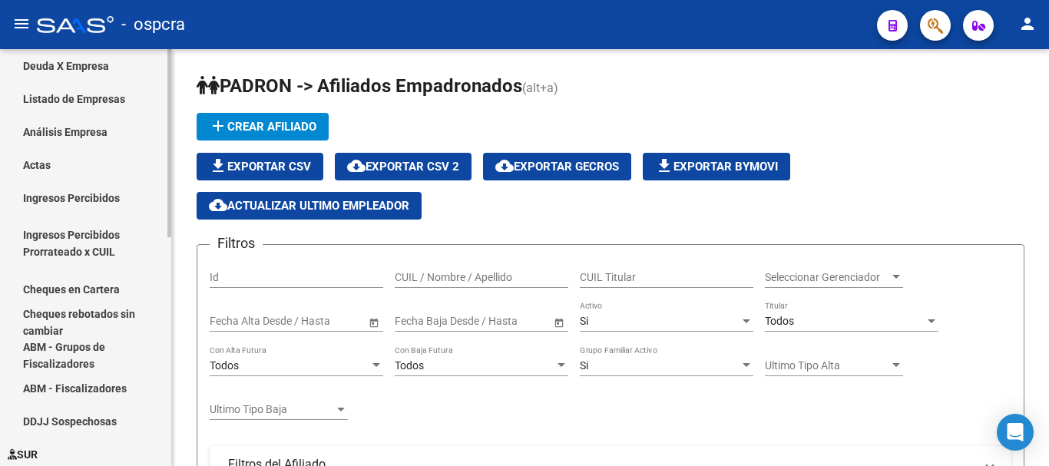
scroll to position [154, 0]
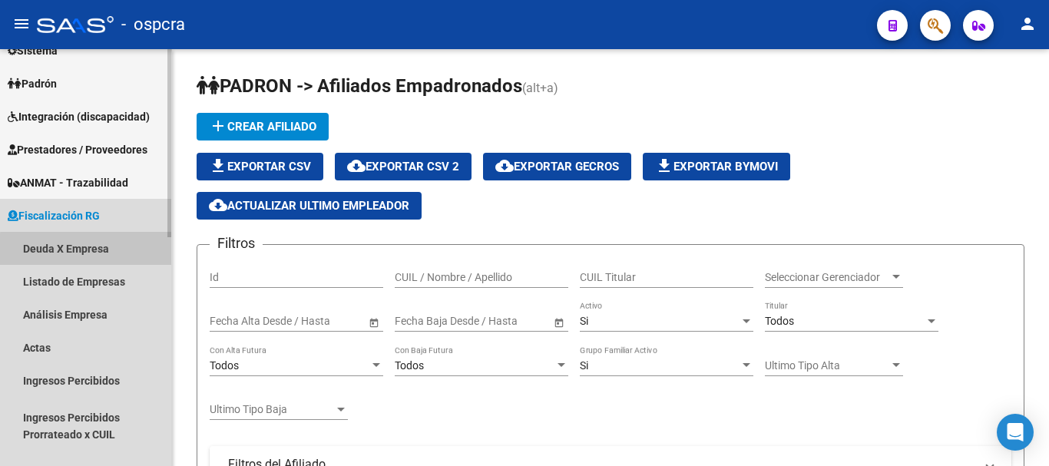
click at [113, 251] on link "Deuda X Empresa" at bounding box center [85, 248] width 171 height 33
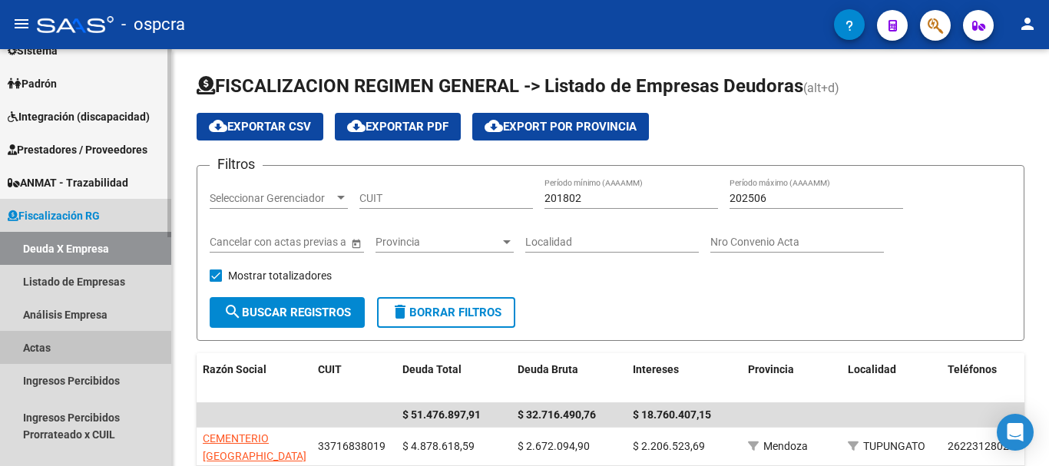
click at [99, 344] on link "Actas" at bounding box center [85, 347] width 171 height 33
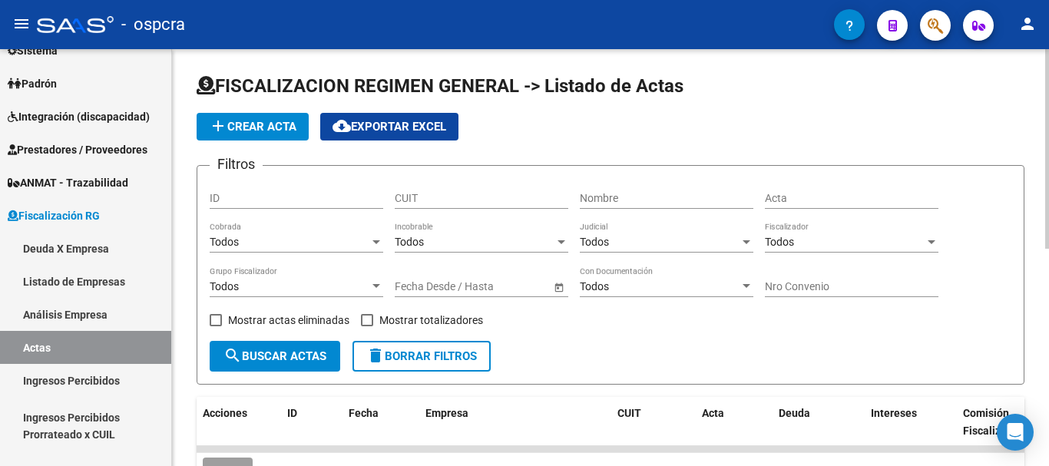
click at [266, 137] on button "add Crear Acta" at bounding box center [253, 127] width 112 height 28
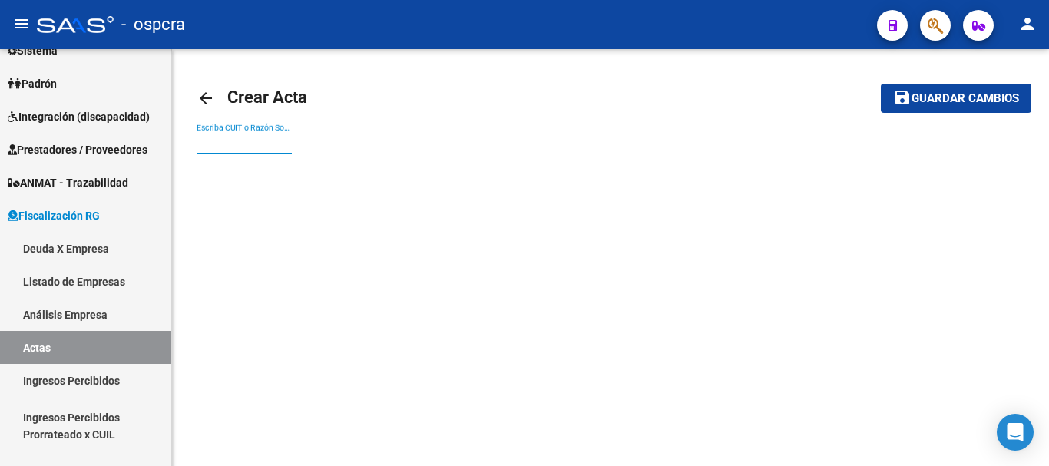
click at [266, 143] on input "Escriba CUIT o Razón Social para buscar" at bounding box center [244, 143] width 95 height 13
paste input "30708139951"
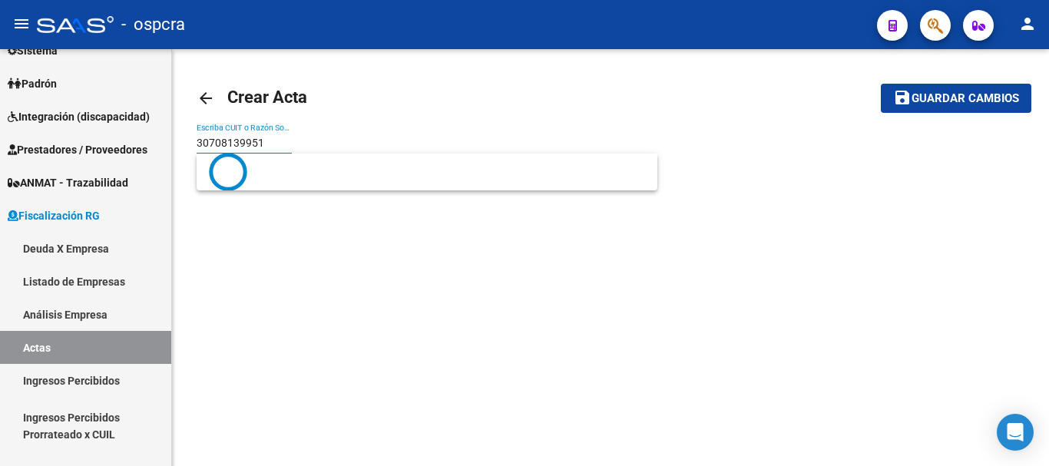
type input "30708139951"
click at [951, 105] on span "Guardar cambios" at bounding box center [965, 99] width 108 height 14
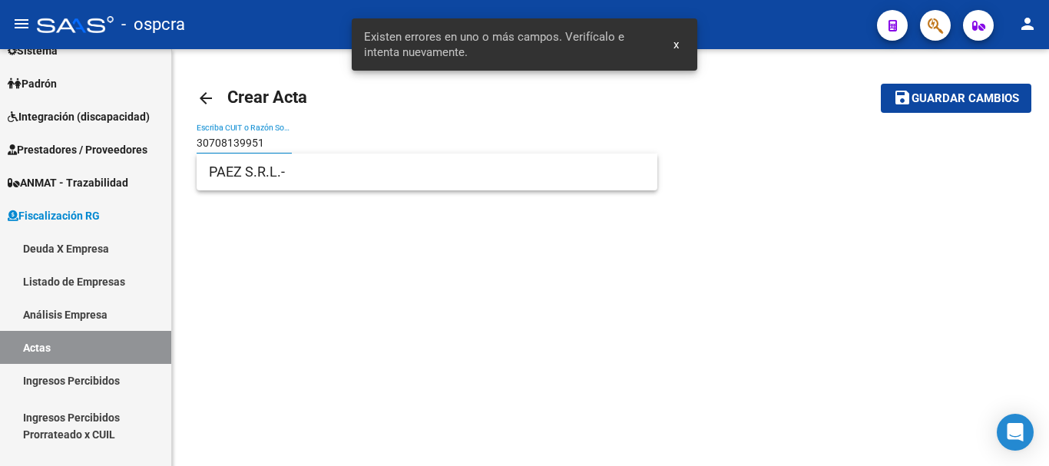
click at [266, 137] on input "30708139951" at bounding box center [244, 143] width 95 height 13
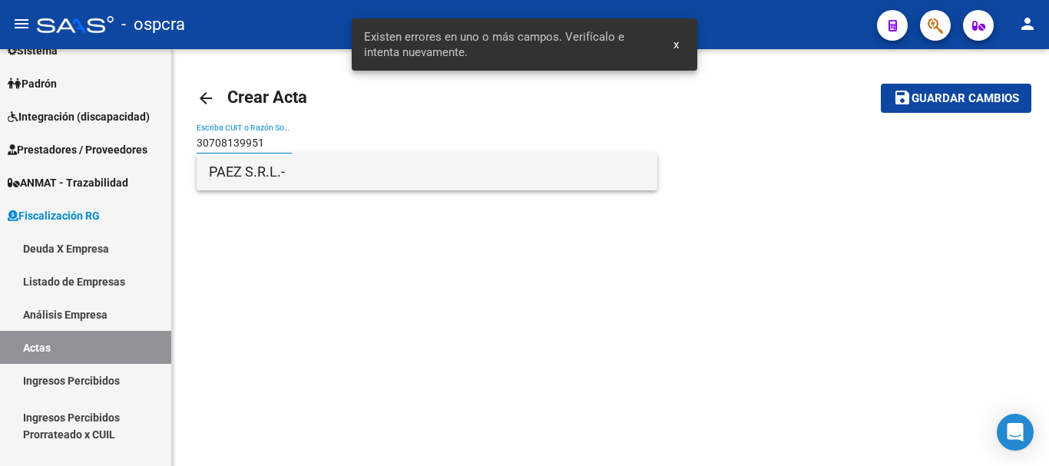
click at [288, 169] on span "PAEZ S.R.L.-" at bounding box center [427, 172] width 436 height 37
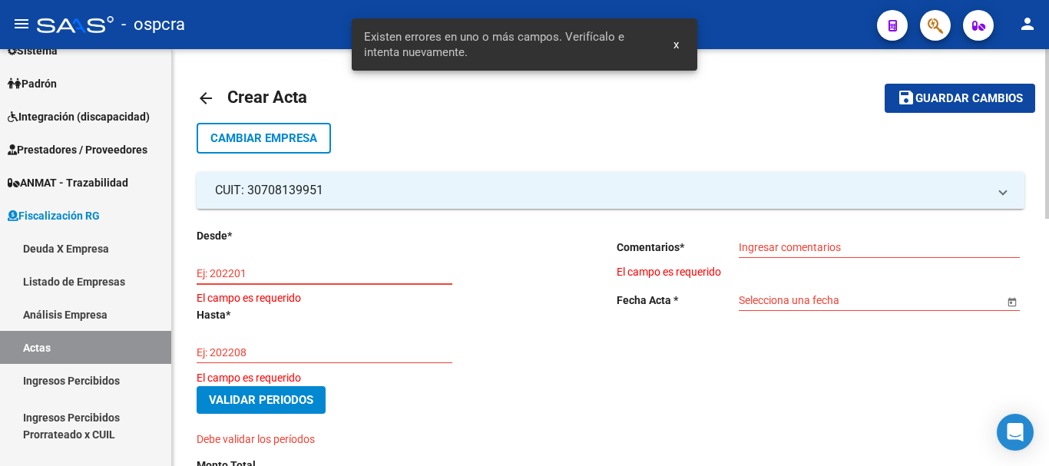
click at [295, 274] on input "Ej: 202201" at bounding box center [325, 273] width 256 height 13
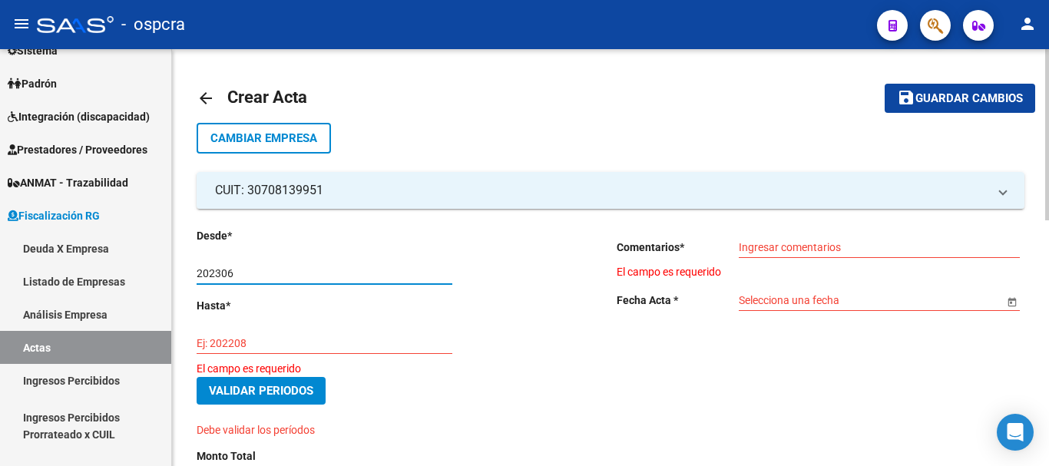
type input "202306"
click at [317, 344] on input "Ej: 202208" at bounding box center [325, 343] width 256 height 13
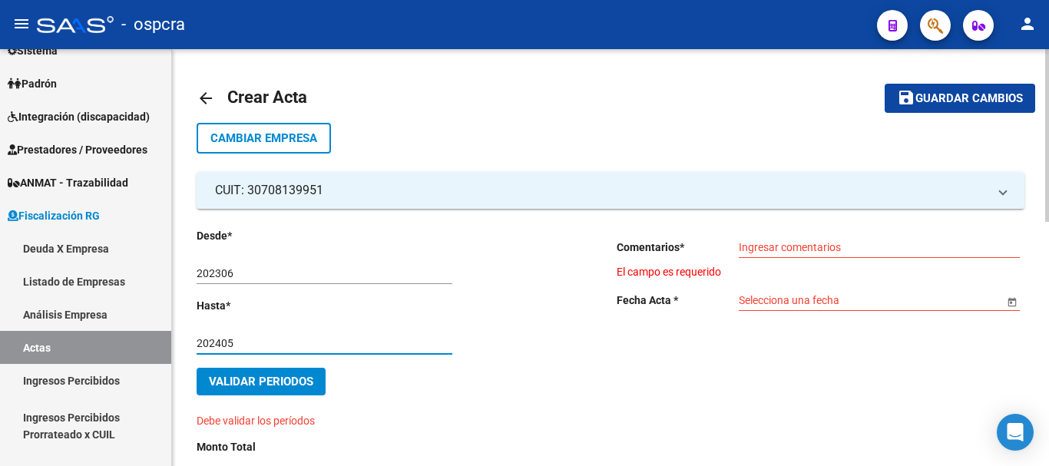
type input "202405"
click at [812, 245] on input "Ingresar comentarios" at bounding box center [879, 247] width 281 height 13
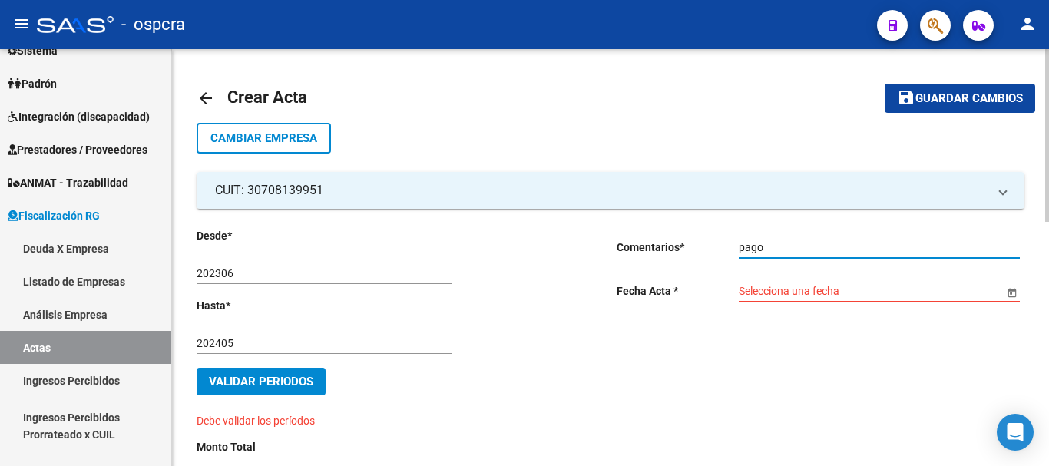
type input "pago"
click at [790, 298] on div "Selecciona una fecha" at bounding box center [871, 286] width 265 height 31
click at [773, 285] on input "Selecciona una fecha" at bounding box center [871, 291] width 265 height 13
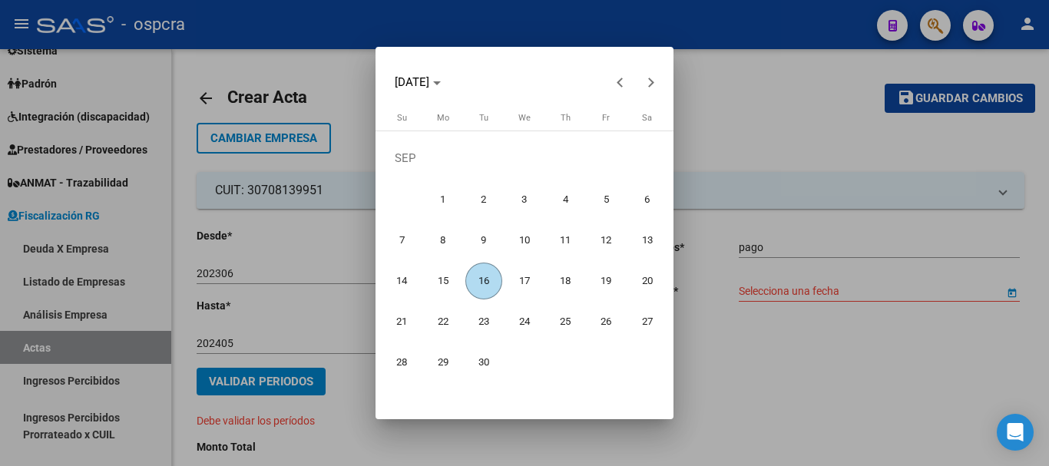
click at [561, 248] on span "11" at bounding box center [565, 239] width 37 height 37
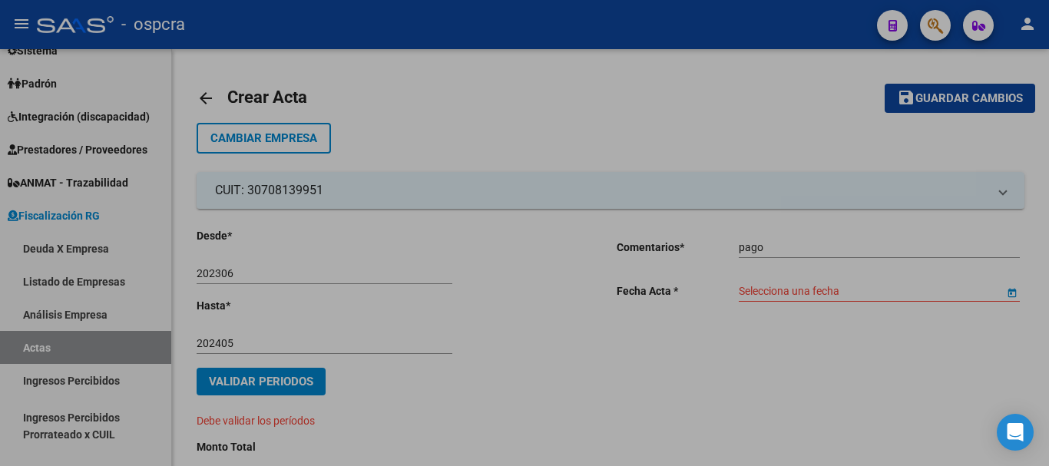
type input "[DATE]"
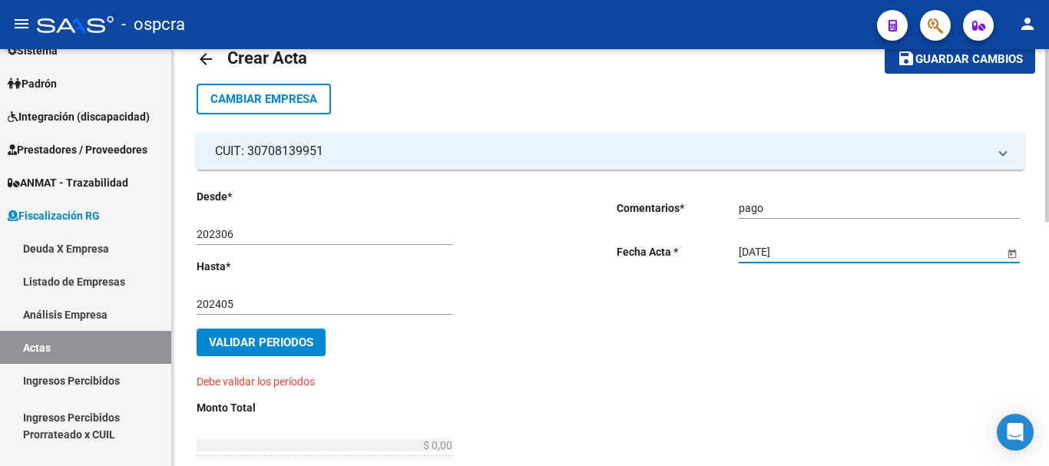
scroll to position [77, 0]
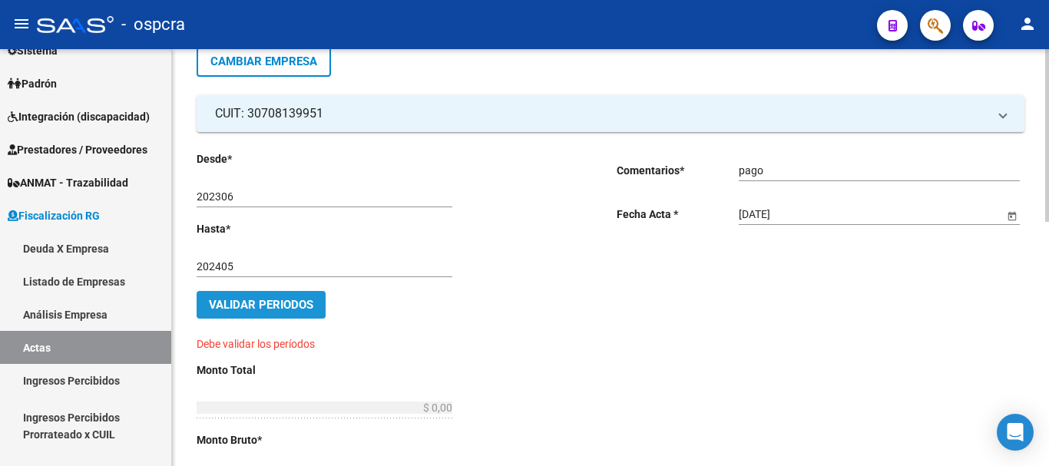
click at [286, 308] on span "Validar Periodos" at bounding box center [261, 305] width 104 height 14
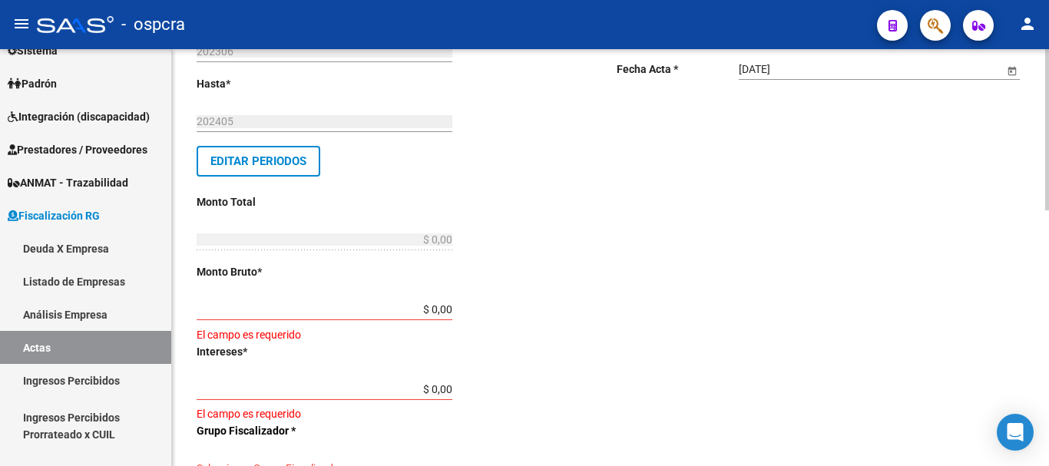
scroll to position [230, 0]
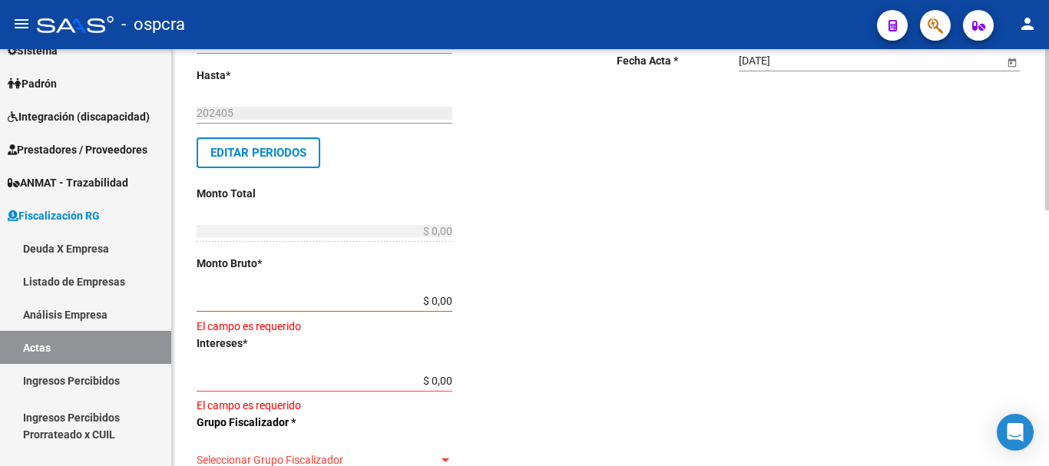
click at [434, 298] on input "$ 0,00" at bounding box center [325, 301] width 256 height 13
drag, startPoint x: 455, startPoint y: 300, endPoint x: 420, endPoint y: 300, distance: 35.3
click at [420, 300] on div "Desde * 202306 Ej: 202201 Hasta * 202405 Ej: 202208 Editar Periodos Monto Total…" at bounding box center [382, 428] width 371 height 862
click at [445, 311] on div "$ 0,00 Ingresar monto bruto" at bounding box center [325, 296] width 256 height 31
click at [450, 298] on input "$ 0,00" at bounding box center [325, 301] width 256 height 13
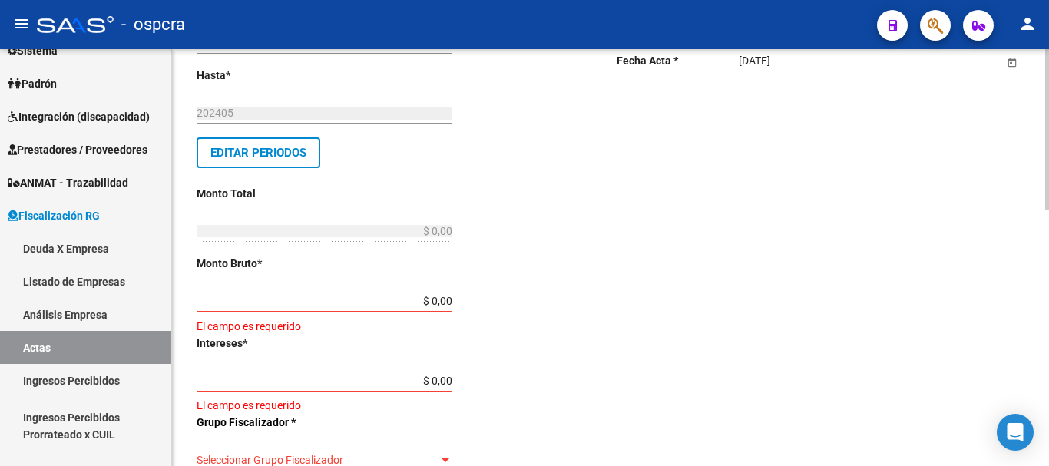
click at [450, 298] on input "$ 0,00" at bounding box center [325, 301] width 256 height 13
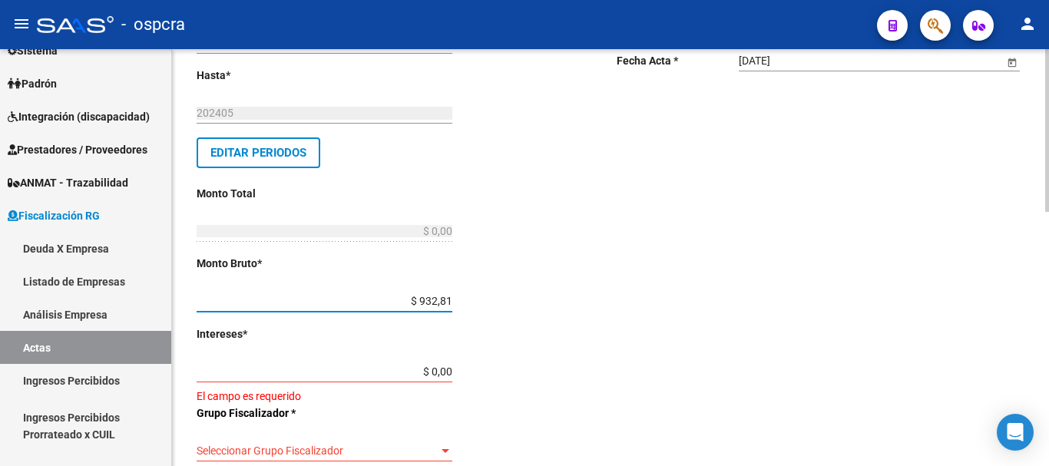
type input "$ 9.328,19"
type input "$ 932.819,01"
click at [636, 340] on div "Comentarios * pago Ingresar comentarios Fecha Acta * [DATE] Selecciona una fecha" at bounding box center [821, 423] width 408 height 853
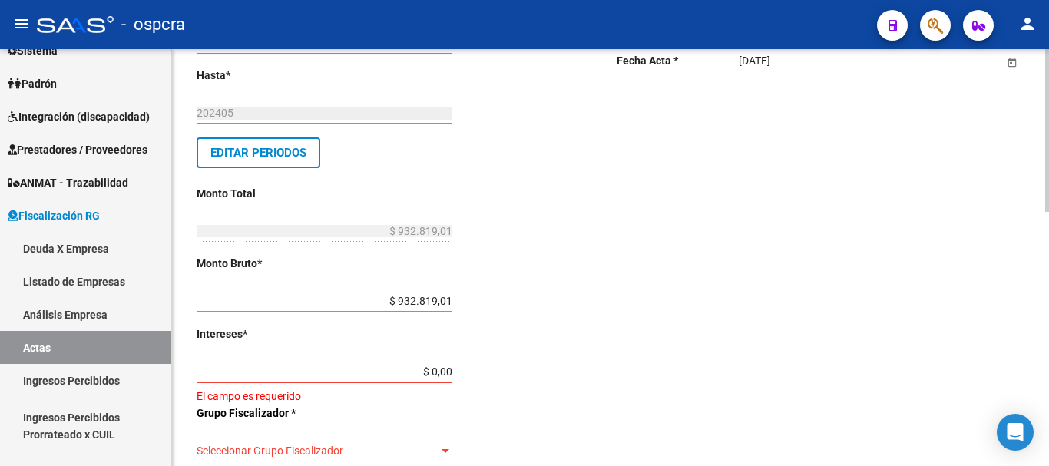
drag, startPoint x: 449, startPoint y: 372, endPoint x: 458, endPoint y: 372, distance: 9.2
click at [458, 372] on div "Desde * 202306 Ej: 202201 Hasta * 202405 Ej: 202208 Editar Periodos Monto Total…" at bounding box center [382, 423] width 371 height 853
type input "$ 0,01"
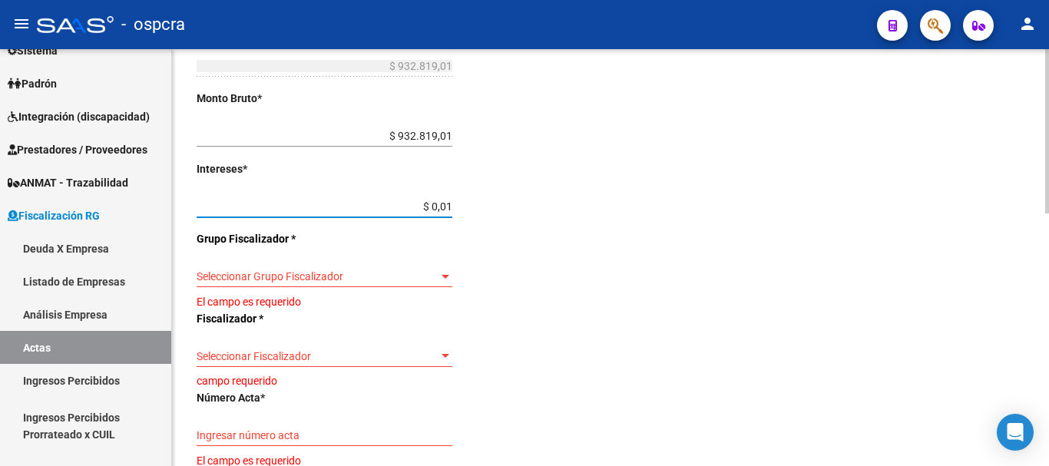
scroll to position [461, 0]
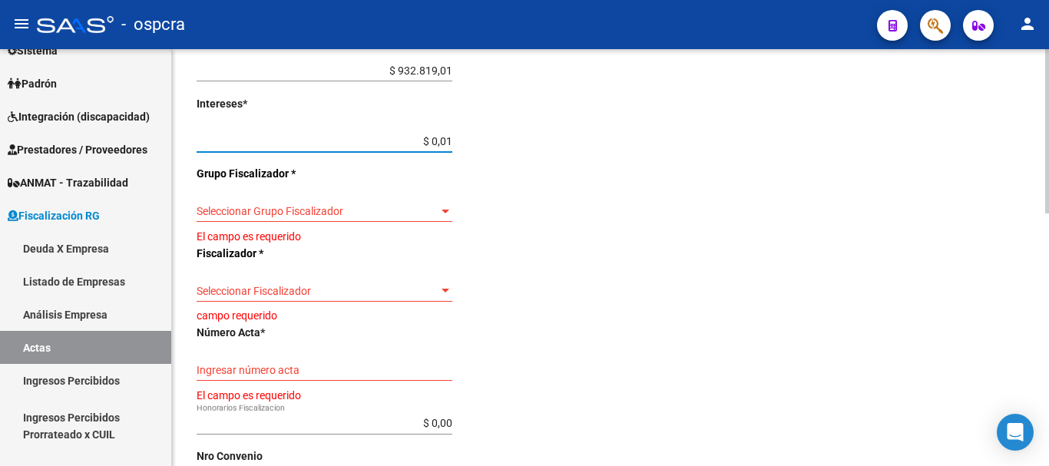
type input "$ 932.819,02"
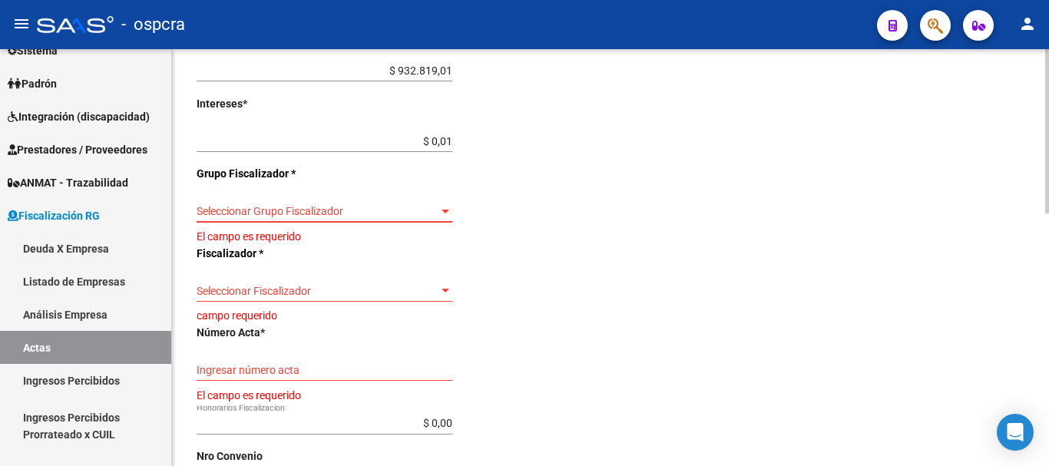
click at [426, 210] on span "Seleccionar Grupo Fiscalizador" at bounding box center [318, 211] width 242 height 13
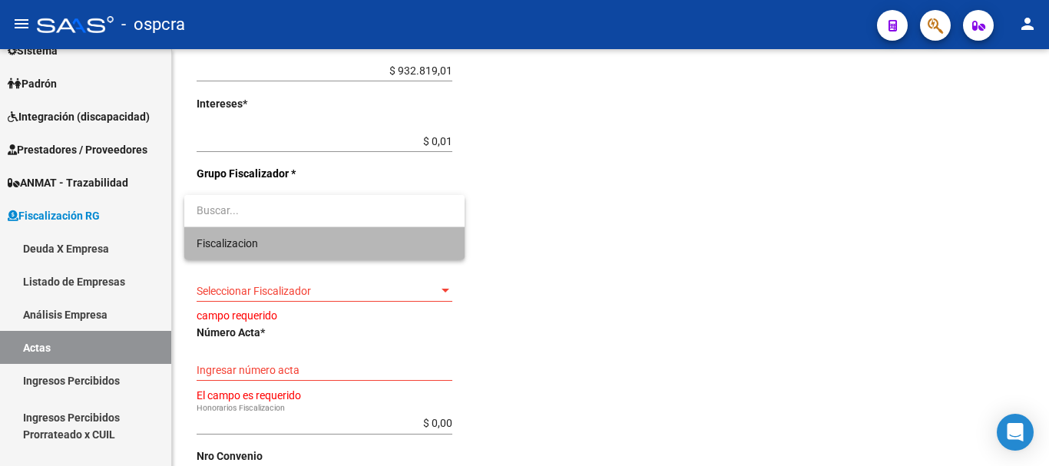
click at [406, 237] on span "Fiscalizacion" at bounding box center [325, 243] width 256 height 32
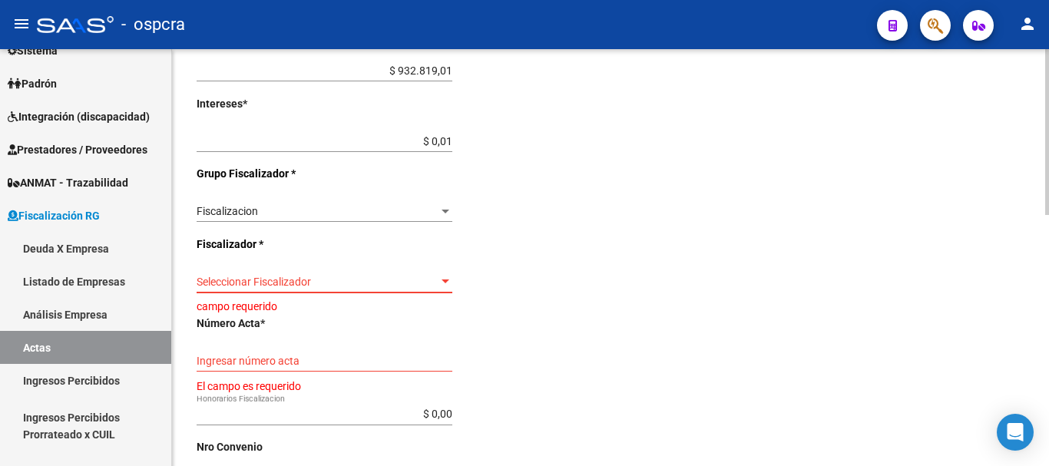
click at [416, 286] on span "Seleccionar Fiscalizador" at bounding box center [318, 282] width 242 height 13
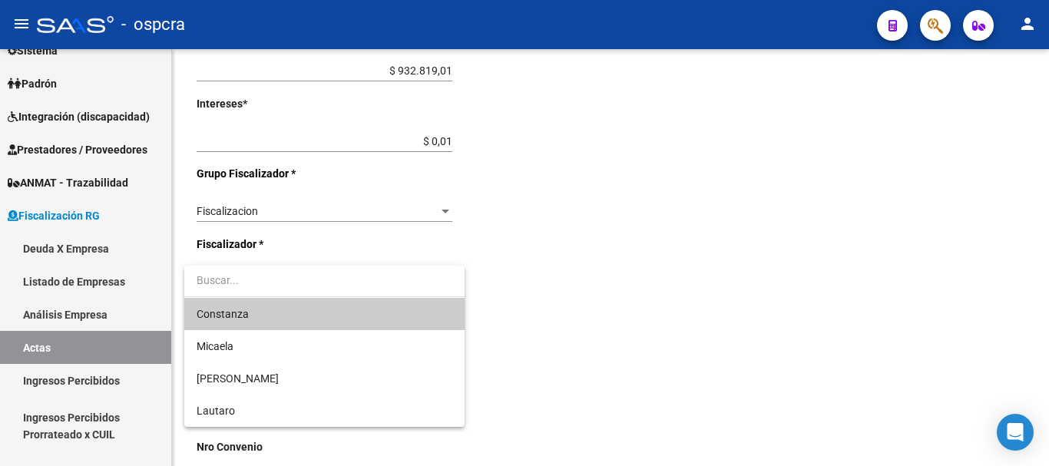
click at [399, 316] on span "Constanza" at bounding box center [325, 314] width 256 height 32
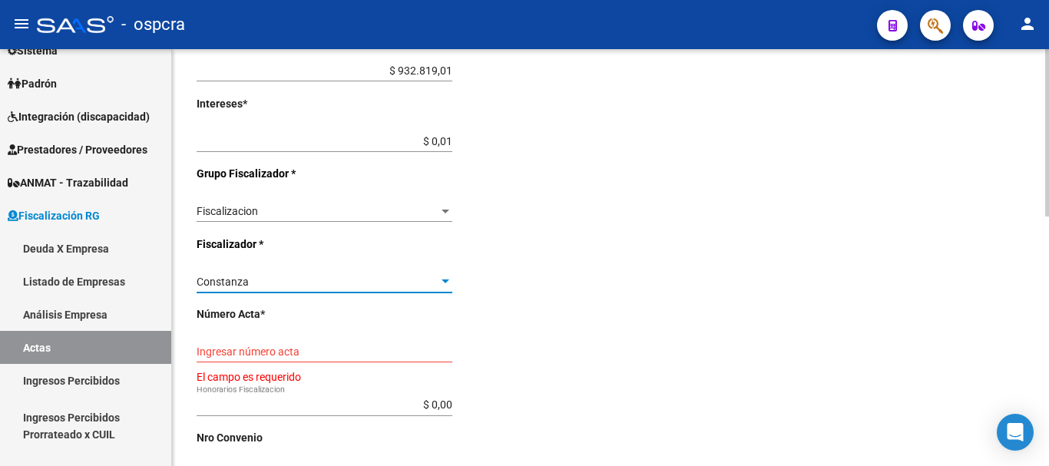
click at [394, 356] on input "Ingresar número acta" at bounding box center [325, 352] width 256 height 13
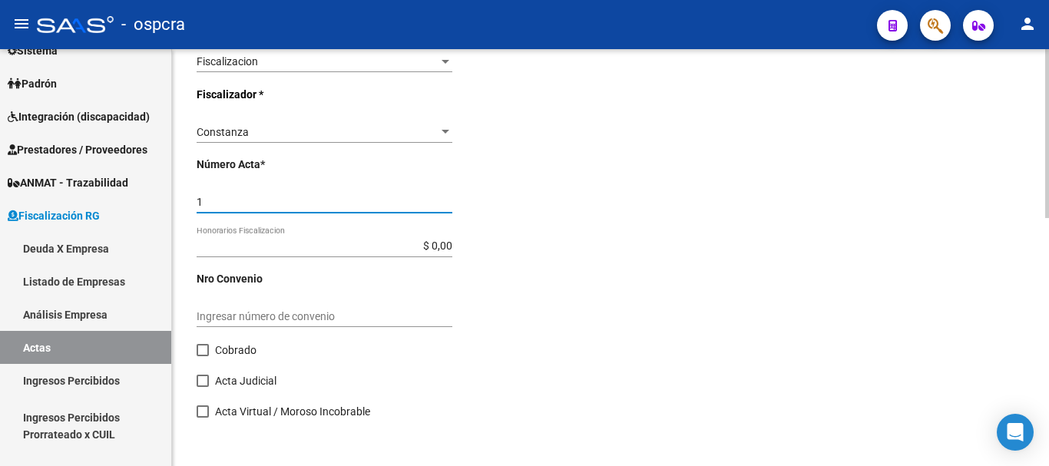
scroll to position [614, 0]
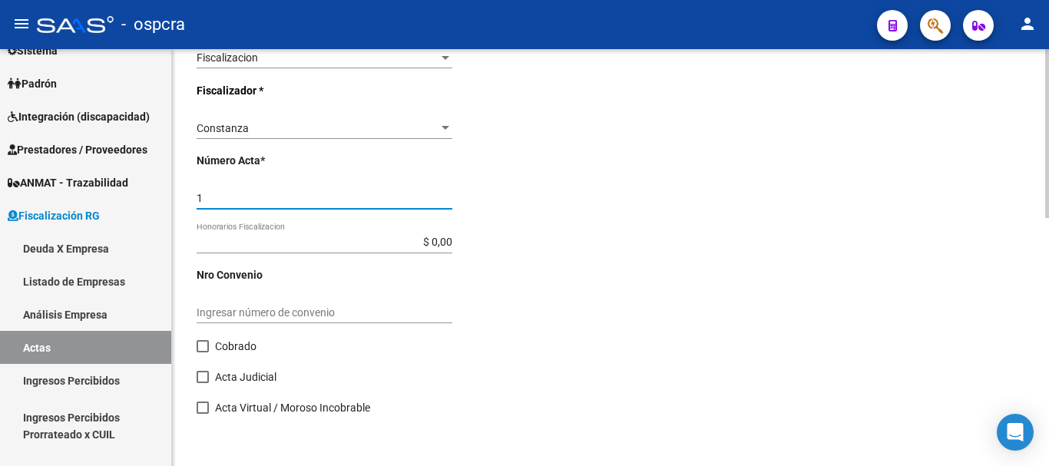
type input "1"
click at [203, 348] on span at bounding box center [203, 346] width 12 height 12
click at [203, 352] on input "Cobrado" at bounding box center [202, 352] width 1 height 1
checkbox input "true"
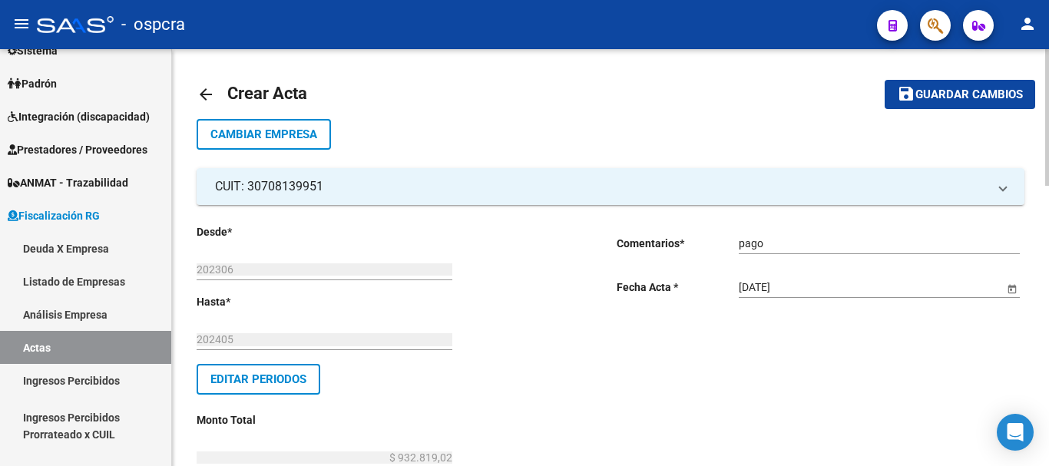
scroll to position [0, 0]
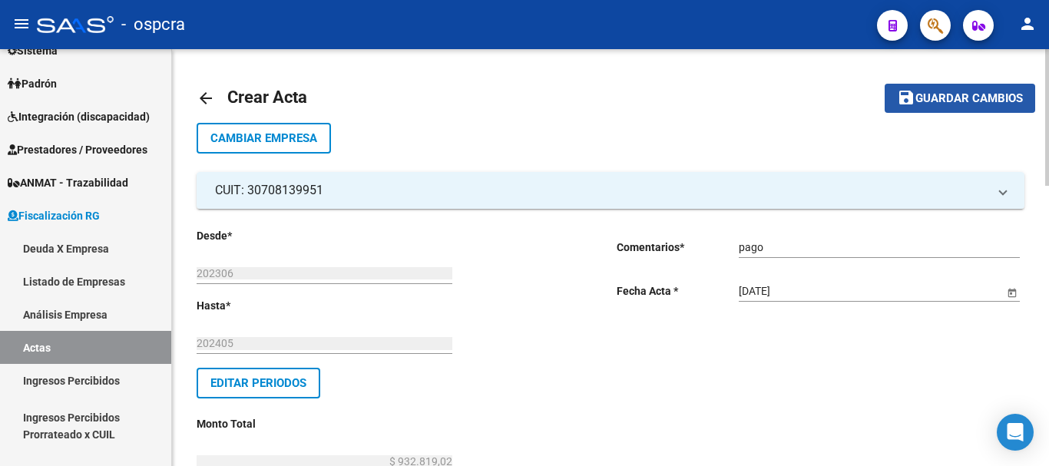
click at [908, 96] on mat-icon "save" at bounding box center [906, 97] width 18 height 18
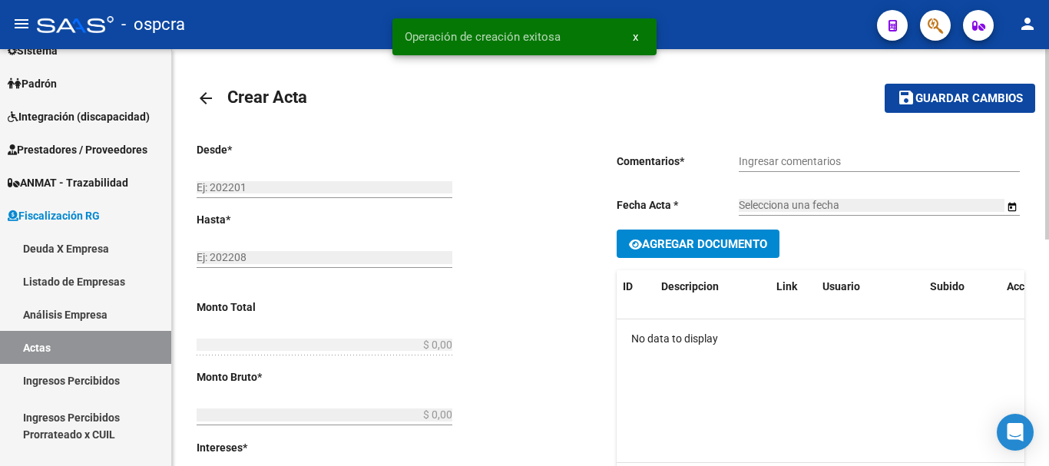
type input "202306"
type input "202405"
type input "$ 932.819,02"
type input "$ 932.819,01"
type input "$ 0,01"
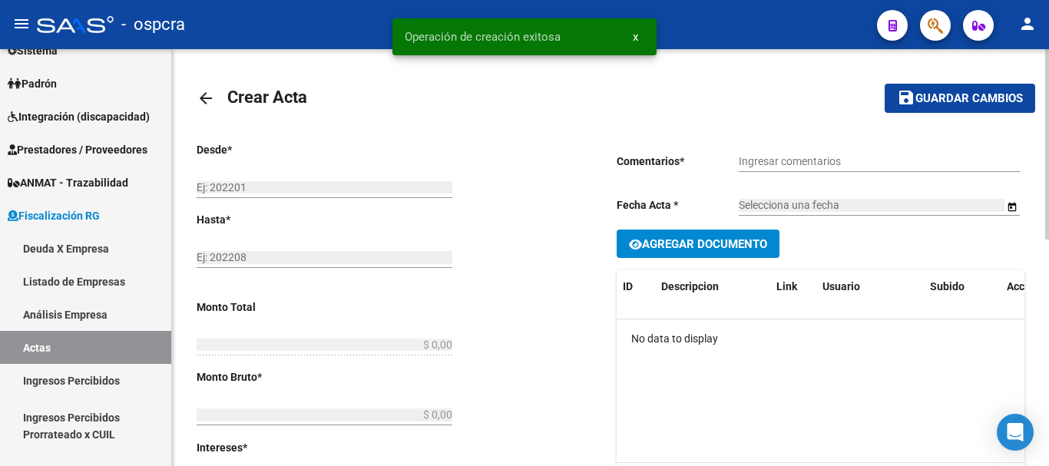
type input "1"
checkbox input "true"
type input "pago"
type input "[DATE]"
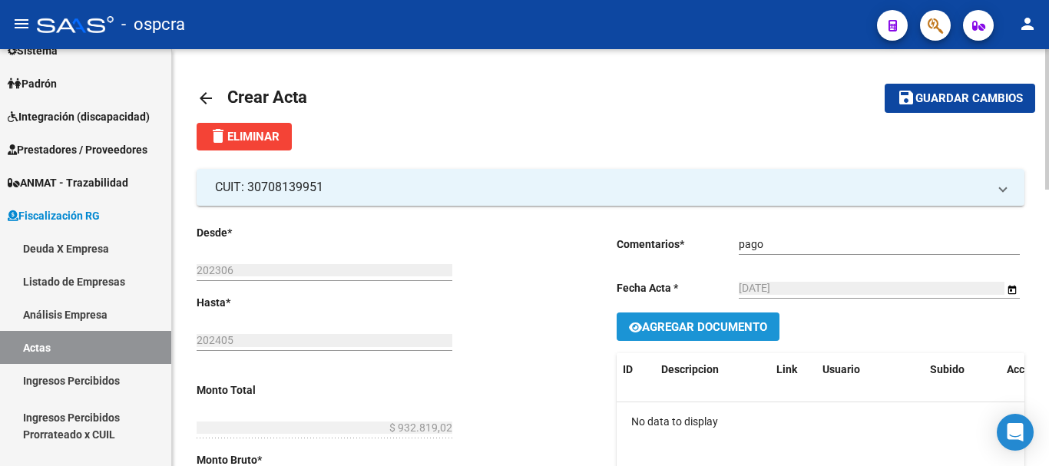
click at [656, 329] on span "Agregar Documento" at bounding box center [704, 327] width 125 height 14
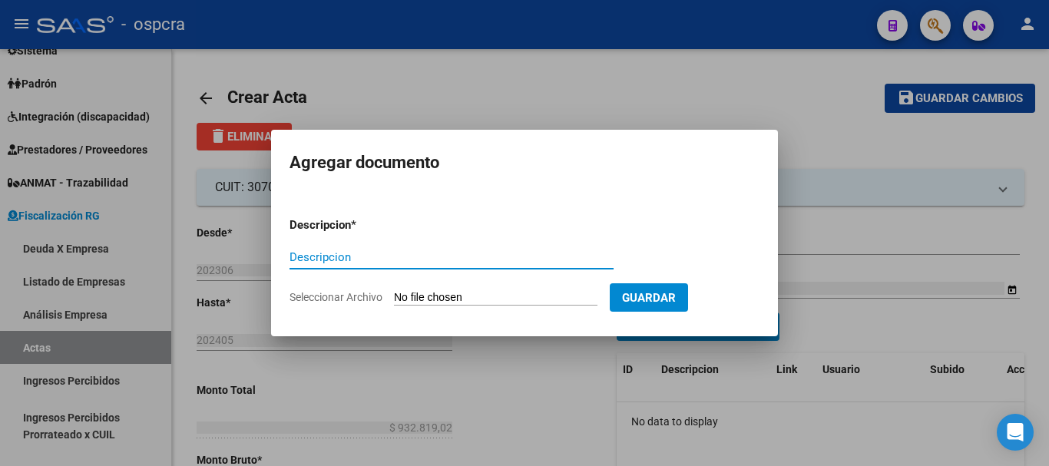
click at [454, 289] on form "Descripcion * Descripcion Seleccionar Archivo Guardar" at bounding box center [524, 261] width 470 height 112
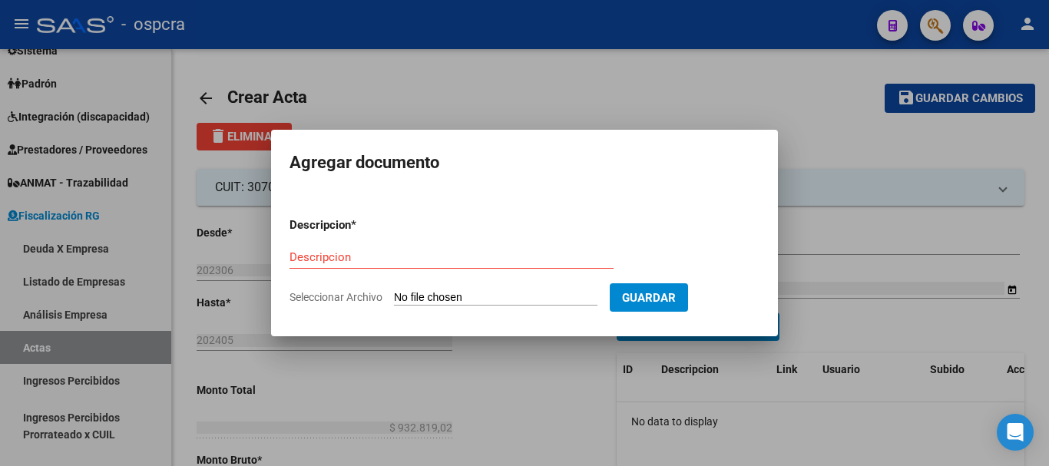
click at [456, 299] on input "Seleccionar Archivo" at bounding box center [495, 298] width 203 height 15
type input "C:\fakepath\doc-respaldatoria20250911-10-44-18-3774-20250911-10-44-18.pdf"
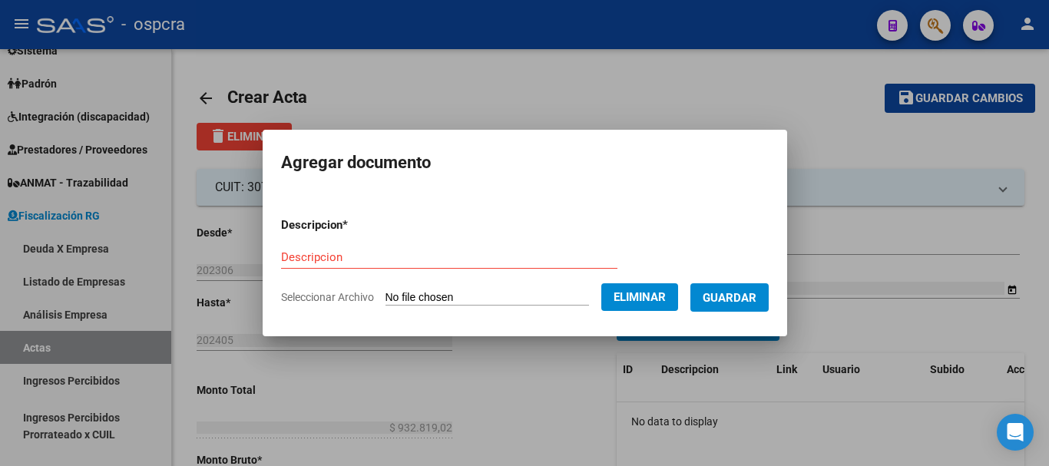
click at [485, 263] on input "Descripcion" at bounding box center [449, 257] width 336 height 14
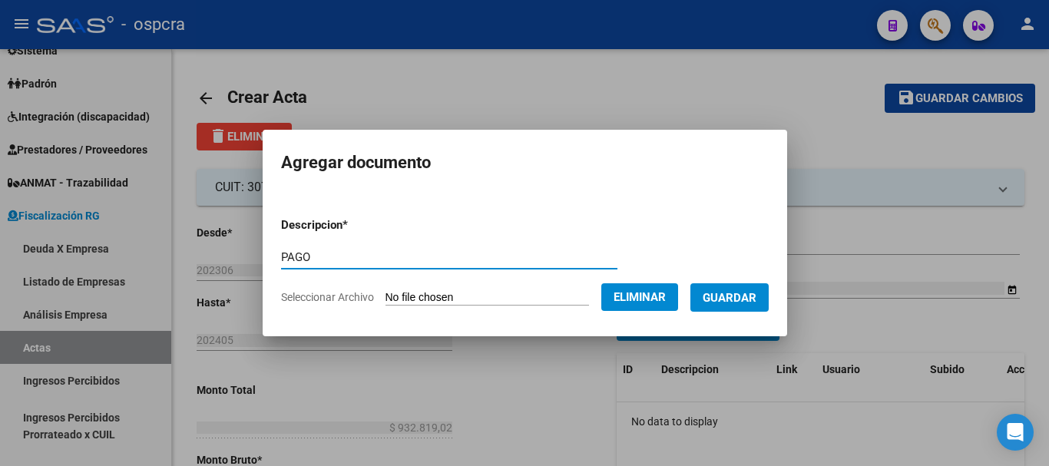
type input "PAGO"
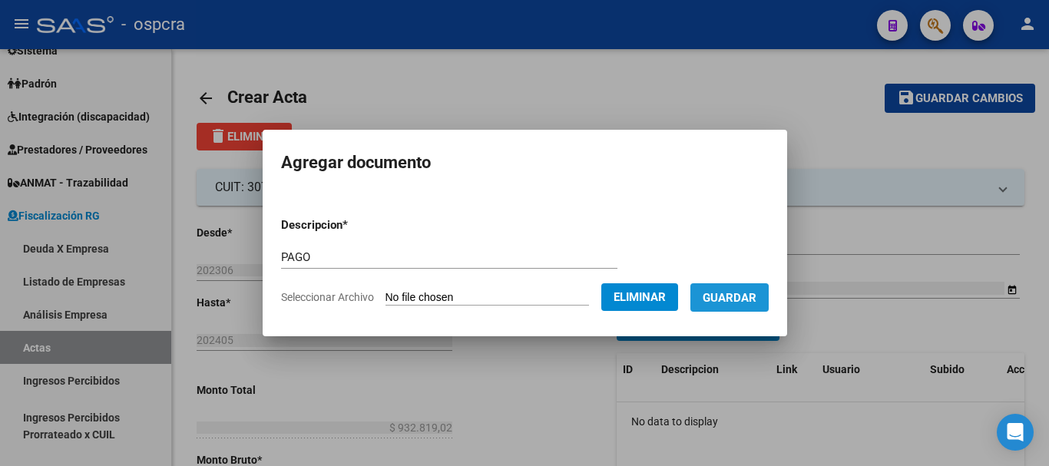
click at [739, 299] on span "Guardar" at bounding box center [730, 298] width 54 height 14
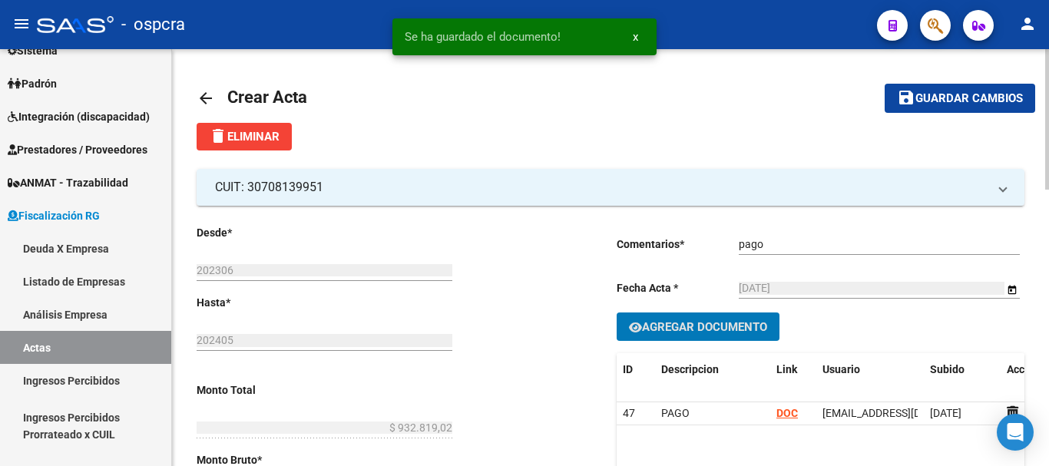
click at [800, 250] on input "pago" at bounding box center [879, 244] width 281 height 13
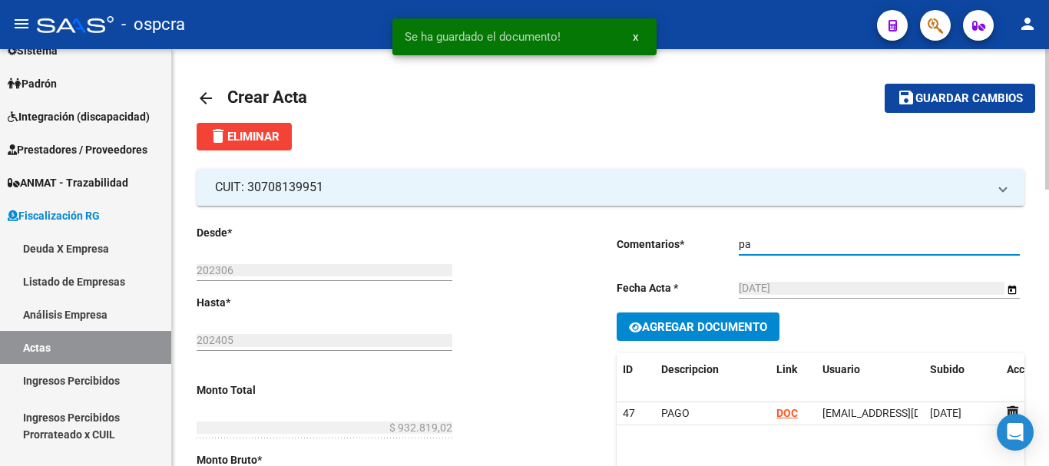
type input "p"
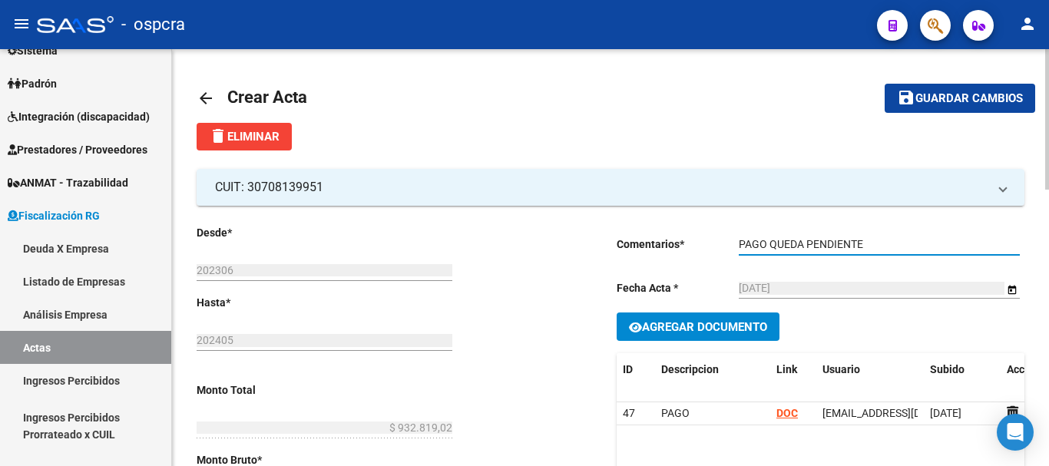
paste input "596.679,88"
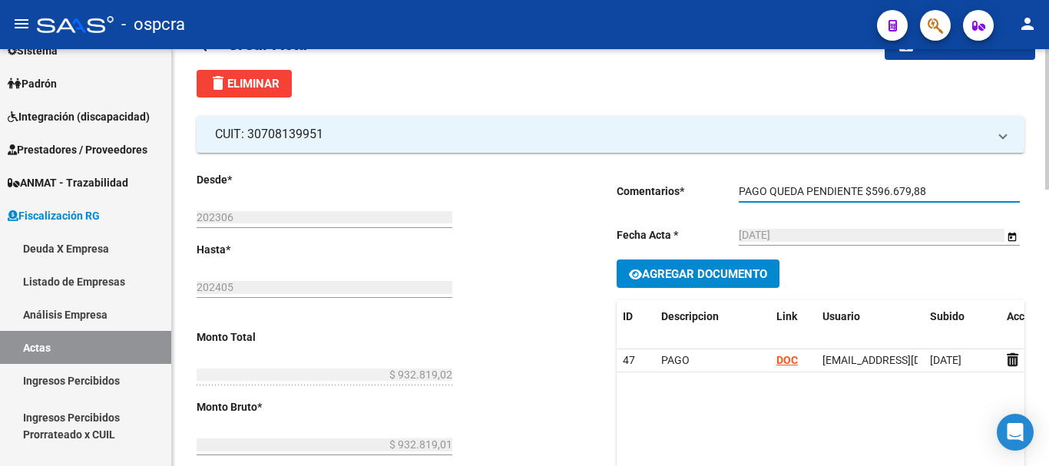
type input "PAGO QUEDA PENDIENTE $596.679,88"
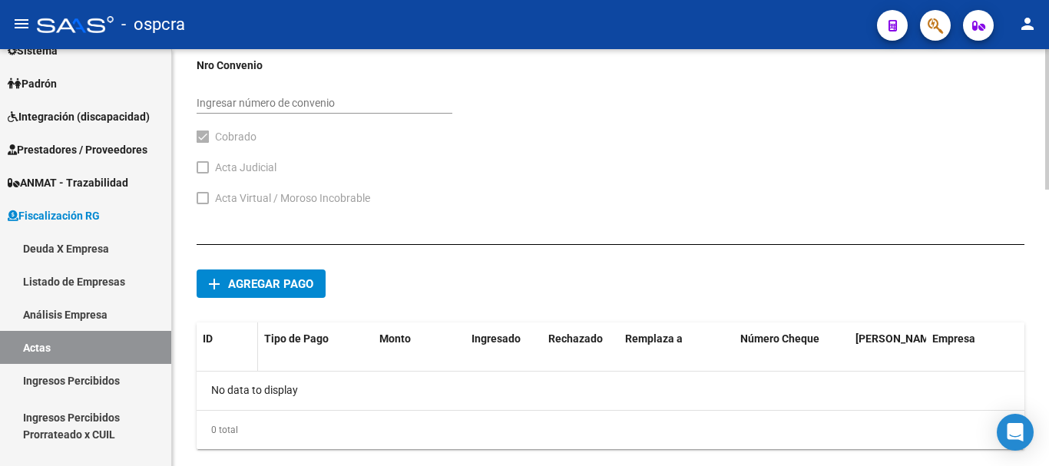
scroll to position [822, 0]
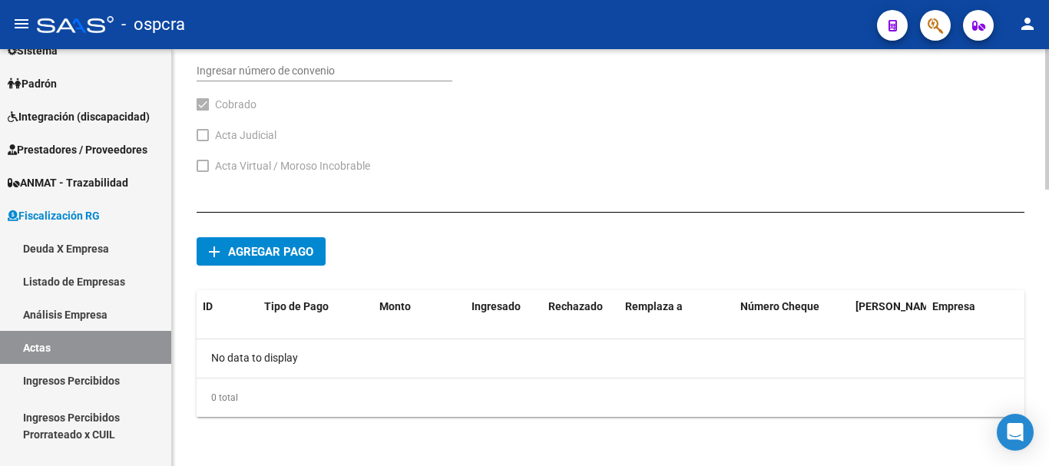
click at [251, 249] on span "Agregar pago" at bounding box center [270, 252] width 85 height 14
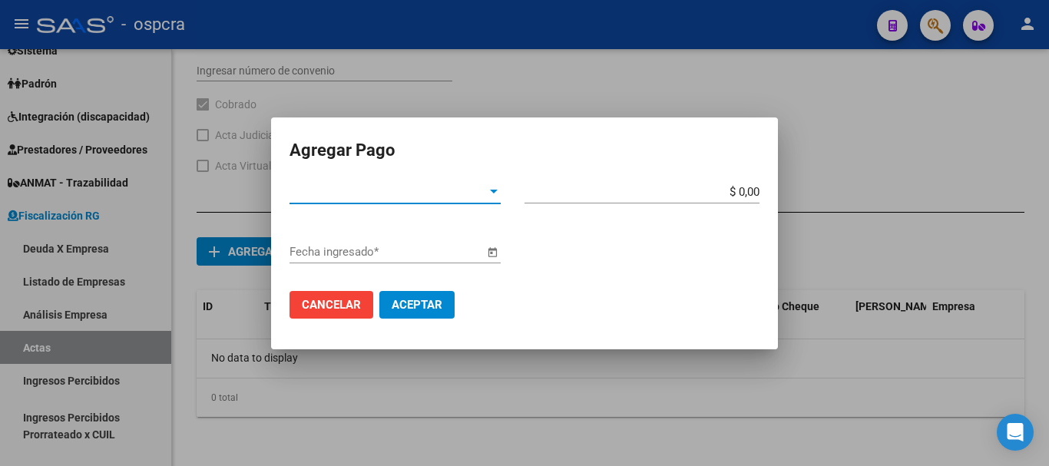
click at [392, 206] on div "Tipo de Pago * Tipo de Pago *" at bounding box center [394, 199] width 211 height 38
click at [424, 192] on span "Tipo de Pago *" at bounding box center [387, 192] width 197 height 14
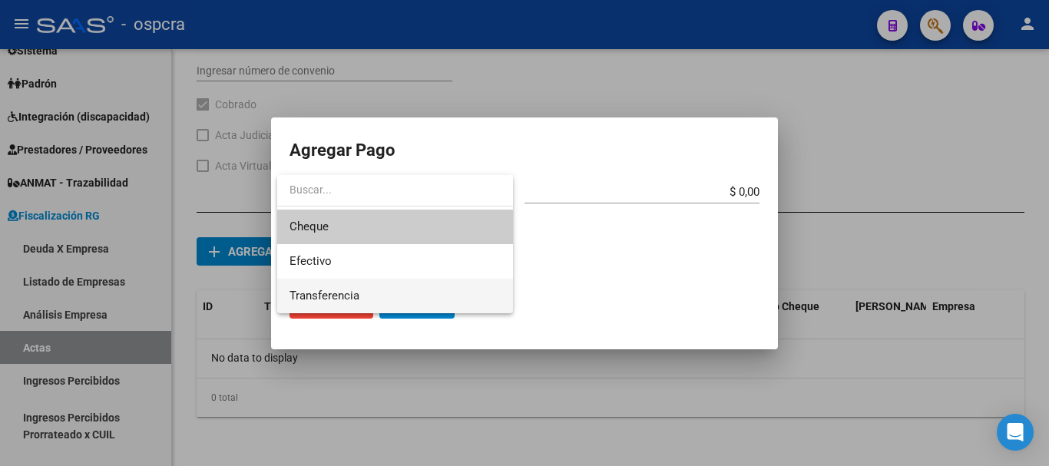
click at [405, 289] on span "Transferencia" at bounding box center [394, 296] width 211 height 35
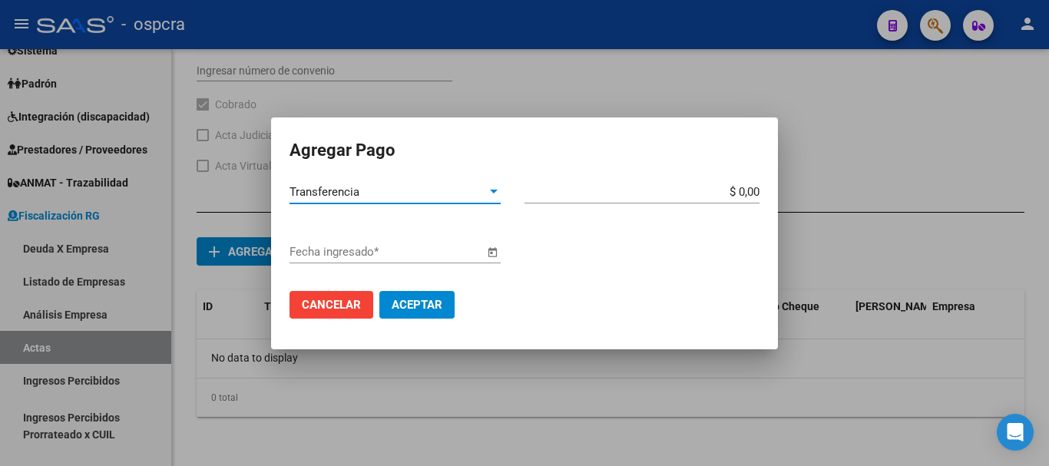
drag, startPoint x: 739, startPoint y: 189, endPoint x: 750, endPoint y: 188, distance: 11.5
click at [739, 188] on input "$ 0,00" at bounding box center [641, 192] width 235 height 14
click at [759, 192] on input "$ 0,00" at bounding box center [641, 192] width 235 height 14
type input "$ 9.328.190,01"
click at [485, 253] on span "Open calendar" at bounding box center [492, 252] width 37 height 37
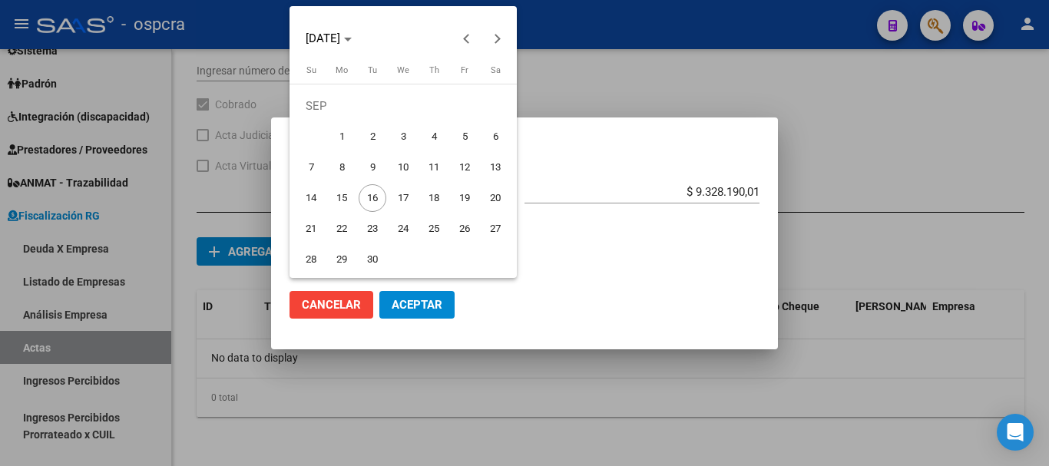
click at [401, 163] on span "10" at bounding box center [403, 168] width 28 height 28
type input "[DATE]"
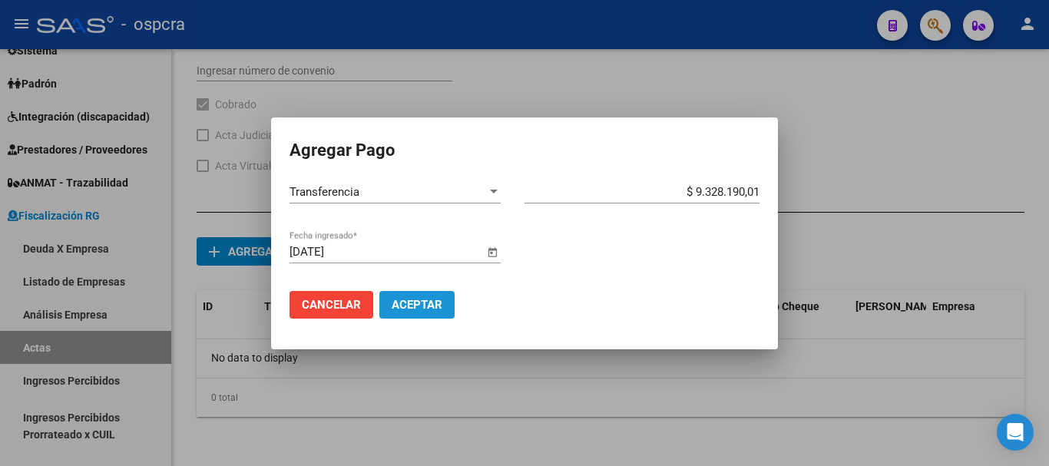
click at [425, 304] on span "Aceptar" at bounding box center [417, 305] width 51 height 14
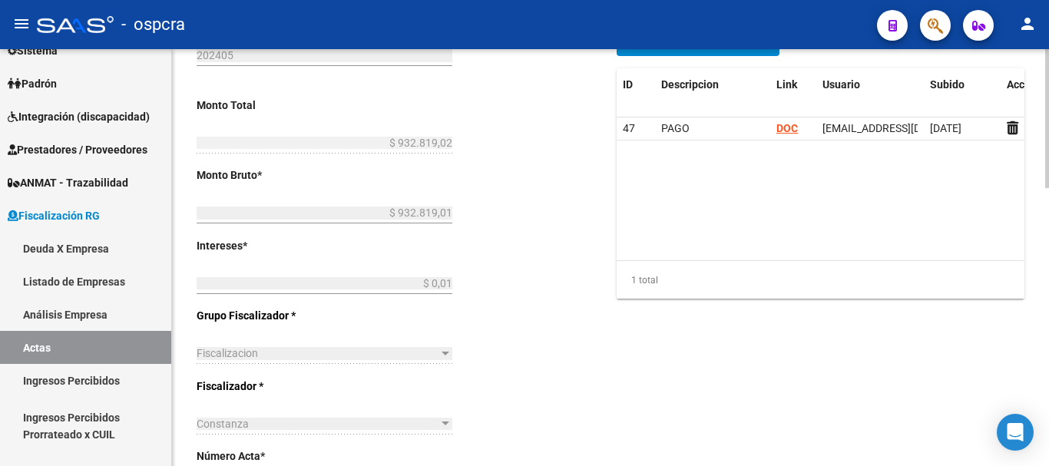
scroll to position [0, 0]
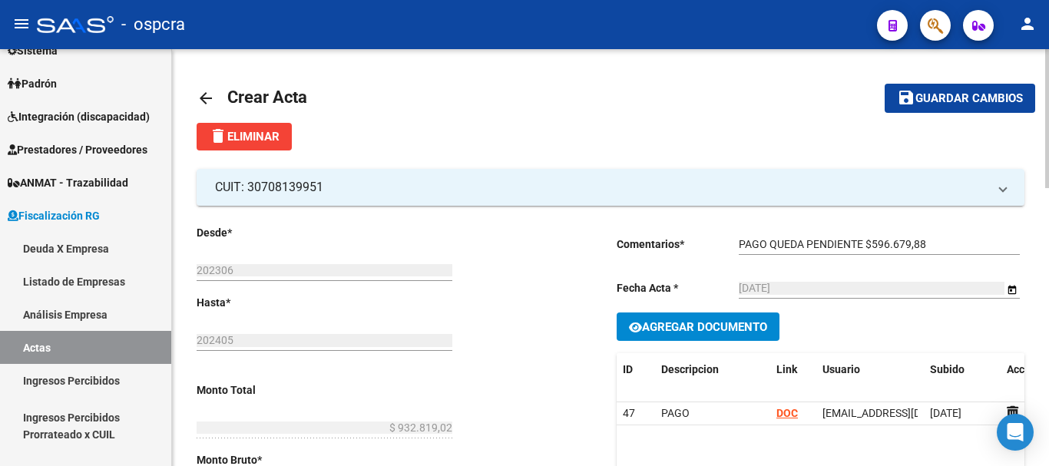
click at [977, 99] on span "Guardar cambios" at bounding box center [969, 99] width 108 height 14
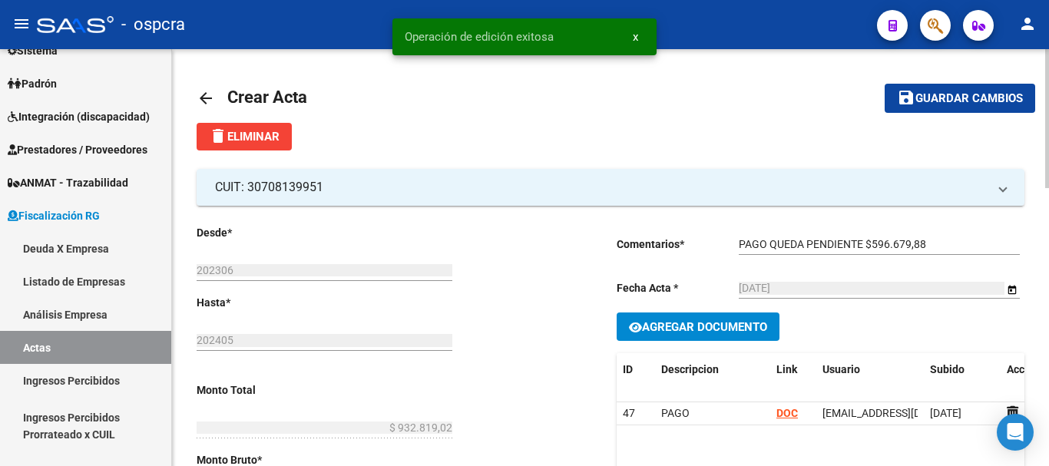
click at [215, 92] on link "arrow_back" at bounding box center [212, 98] width 31 height 36
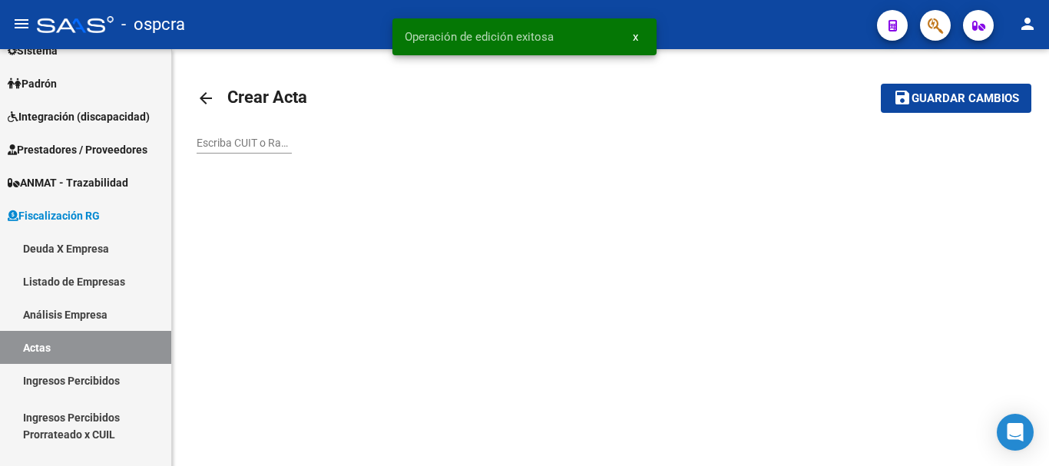
click at [203, 102] on mat-icon "arrow_back" at bounding box center [206, 98] width 18 height 18
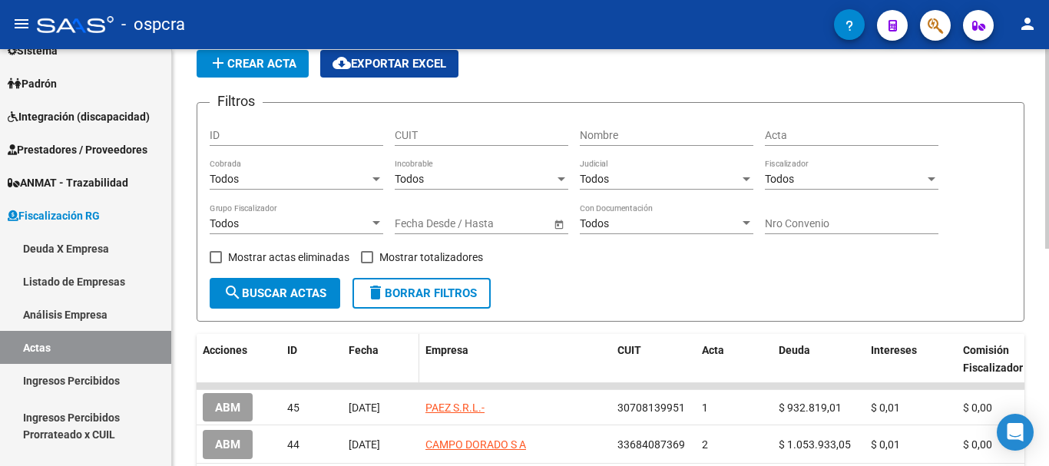
scroll to position [154, 0]
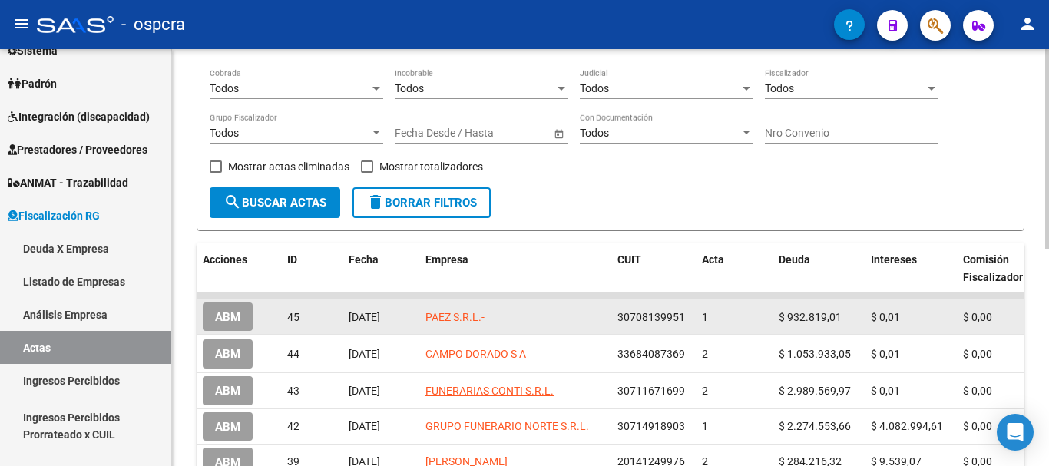
click at [297, 319] on span "45" at bounding box center [293, 317] width 12 height 12
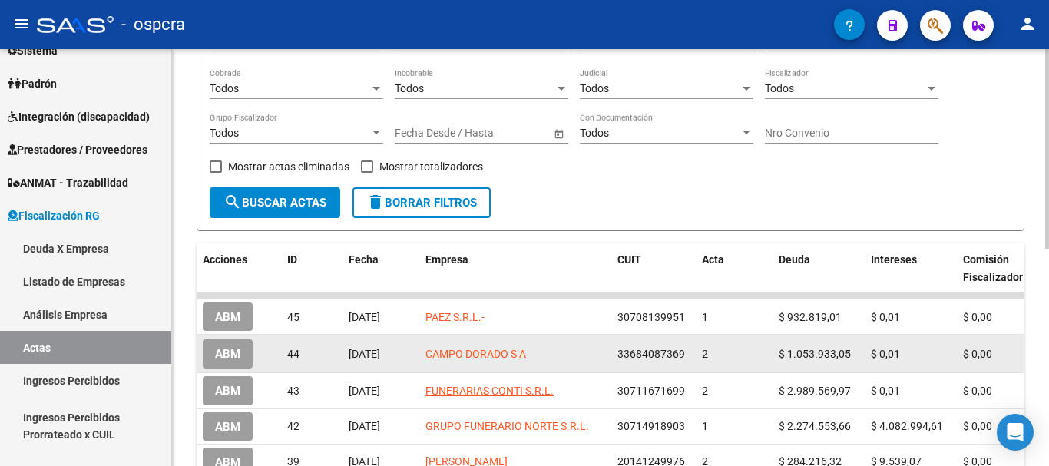
click at [306, 349] on datatable-body-cell "44" at bounding box center [311, 354] width 61 height 38
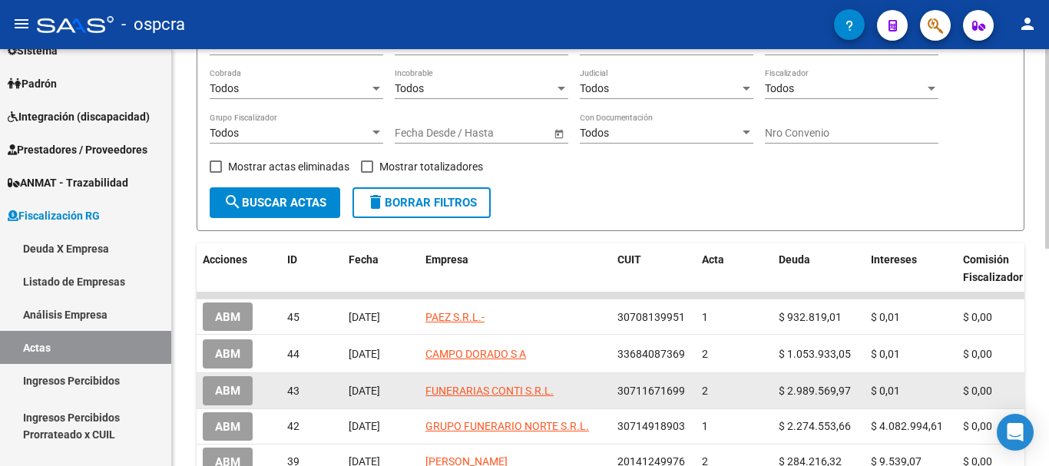
drag, startPoint x: 297, startPoint y: 380, endPoint x: 316, endPoint y: 384, distance: 19.6
click at [316, 384] on div "43" at bounding box center [311, 391] width 49 height 18
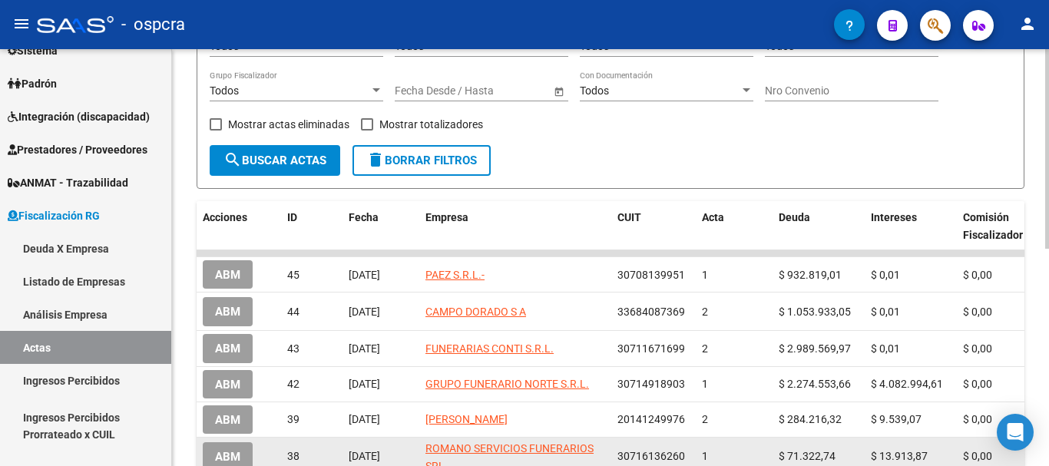
scroll to position [230, 0]
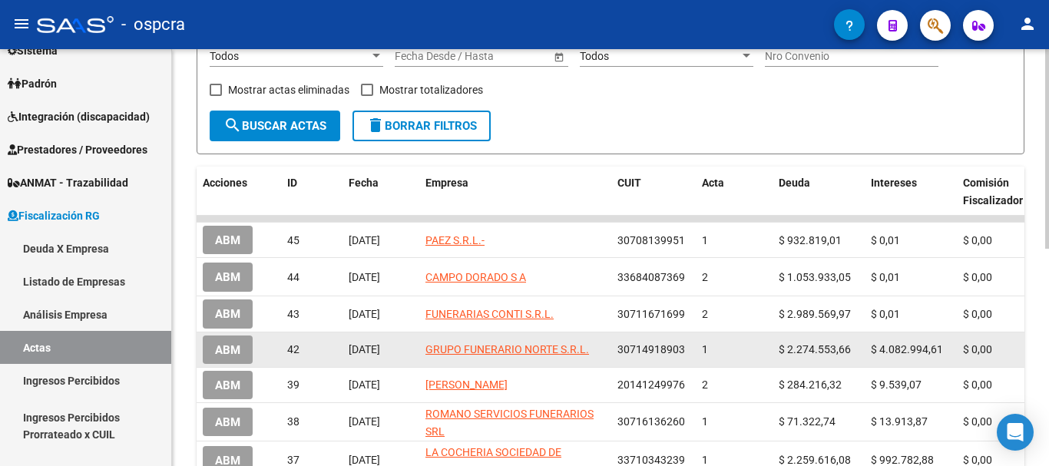
click at [313, 343] on div "42" at bounding box center [311, 350] width 49 height 18
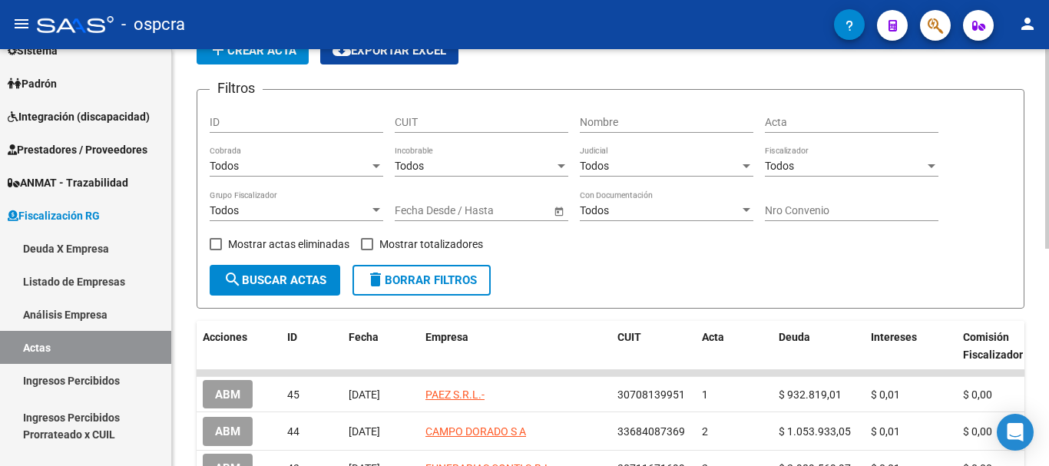
scroll to position [0, 0]
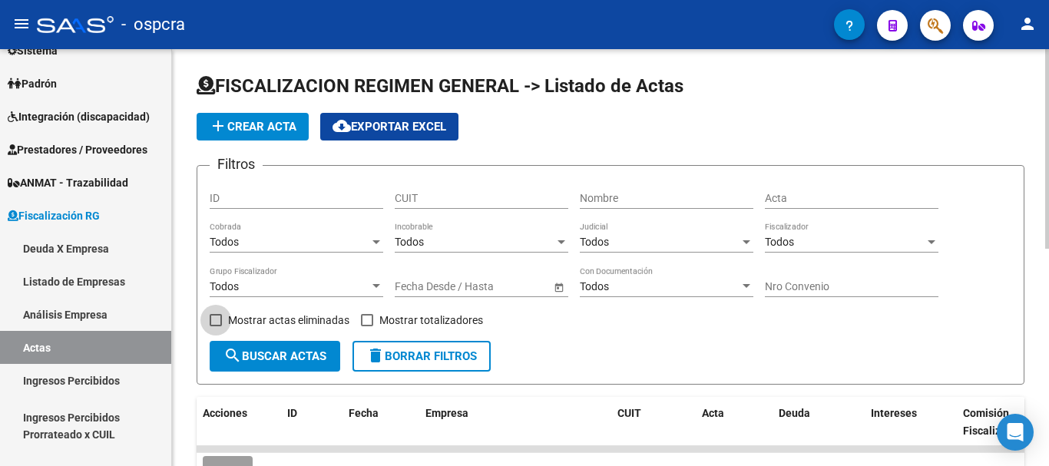
click at [276, 321] on span "Mostrar actas eliminadas" at bounding box center [288, 320] width 121 height 18
click at [216, 326] on input "Mostrar actas eliminadas" at bounding box center [215, 326] width 1 height 1
checkbox input "true"
click at [86, 248] on link "Deuda X Empresa" at bounding box center [85, 248] width 171 height 33
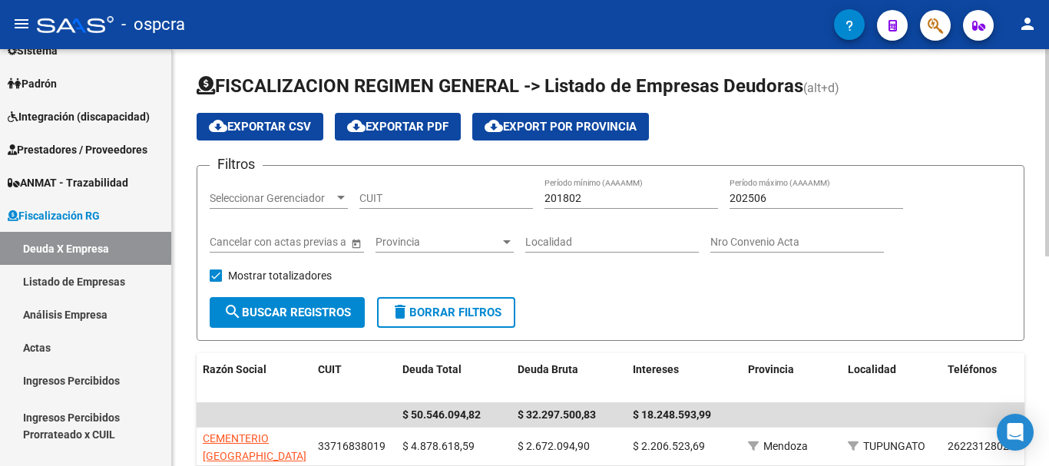
click at [392, 211] on div "CUIT" at bounding box center [446, 200] width 174 height 44
click at [392, 198] on input "CUIT" at bounding box center [446, 198] width 174 height 13
paste input "30-70813995-1"
type input "30-70813995-1"
click at [299, 301] on button "search Buscar Registros" at bounding box center [287, 312] width 155 height 31
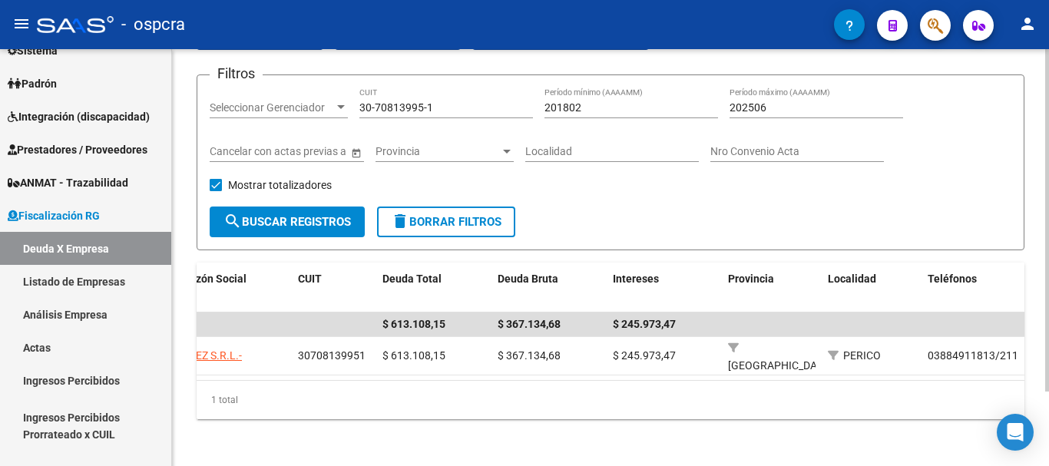
scroll to position [0, 18]
drag, startPoint x: 246, startPoint y: 382, endPoint x: 199, endPoint y: 382, distance: 46.8
click at [199, 382] on div "1 total" at bounding box center [611, 400] width 828 height 38
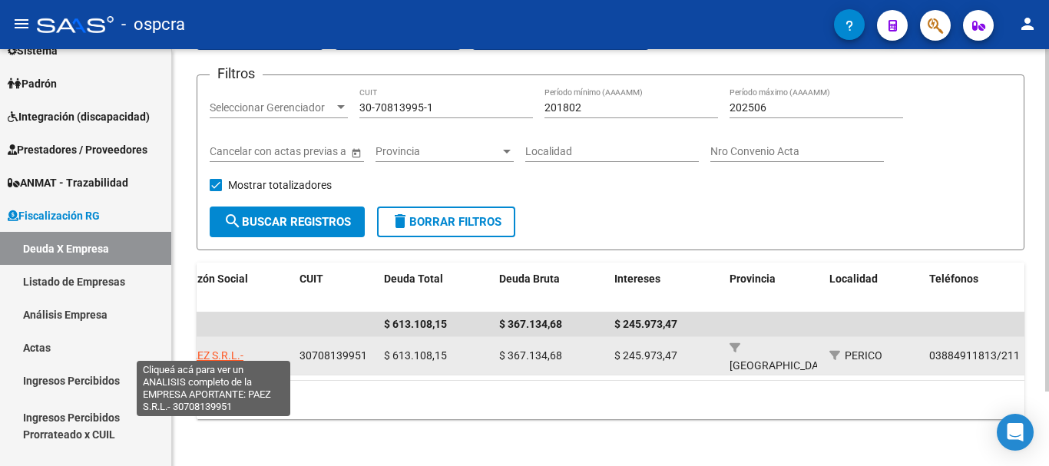
click at [237, 349] on span "PAEZ S.R.L.-" at bounding box center [213, 355] width 59 height 12
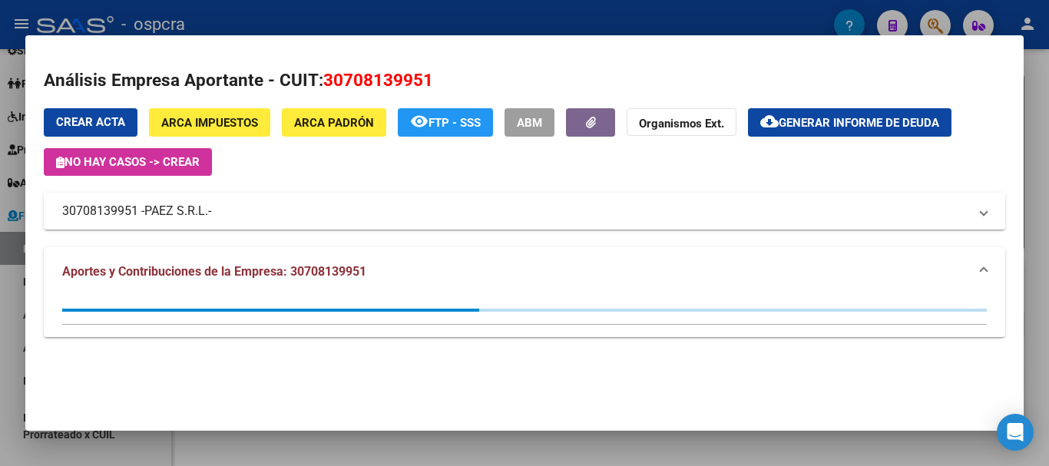
click at [245, 213] on mat-panel-title "30708139951 - PAEZ S.R.L.-" at bounding box center [515, 211] width 906 height 18
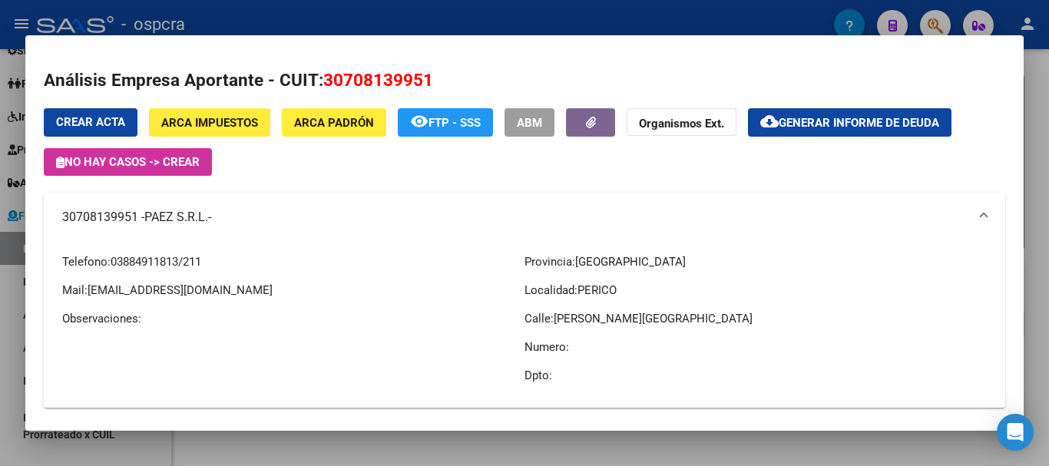
click at [245, 212] on mat-panel-title "30708139951 - PAEZ S.R.L.-" at bounding box center [515, 217] width 906 height 18
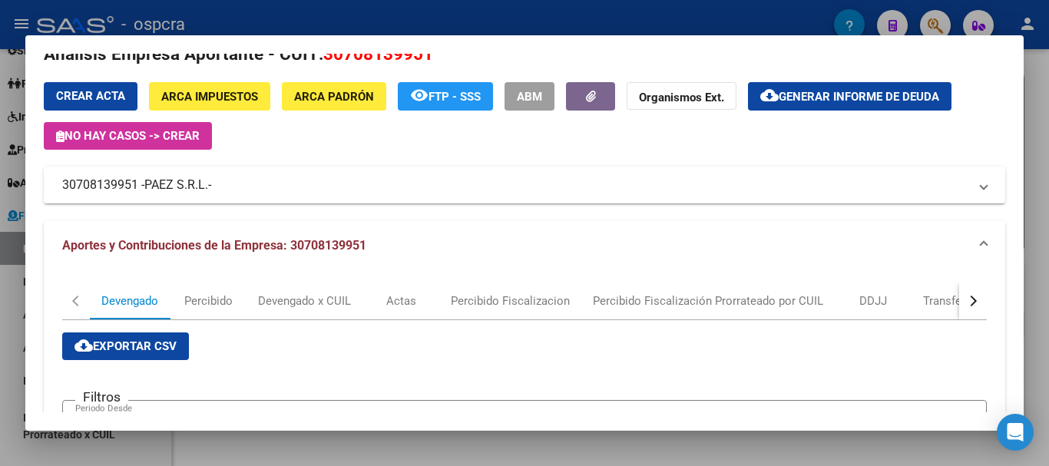
scroll to position [0, 0]
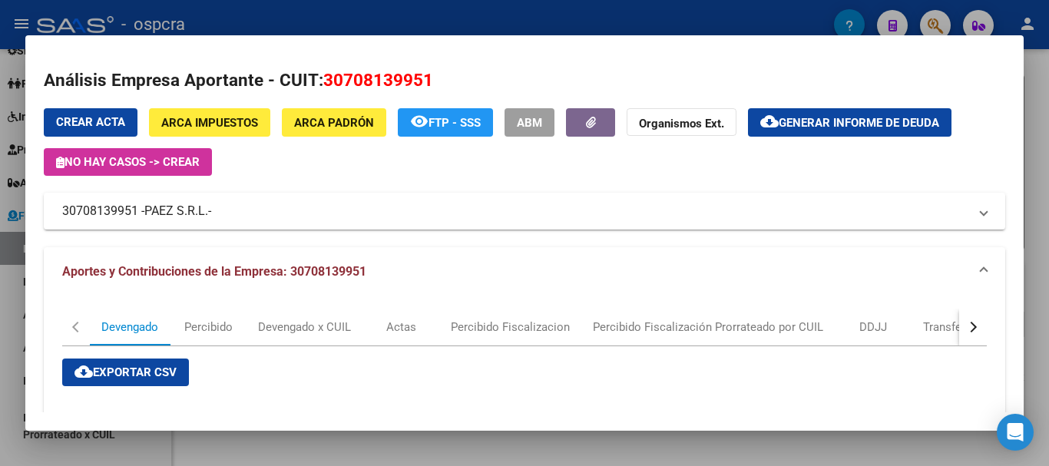
click at [805, 137] on div "Crear Acta ARCA Impuestos ARCA Padrón remove_red_eye FTP - SSS ABM Organismos E…" at bounding box center [524, 142] width 961 height 68
click at [810, 121] on span "Generar informe de deuda" at bounding box center [859, 123] width 160 height 14
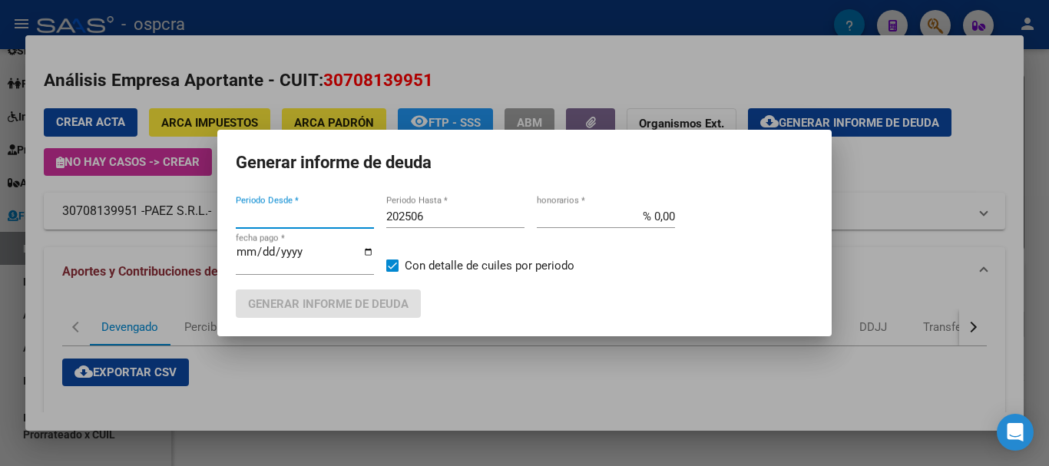
type input "202406"
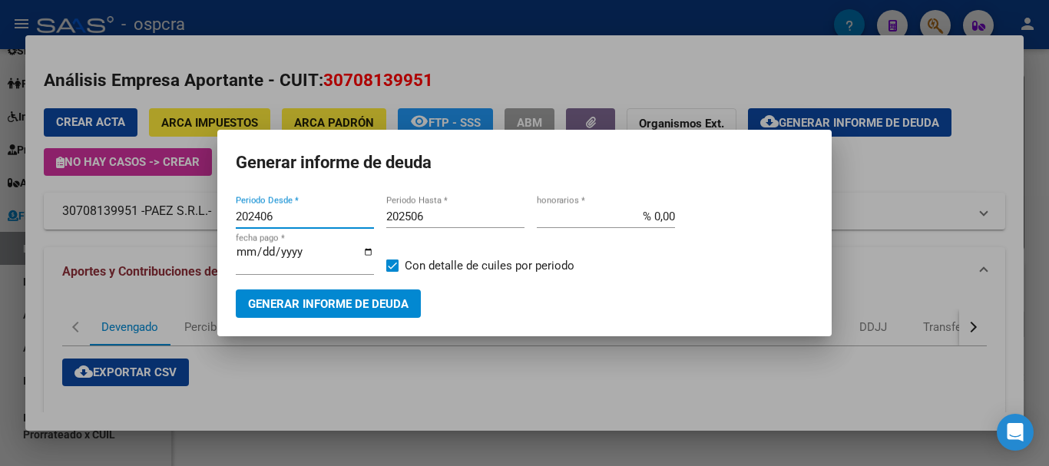
click at [456, 217] on input "202506" at bounding box center [455, 217] width 138 height 14
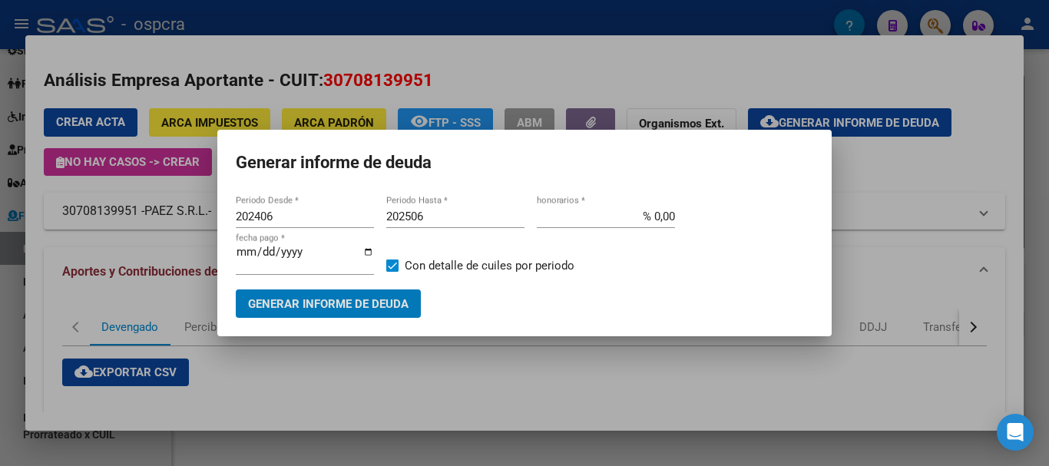
click at [352, 297] on span "Generar informe de deuda" at bounding box center [328, 304] width 160 height 14
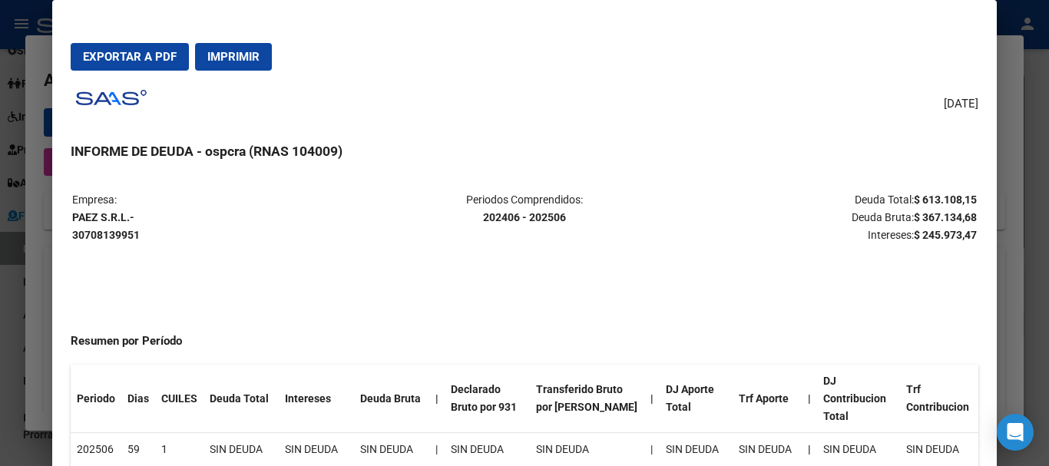
drag, startPoint x: 925, startPoint y: 202, endPoint x: 979, endPoint y: 184, distance: 56.6
click at [976, 190] on mat-dialog-content "Empresa: PAEZ S.R.L.- 30708139951 Periodos Comprendidos: 202406 - 202506 Deuda …" at bounding box center [524, 342] width 944 height 336
drag, startPoint x: 854, startPoint y: 149, endPoint x: 686, endPoint y: 2, distance: 223.1
click at [854, 148] on h3 "INFORME DE DEUDA - ospcra (RNAS 104009)" at bounding box center [524, 151] width 907 height 20
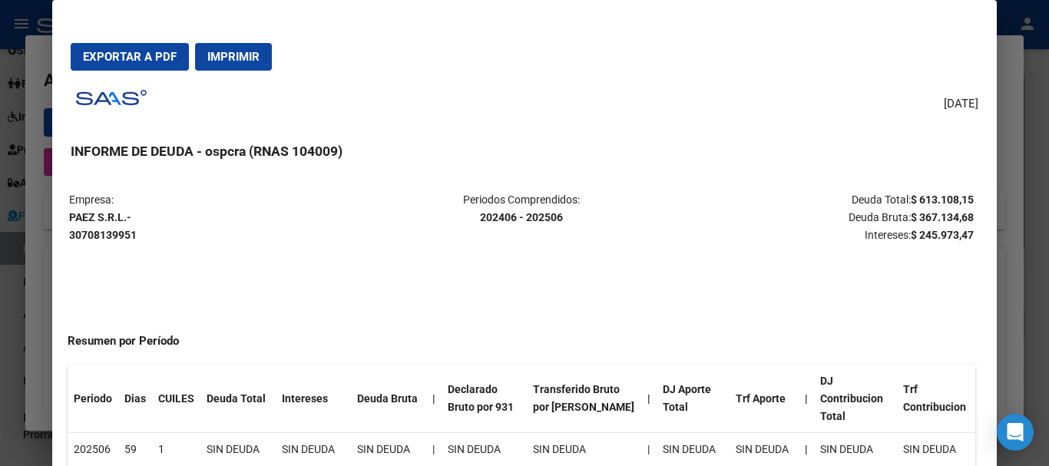
click at [1009, 114] on div at bounding box center [524, 233] width 1049 height 466
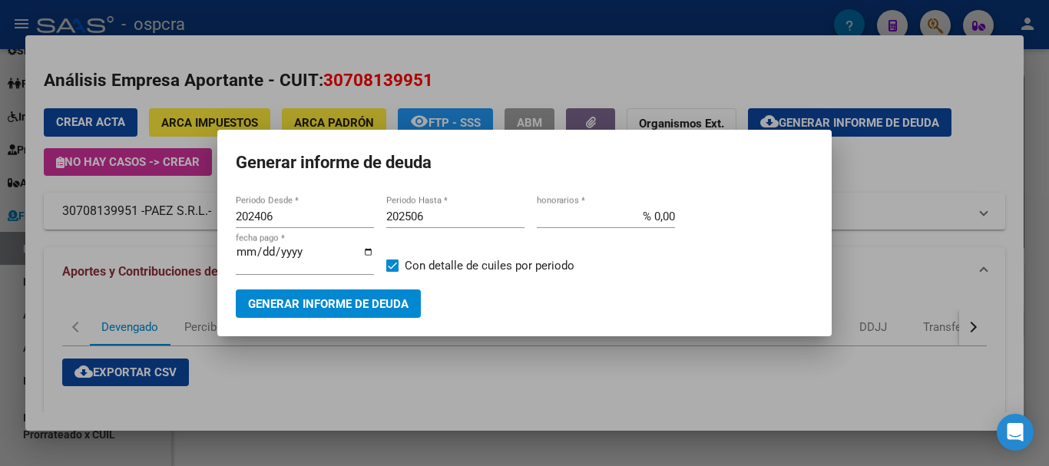
click at [329, 404] on div at bounding box center [524, 233] width 1049 height 466
